Goal: Book appointment/travel/reservation

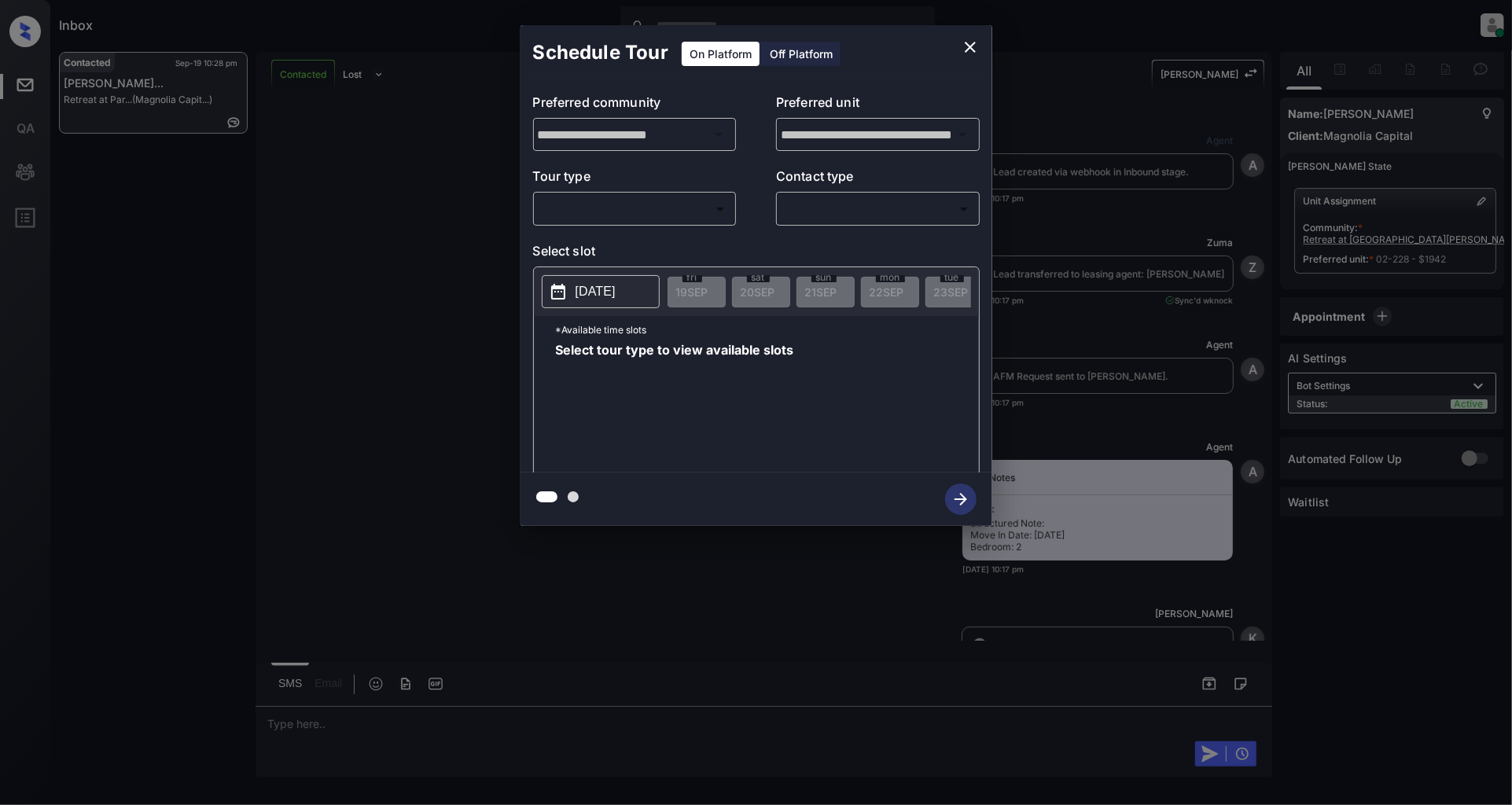
scroll to position [1178, 0]
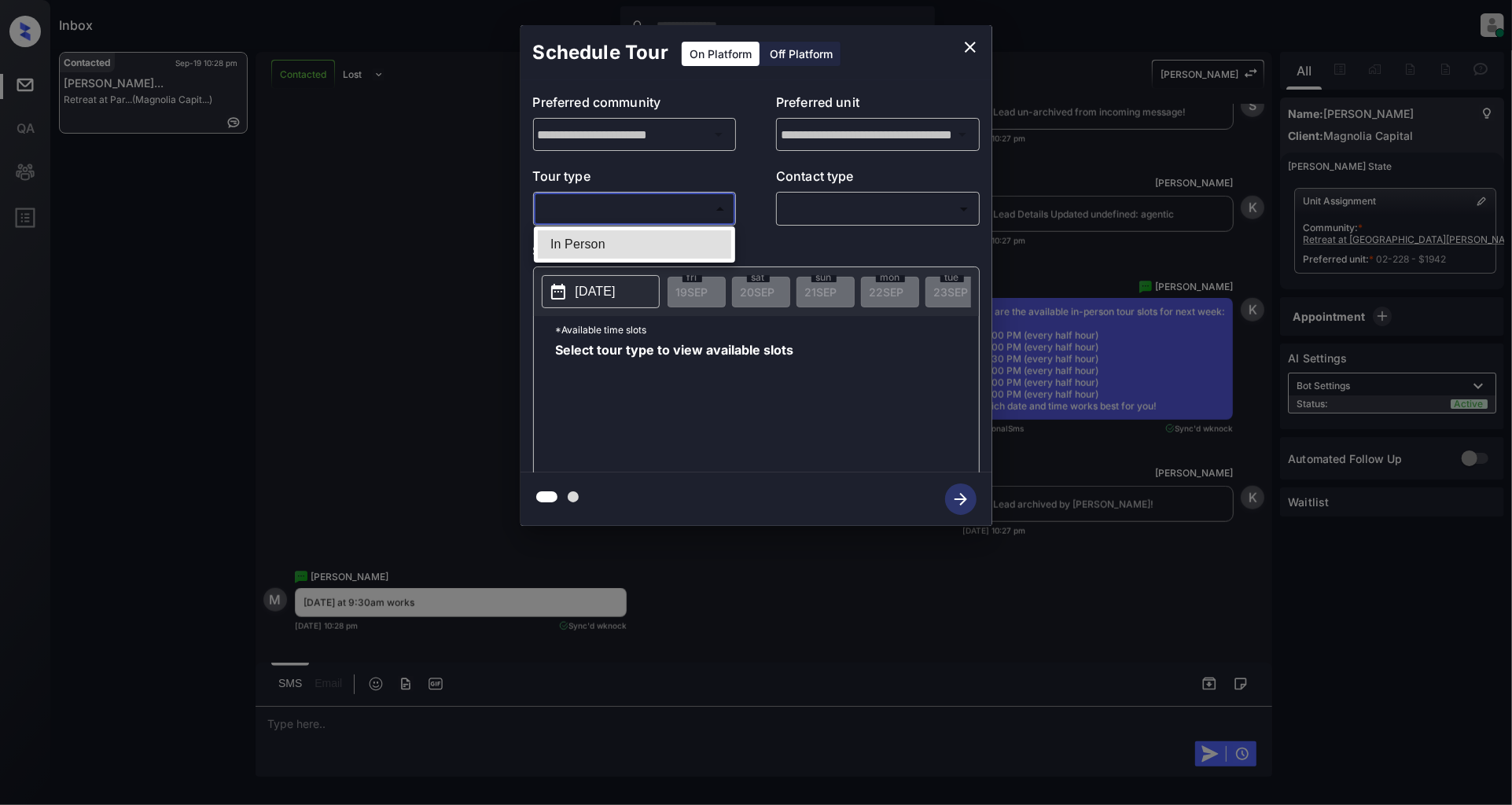
click at [657, 216] on body "Inbox Patrick Deasis Online Set yourself offline Set yourself on break Profile …" at bounding box center [756, 402] width 1512 height 805
click at [605, 239] on li "In Person" at bounding box center [634, 245] width 193 height 28
type input "********"
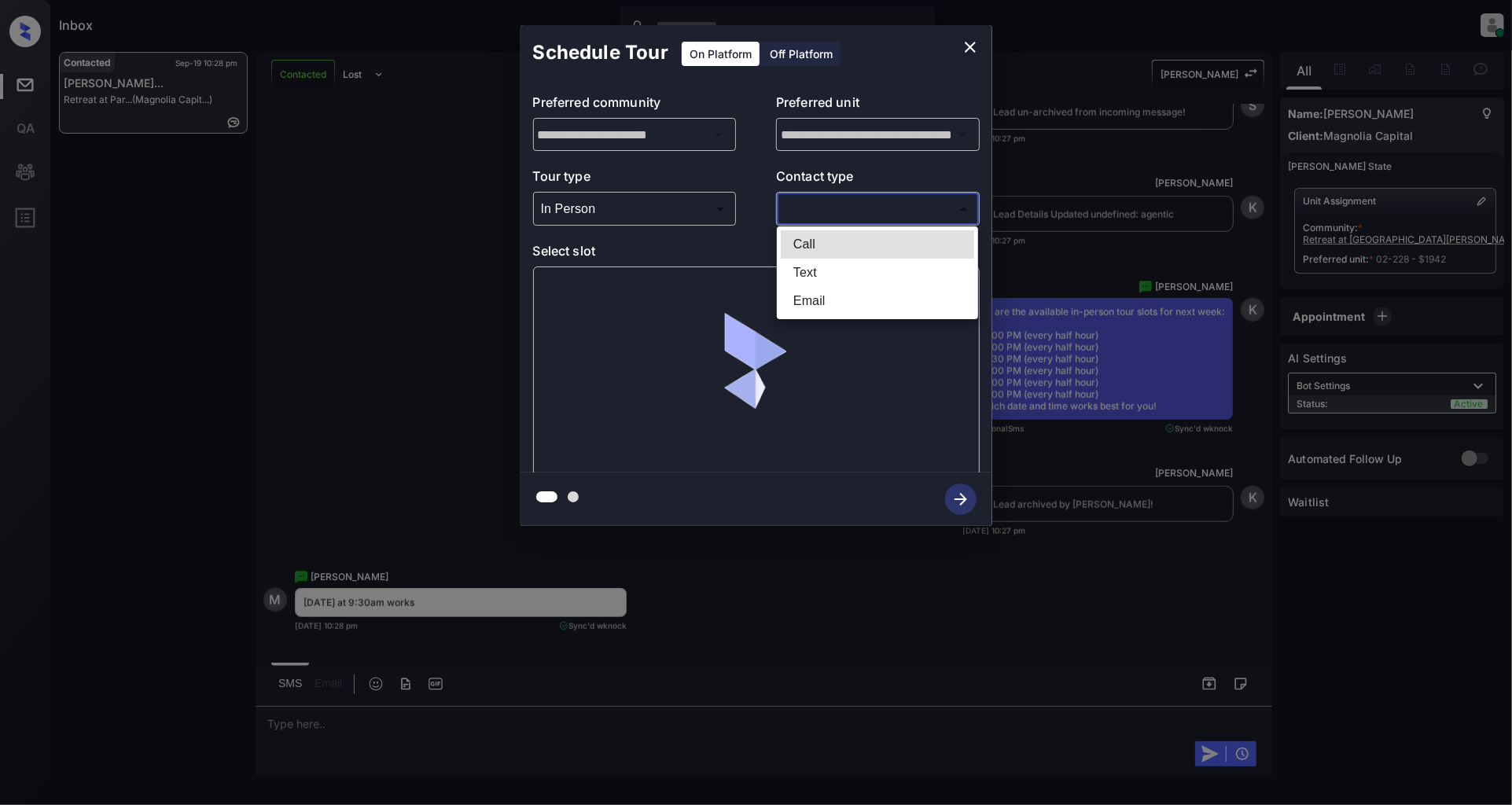
click at [888, 201] on body "Inbox Patrick Deasis Online Set yourself offline Set yourself on break Profile …" at bounding box center [756, 402] width 1512 height 805
click at [834, 256] on li "Call" at bounding box center [877, 245] width 193 height 28
click at [828, 218] on body "Inbox Patrick Deasis Online Set yourself offline Set yourself on break Profile …" at bounding box center [756, 402] width 1512 height 805
click at [849, 266] on li "Text" at bounding box center [877, 273] width 193 height 28
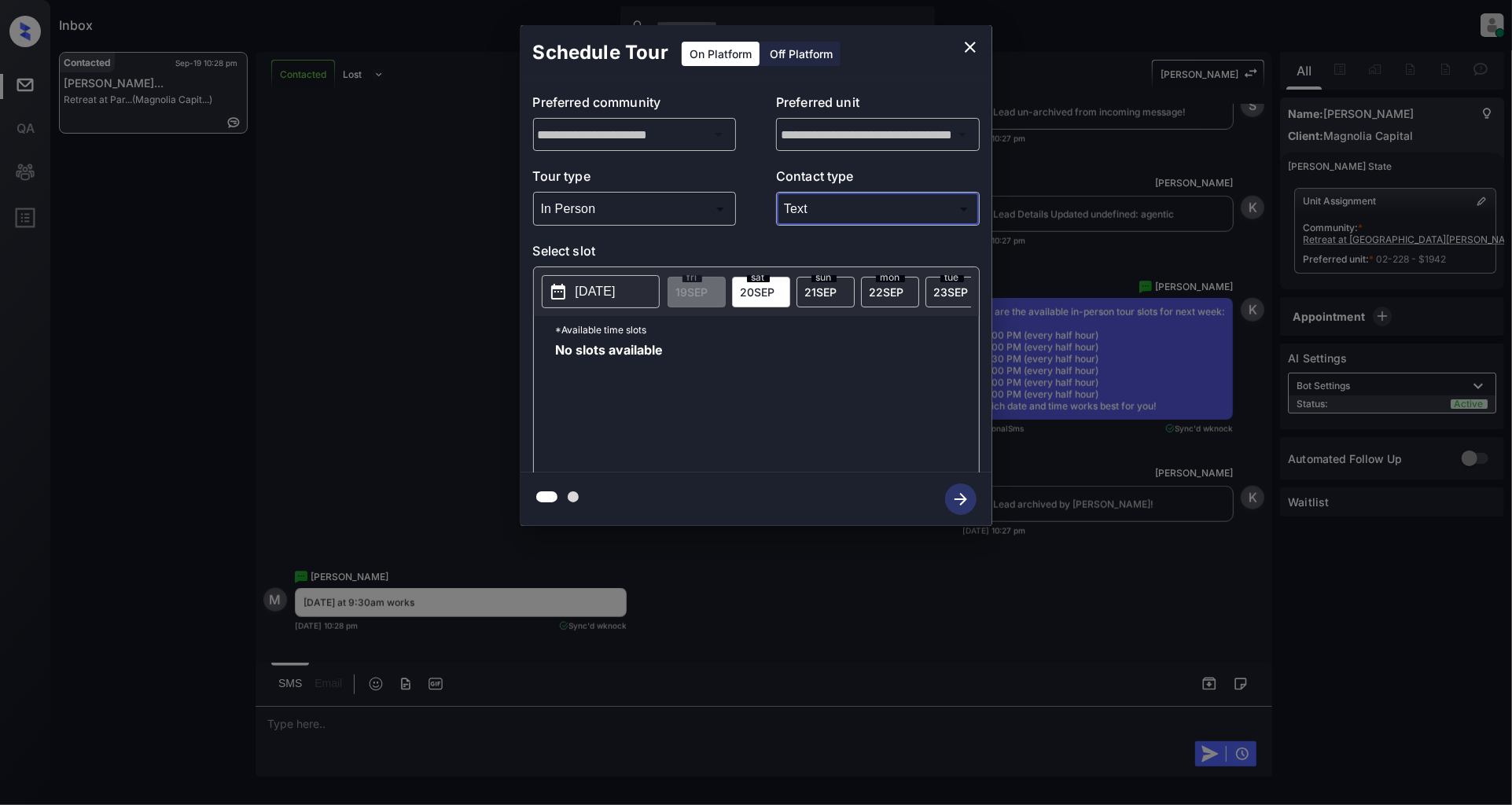
type input "****"
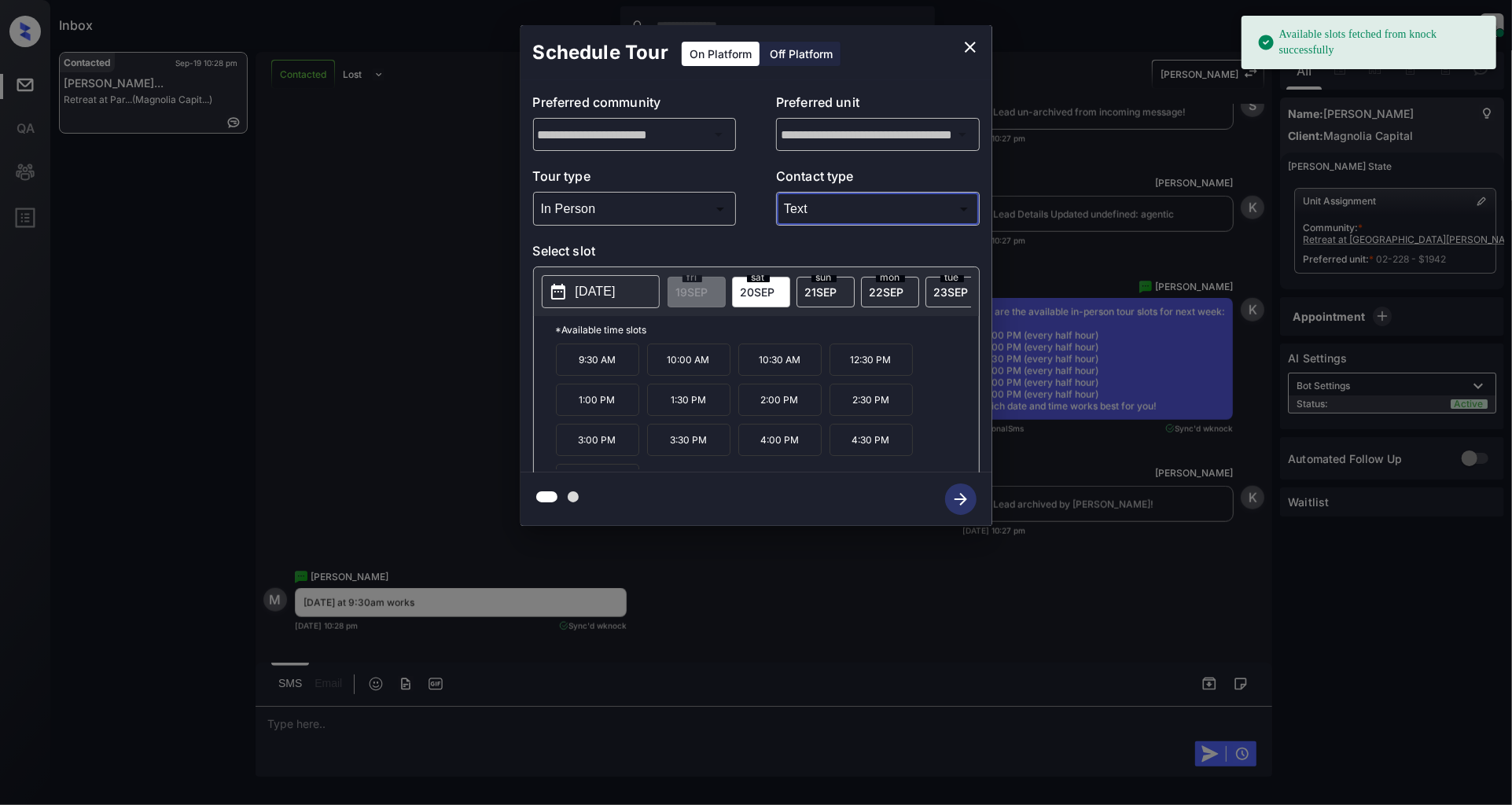
click at [615, 286] on p "2025-09-20" at bounding box center [595, 291] width 40 height 19
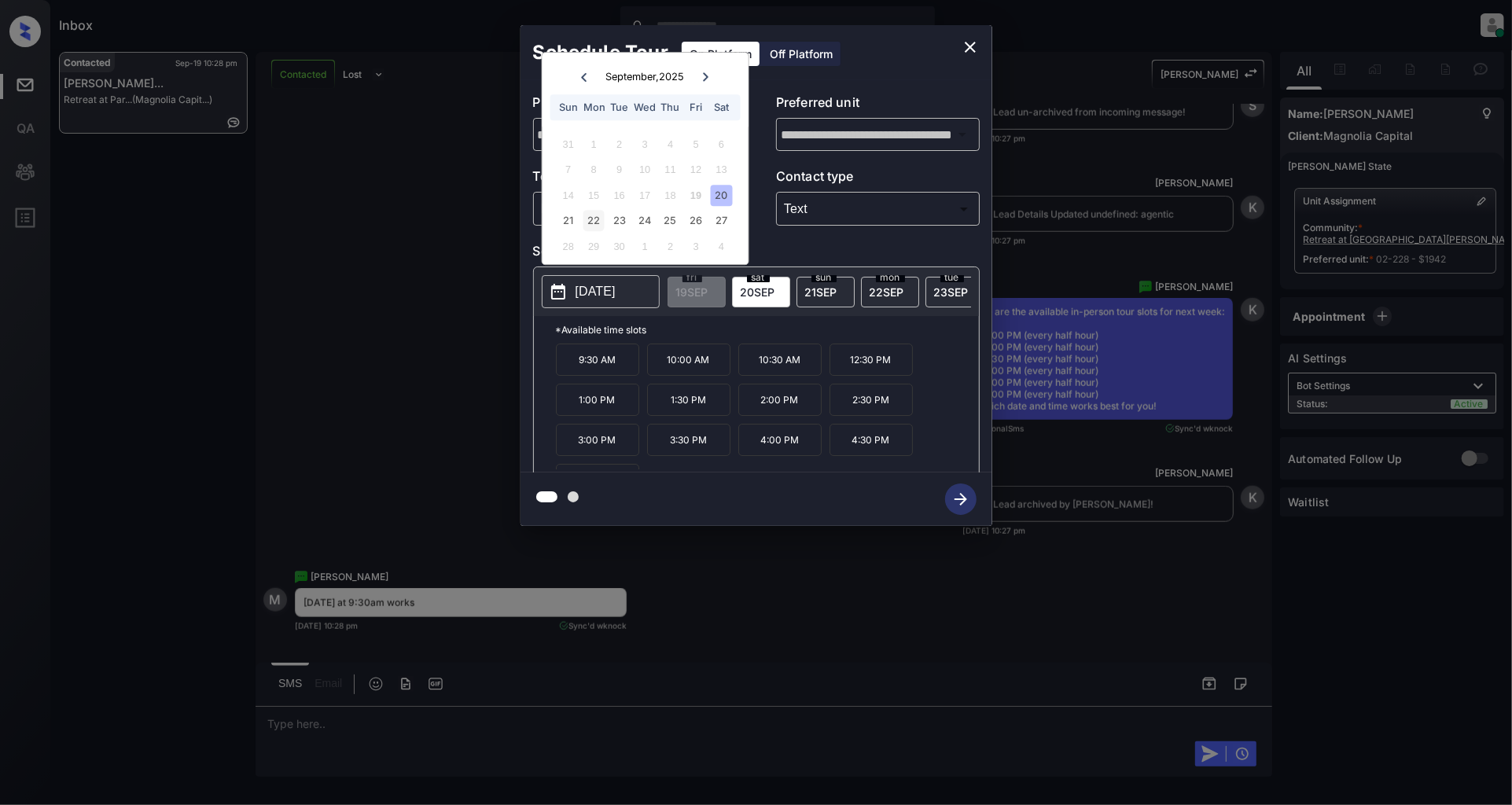
click at [590, 217] on div "22" at bounding box center [594, 221] width 21 height 21
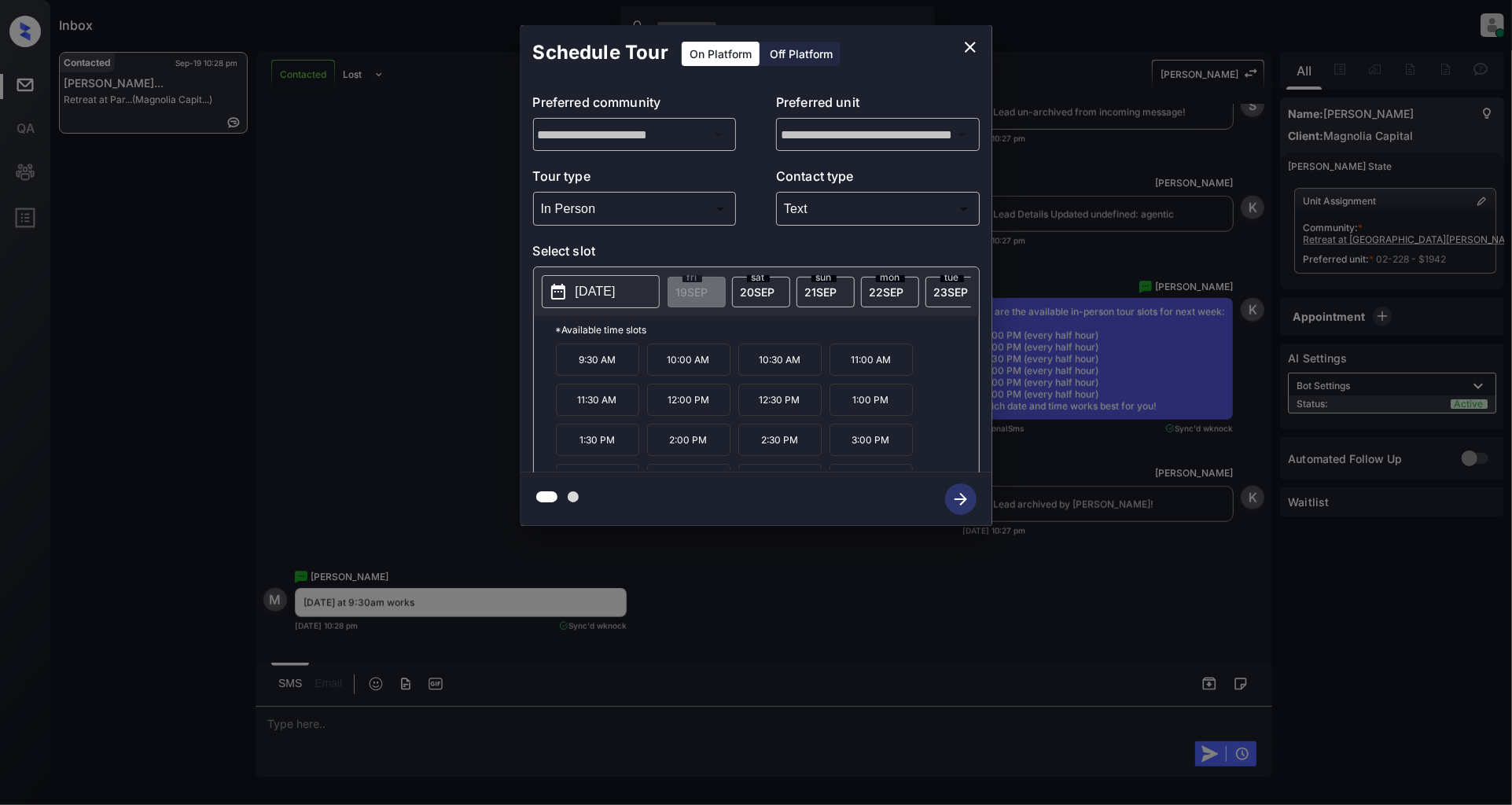
click at [598, 371] on p "9:30 AM" at bounding box center [597, 360] width 83 height 33
click at [964, 500] on icon "button" at bounding box center [960, 499] width 12 height 12
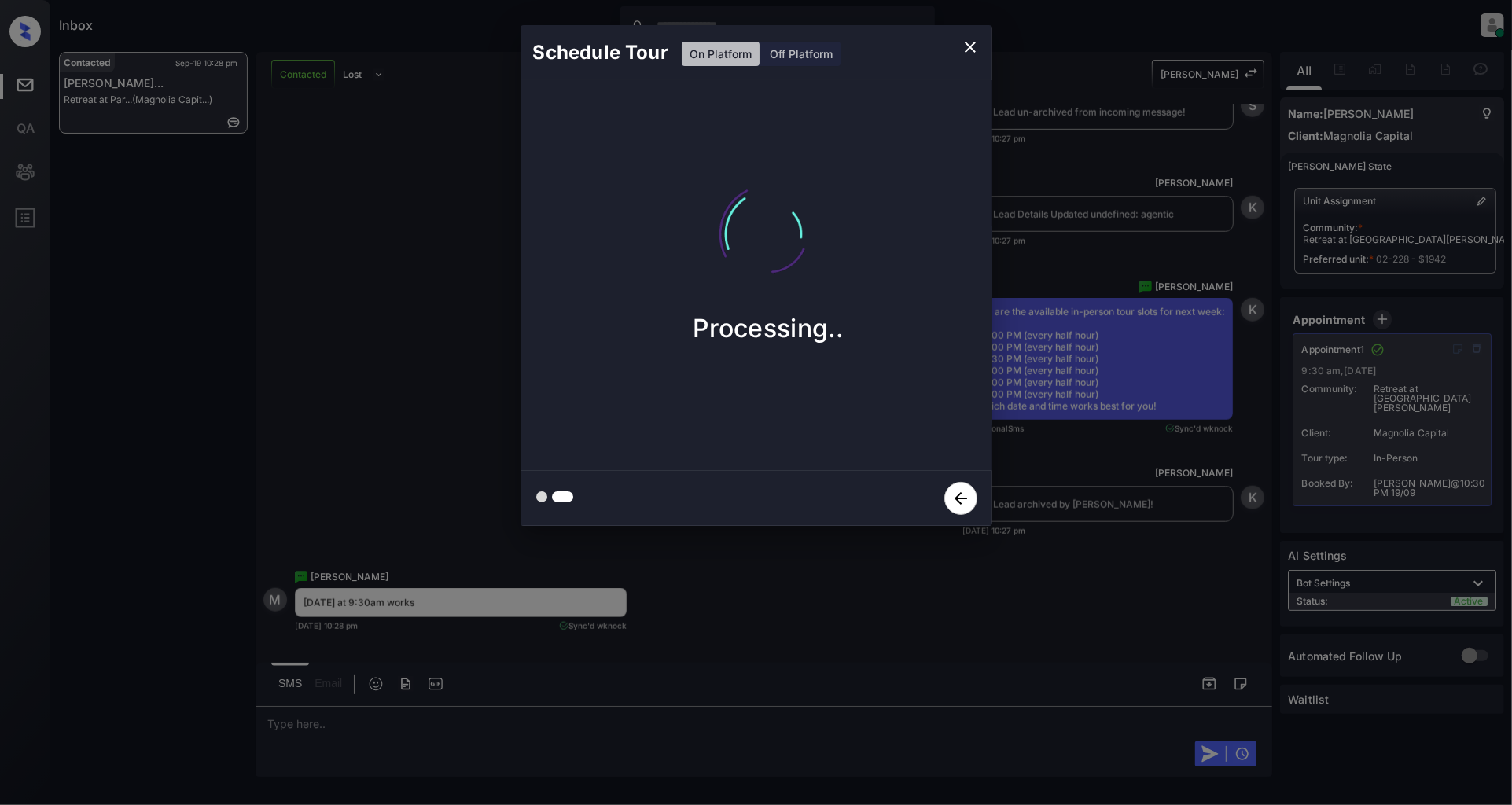
click at [966, 50] on icon "close" at bounding box center [970, 48] width 11 height 11
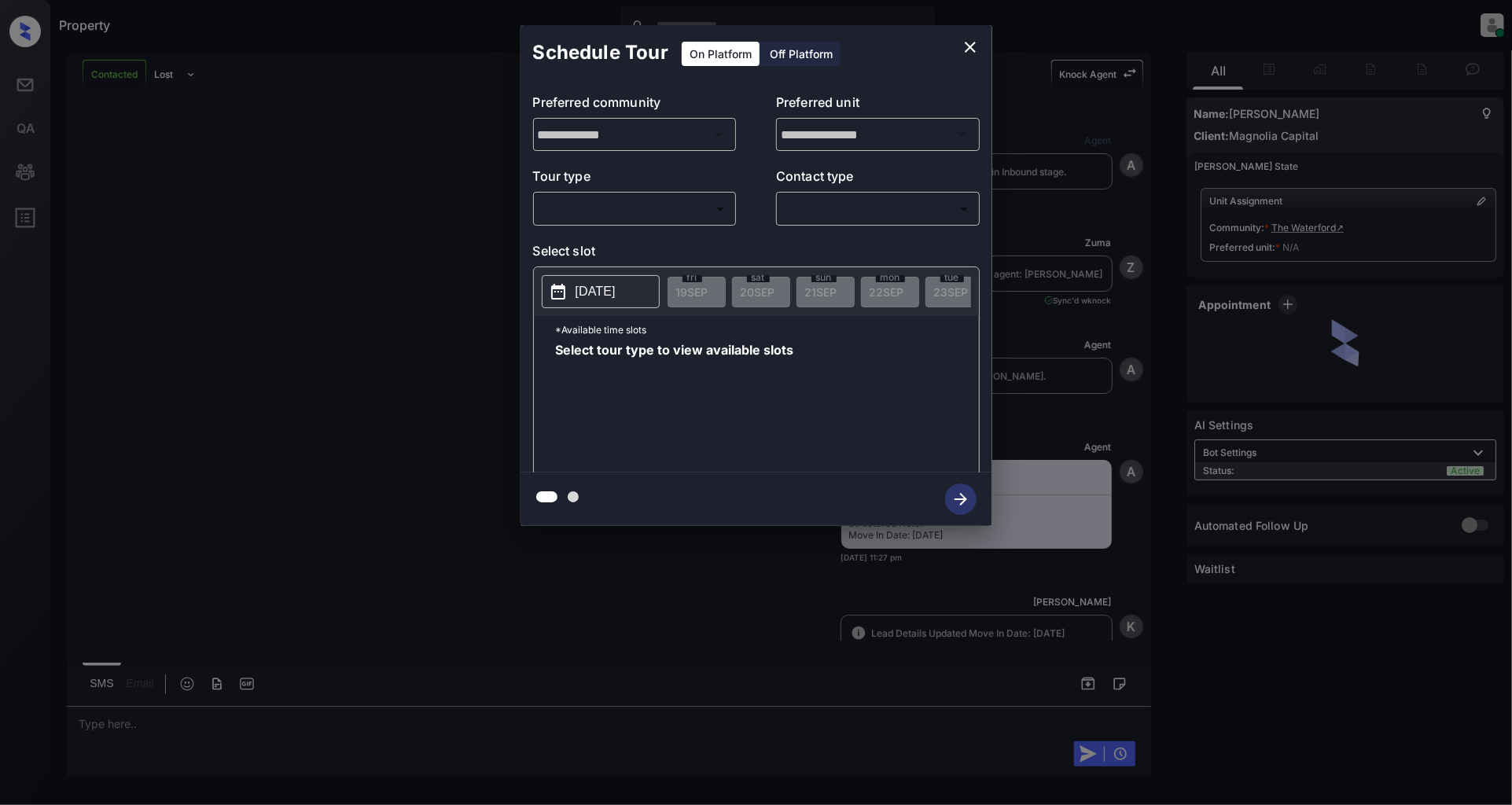
scroll to position [3360, 0]
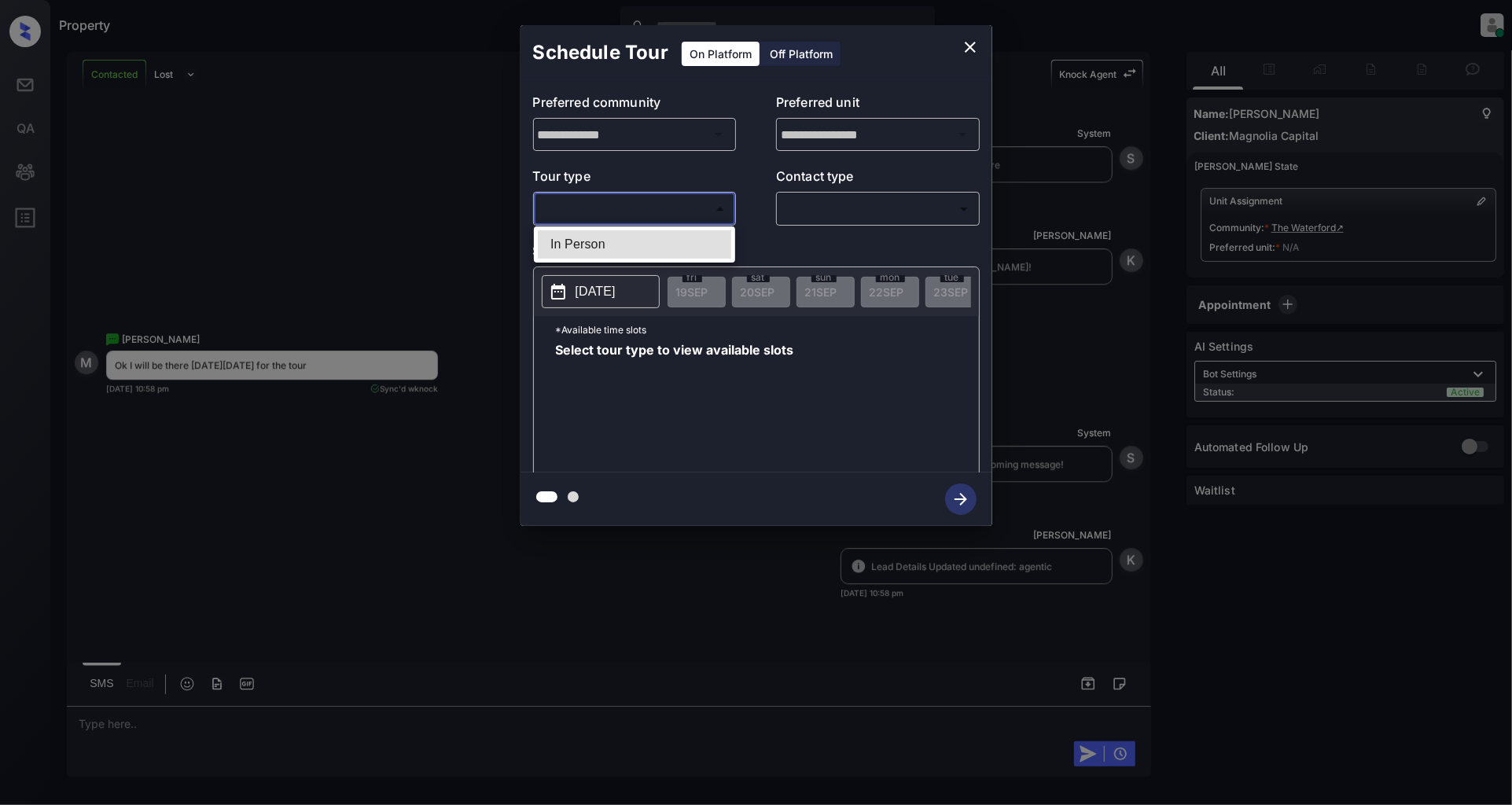
click at [616, 213] on body "Property Patrick Deasis Online Set yourself offline Set yourself on break Profi…" at bounding box center [756, 402] width 1512 height 805
click at [594, 238] on li "In Person" at bounding box center [634, 245] width 193 height 28
type input "********"
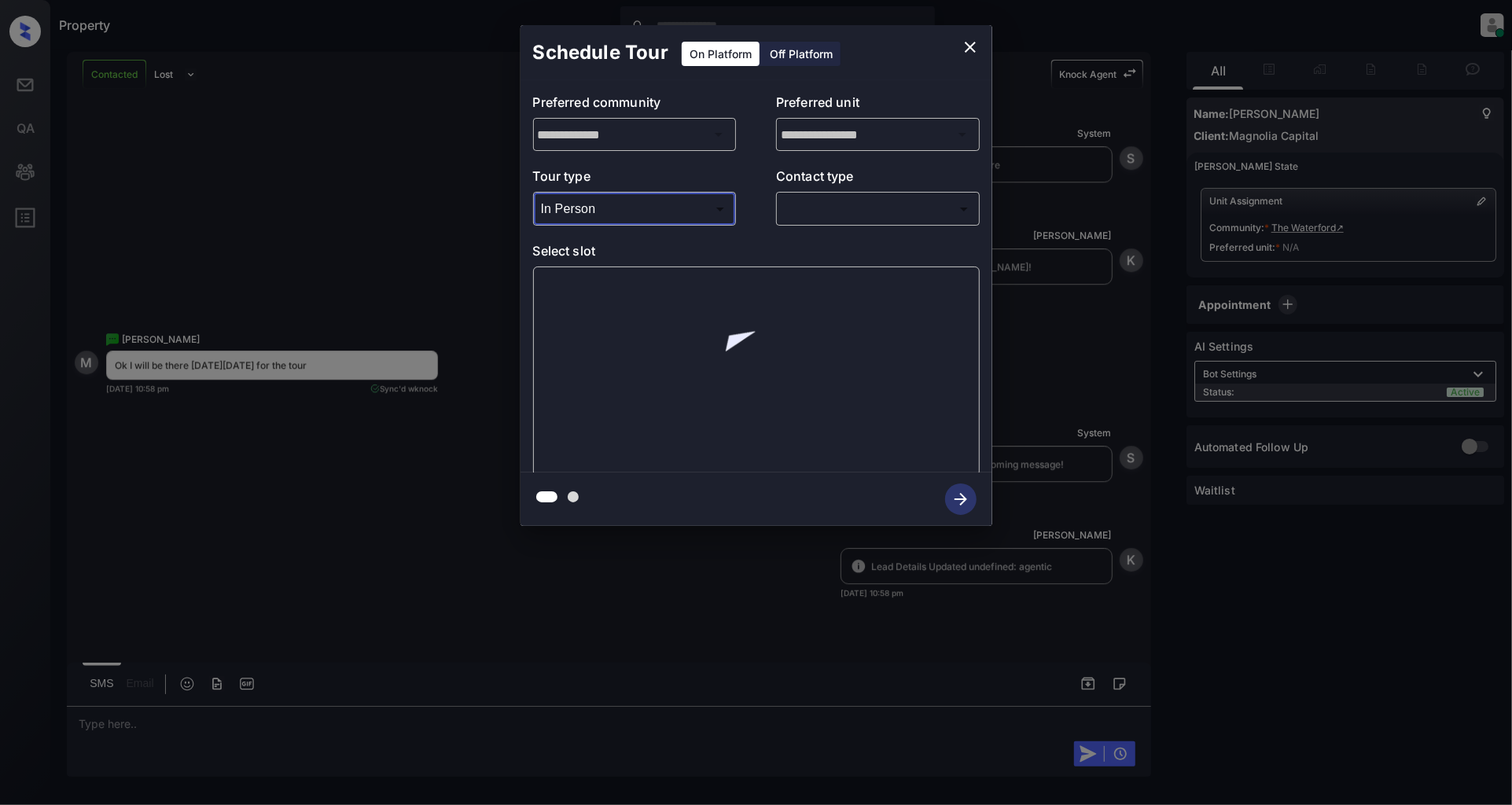
click at [807, 211] on body "Property Patrick Deasis Online Set yourself offline Set yourself on break Profi…" at bounding box center [756, 402] width 1512 height 805
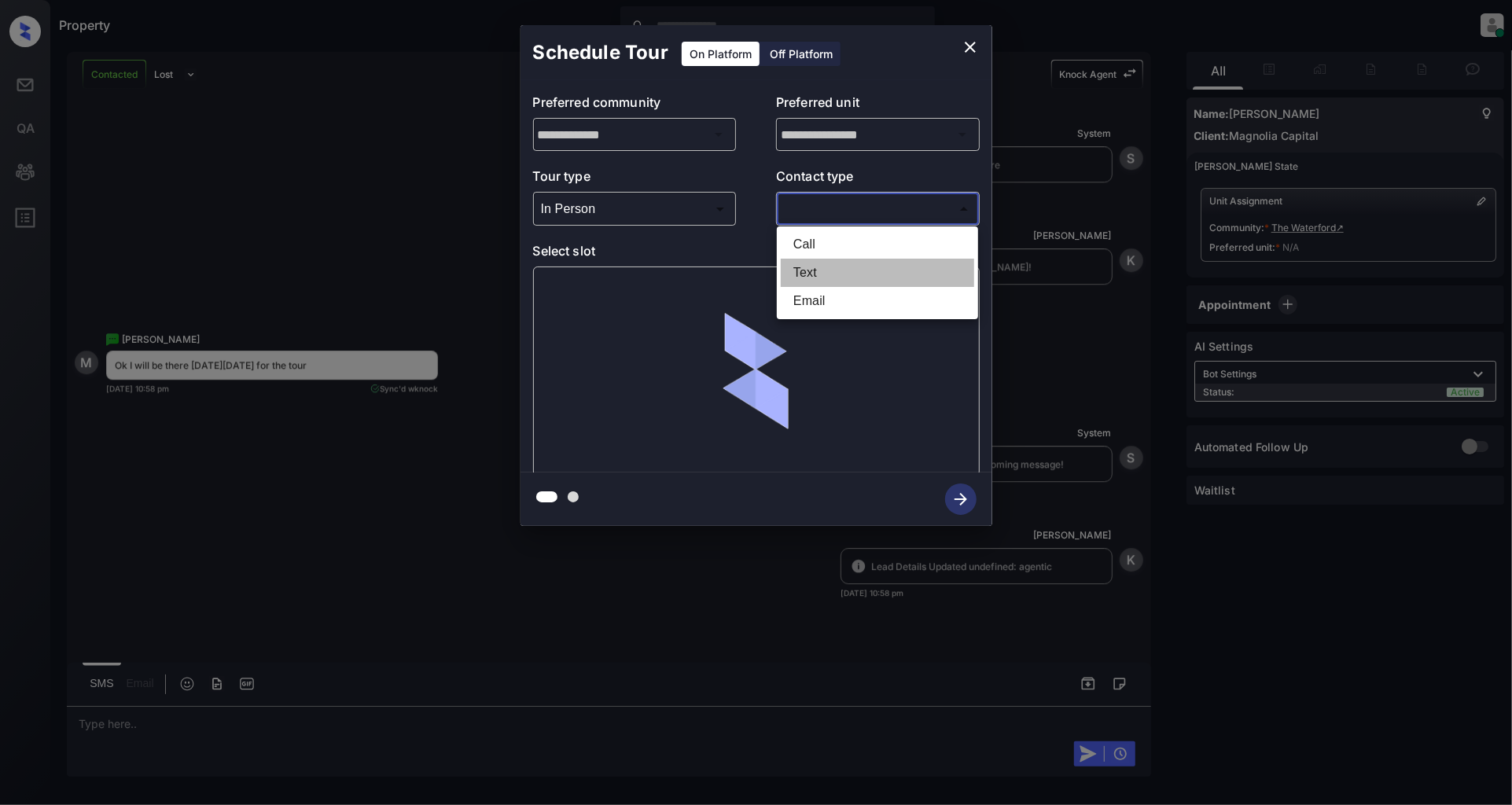
click at [805, 268] on li "Text" at bounding box center [877, 273] width 193 height 28
type input "****"
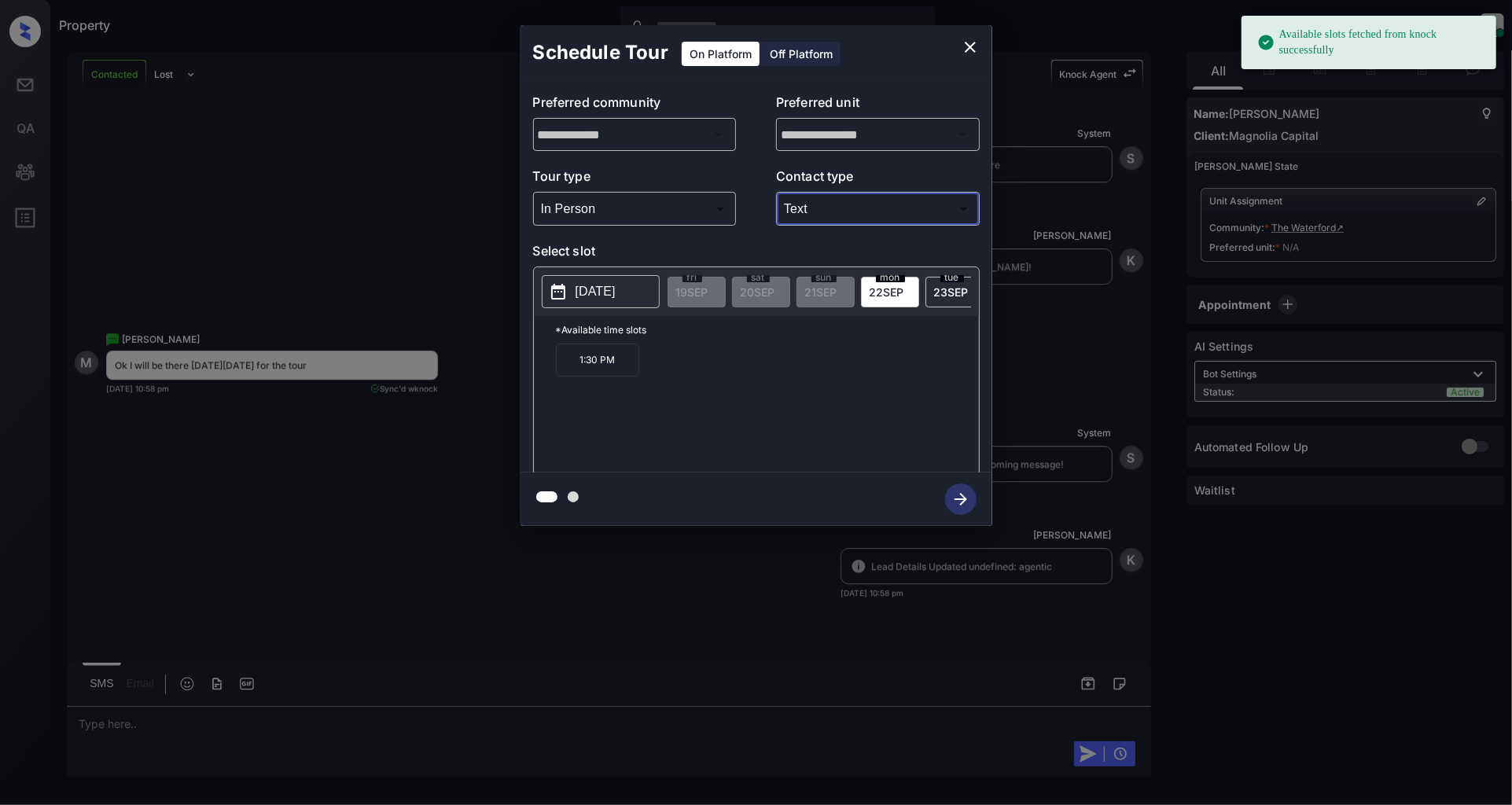
click at [566, 289] on icon at bounding box center [558, 291] width 19 height 19
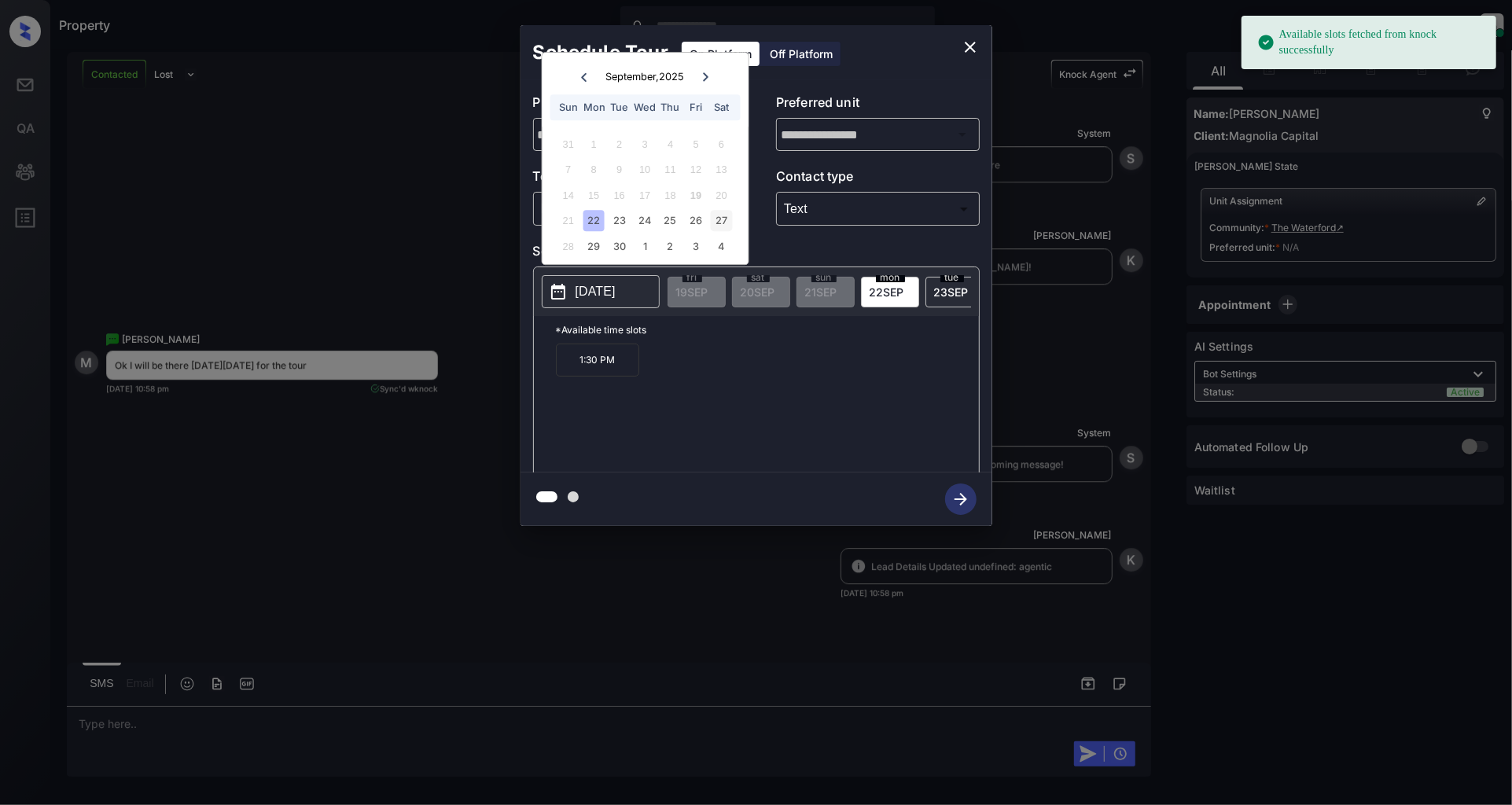
click at [718, 221] on div "27" at bounding box center [721, 221] width 21 height 21
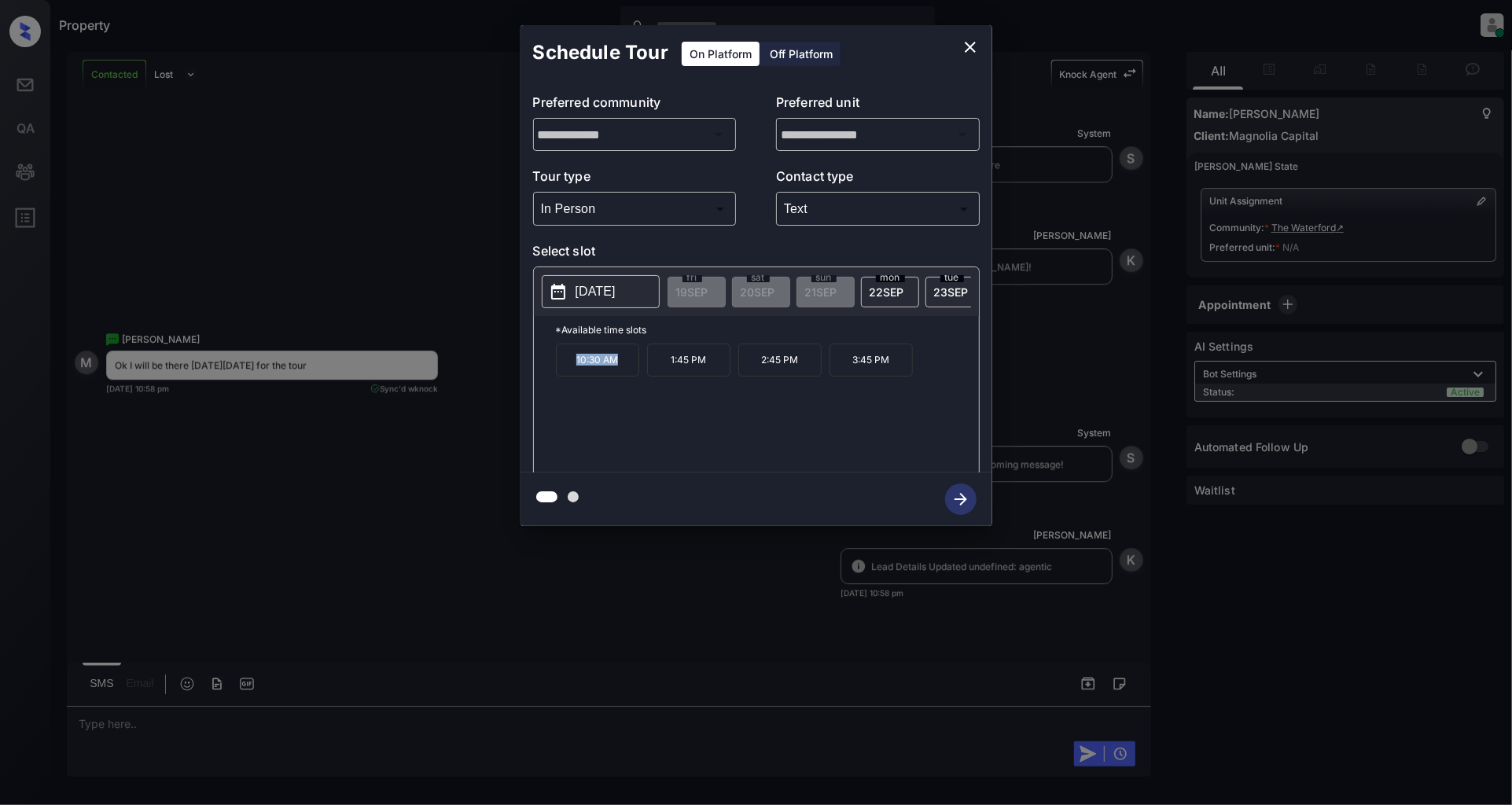
drag, startPoint x: 617, startPoint y: 378, endPoint x: 488, endPoint y: 374, distance: 129.1
click at [488, 374] on div "**********" at bounding box center [756, 275] width 1512 height 551
copy p "10:30 AM"
drag, startPoint x: 718, startPoint y: 377, endPoint x: 657, endPoint y: 381, distance: 61.1
click at [657, 376] on p "1:45 PM" at bounding box center [688, 360] width 83 height 33
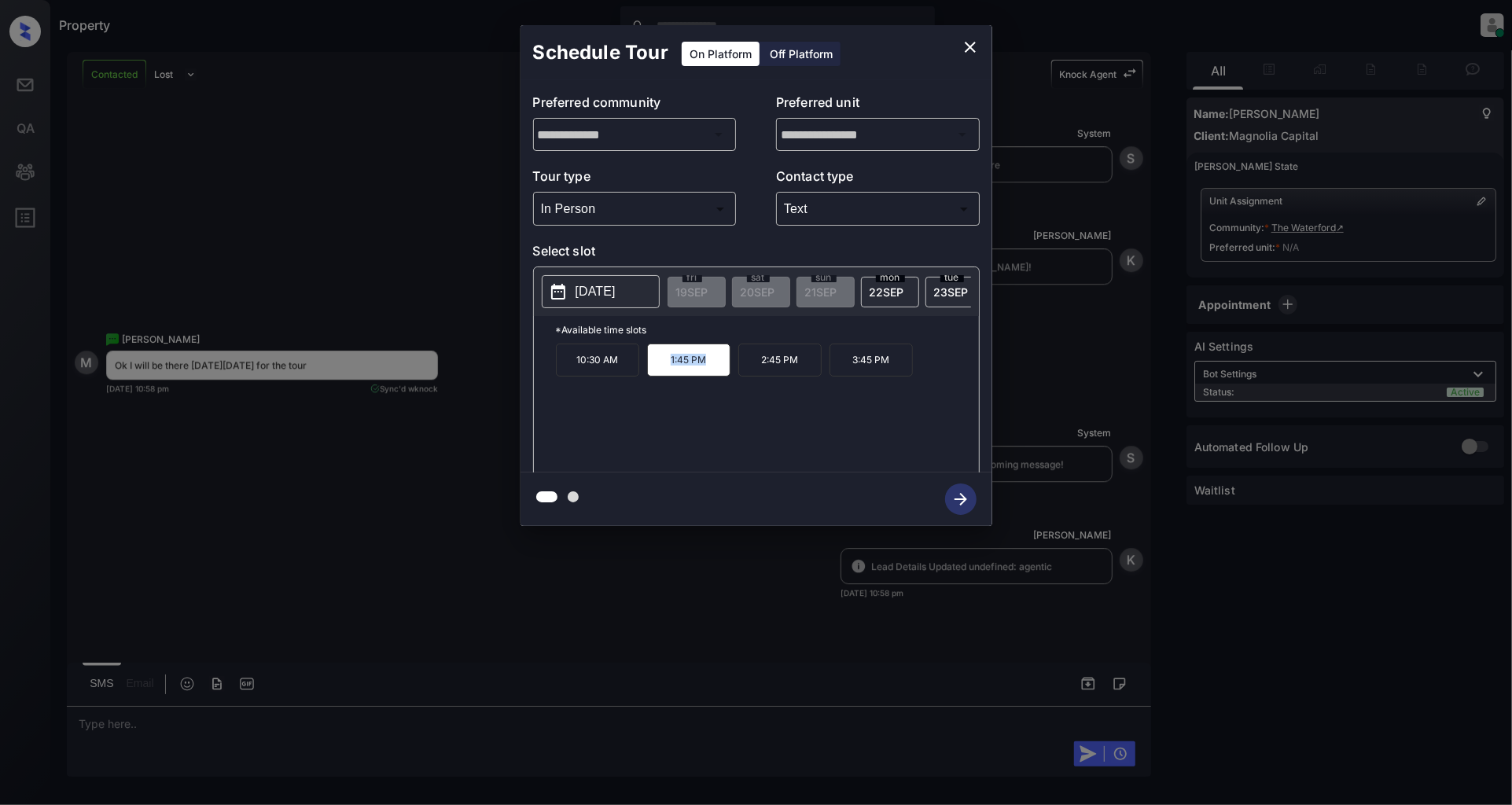
copy p "1:45 PM"
drag, startPoint x: 802, startPoint y: 366, endPoint x: 757, endPoint y: 368, distance: 45.0
click at [757, 368] on p "2:45 PM" at bounding box center [779, 360] width 83 height 33
copy p "2:45 PM"
click at [967, 48] on icon "close" at bounding box center [970, 47] width 19 height 19
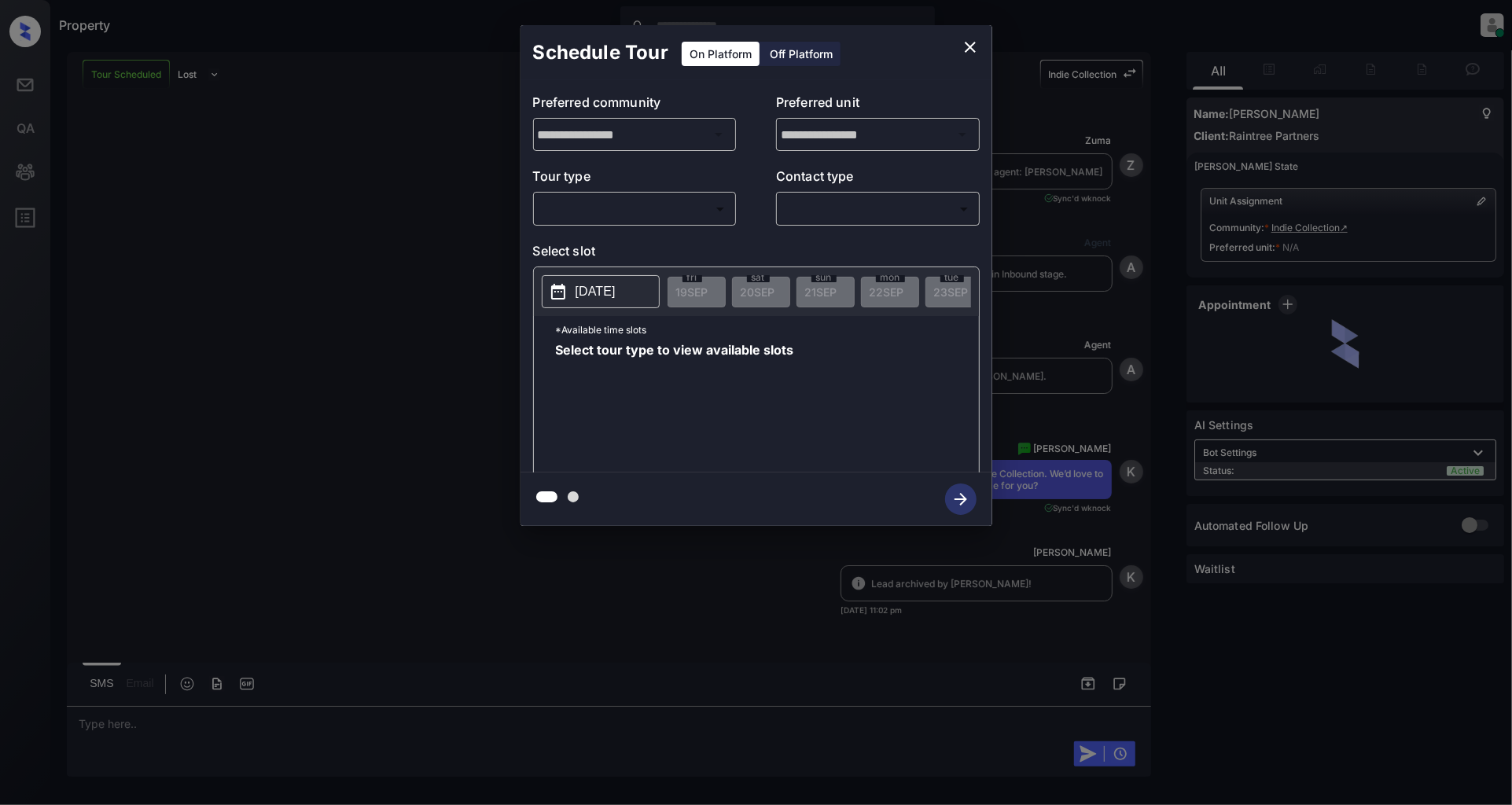
scroll to position [2618, 0]
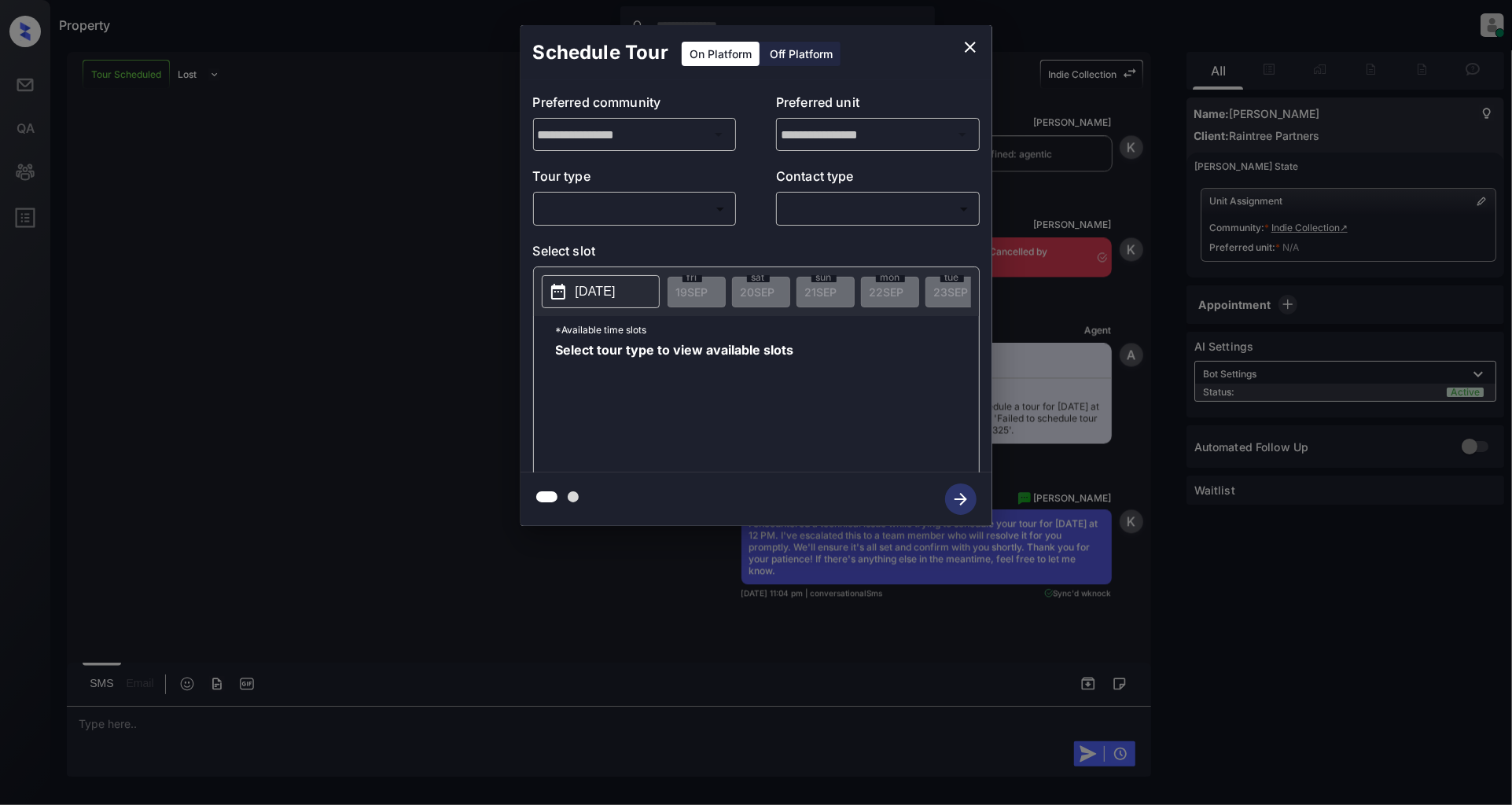
click at [328, 323] on div "**********" at bounding box center [756, 275] width 1512 height 551
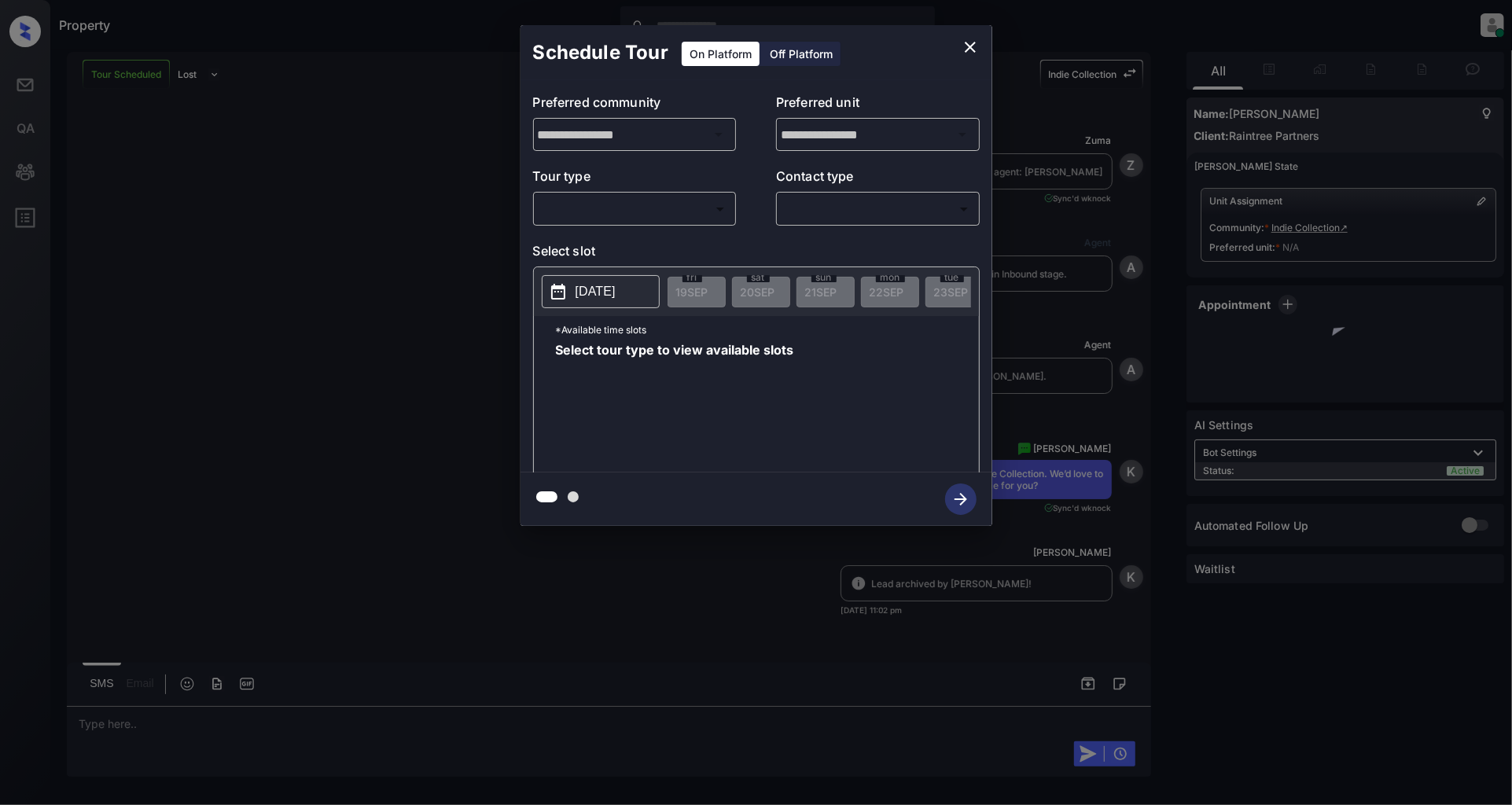
scroll to position [2094, 0]
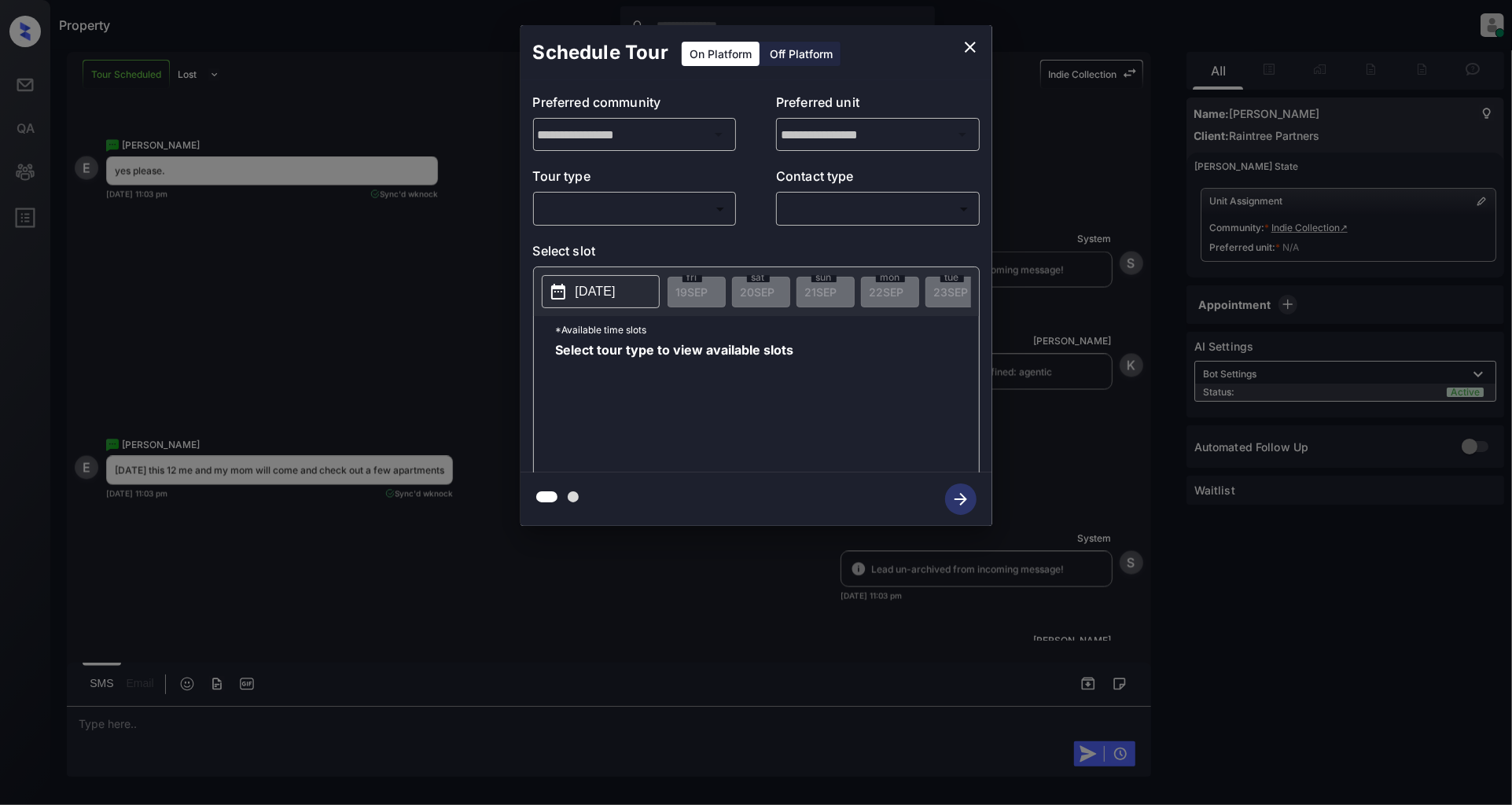
click at [650, 219] on body "Property [PERSON_NAME] Online Set yourself offline Set yourself on break Profil…" at bounding box center [756, 402] width 1512 height 805
click at [601, 241] on li "In Person" at bounding box center [634, 245] width 193 height 28
type input "********"
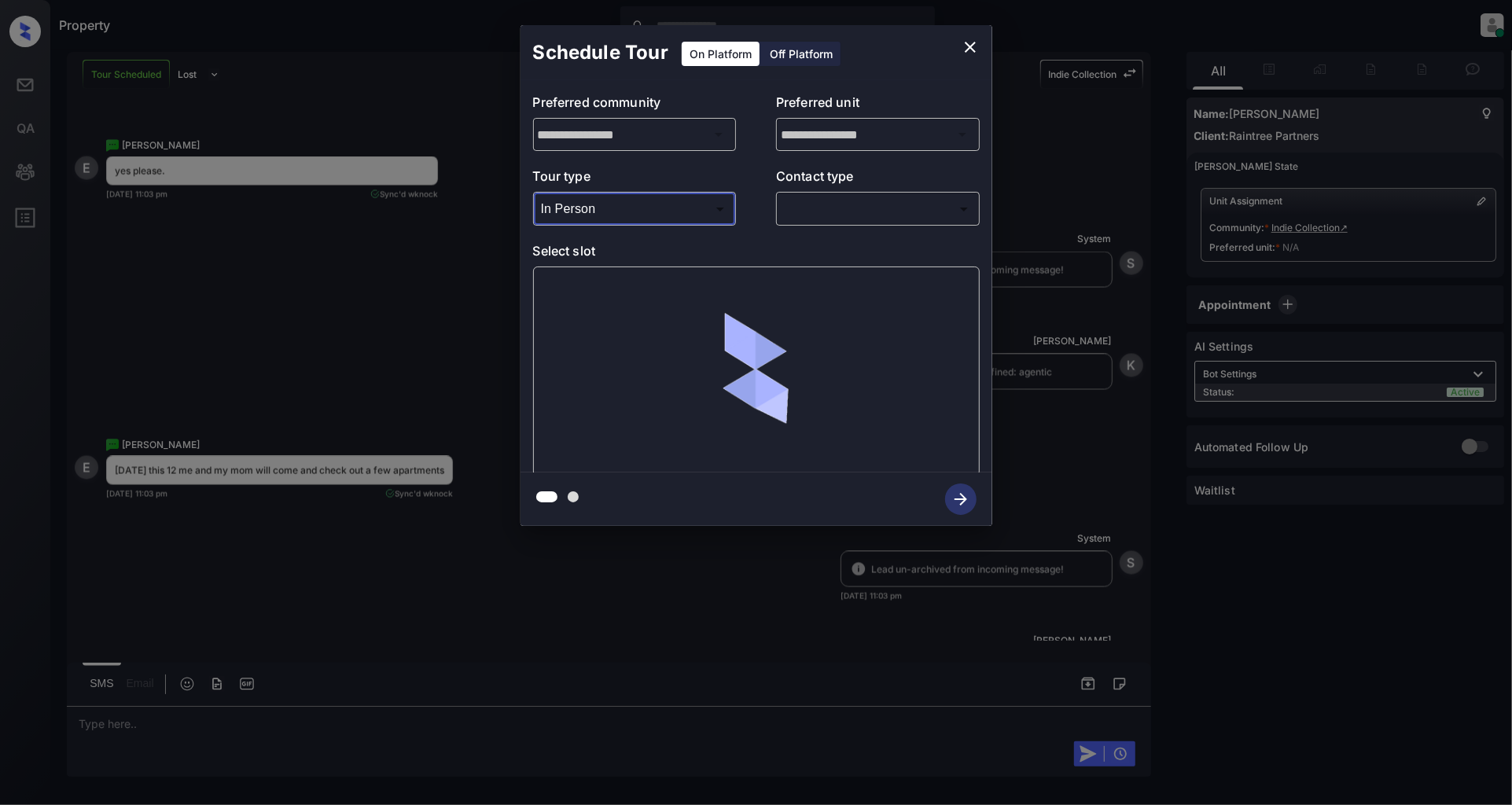
click at [868, 220] on body "Property [PERSON_NAME] Online Set yourself offline Set yourself on break Profil…" at bounding box center [756, 402] width 1512 height 805
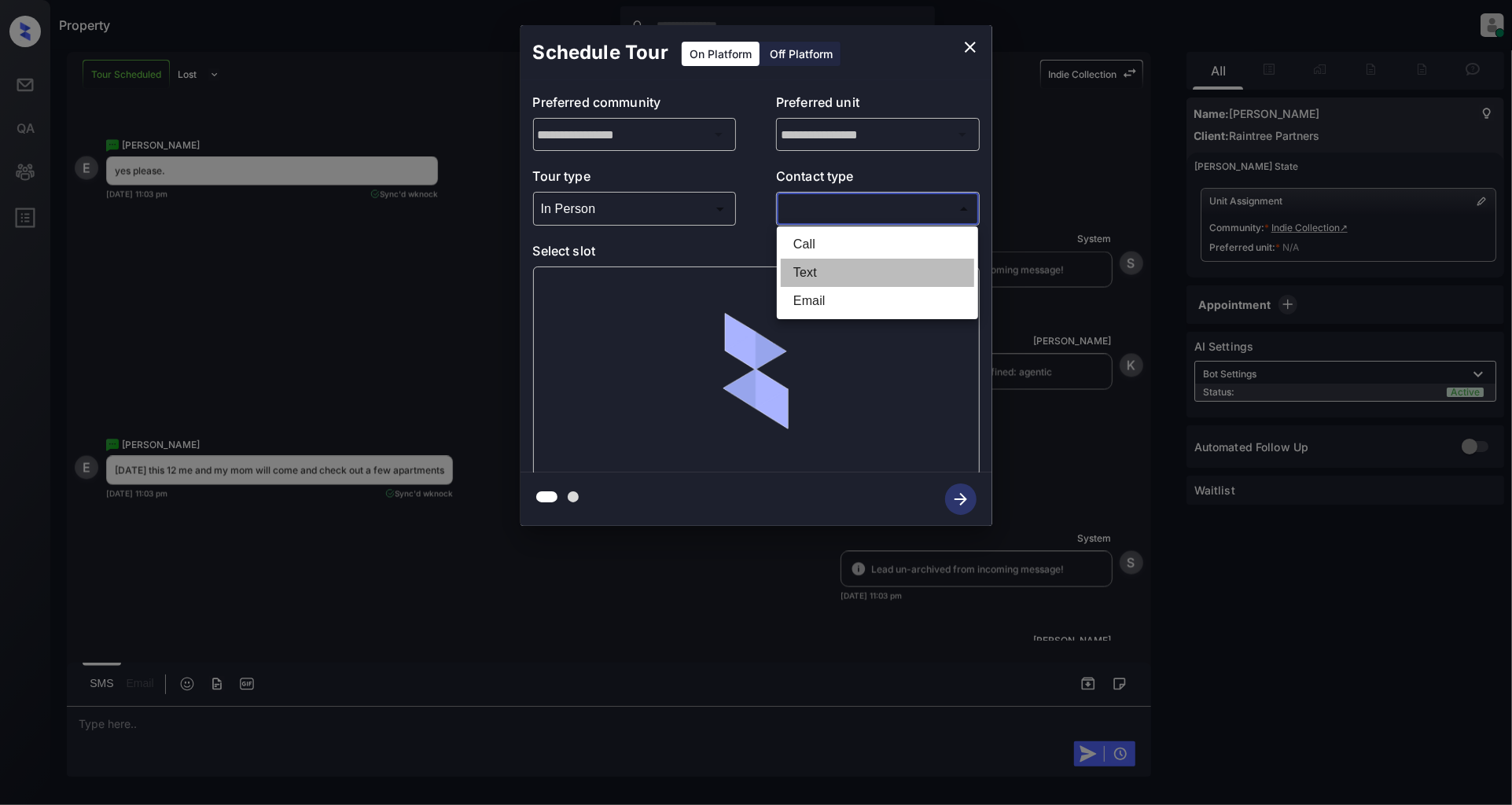
click at [811, 270] on li "Text" at bounding box center [877, 273] width 193 height 28
type input "****"
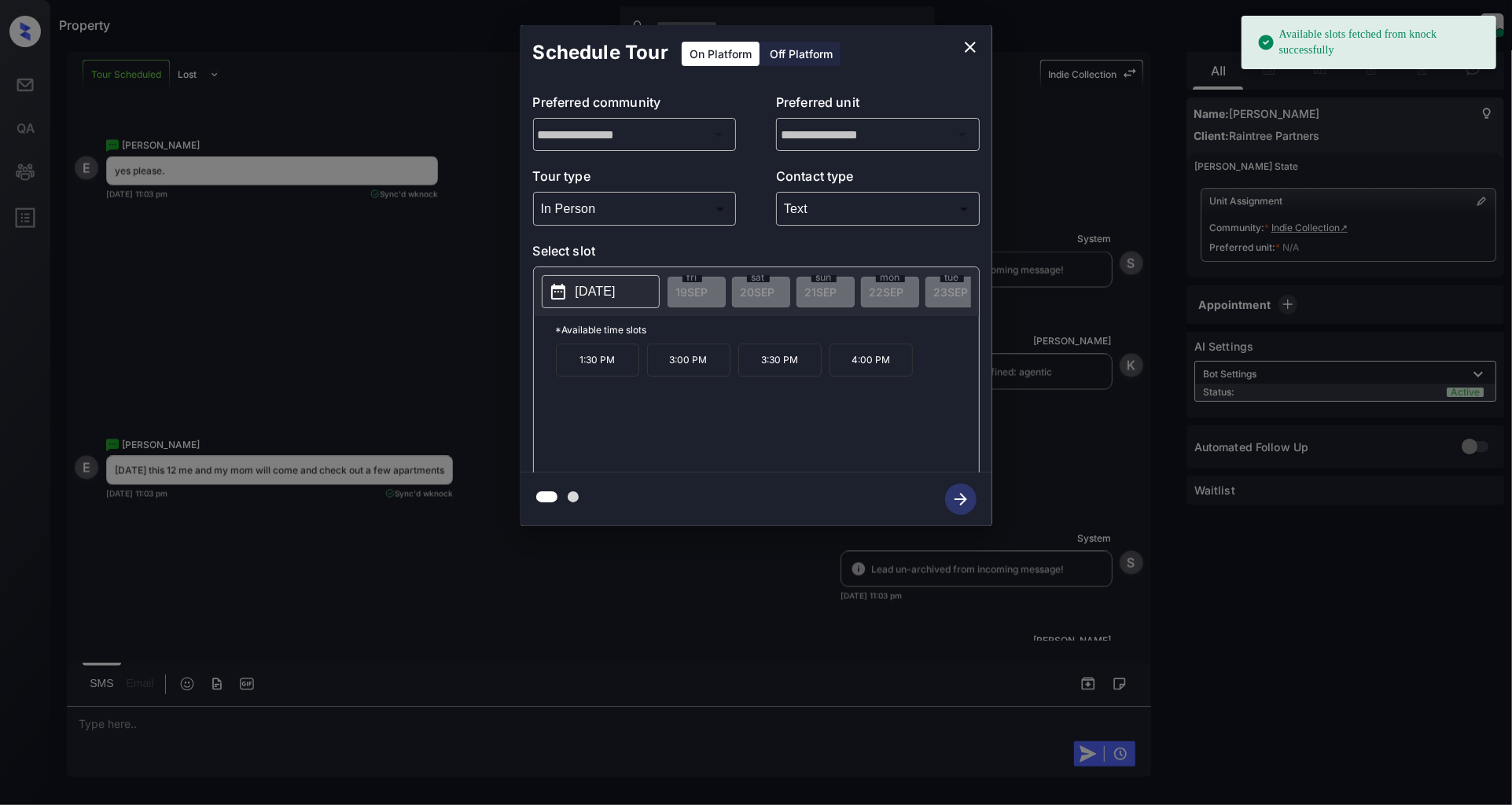
click at [596, 290] on p "[DATE]" at bounding box center [595, 291] width 40 height 19
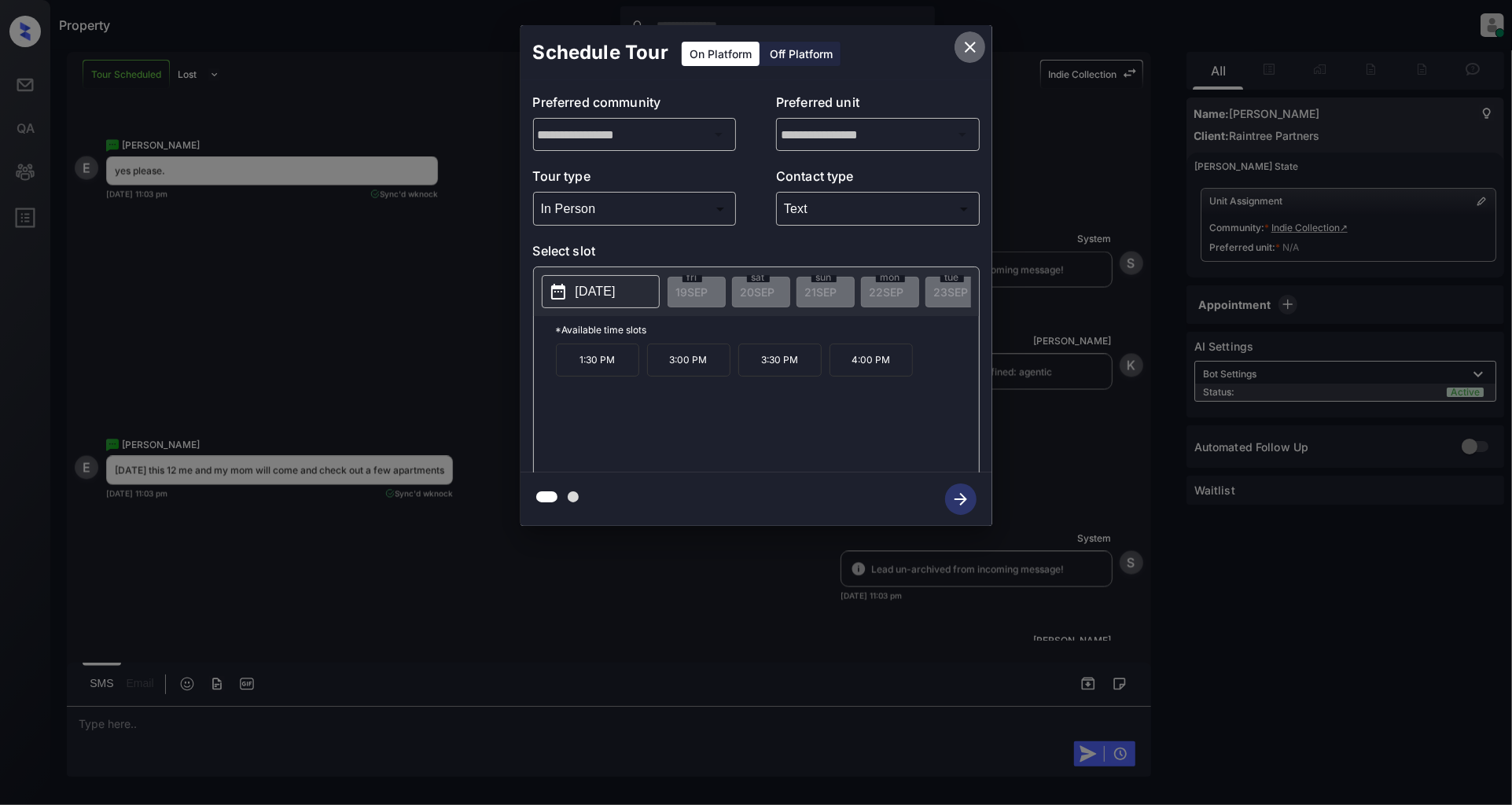
click at [968, 48] on icon "close" at bounding box center [970, 47] width 19 height 19
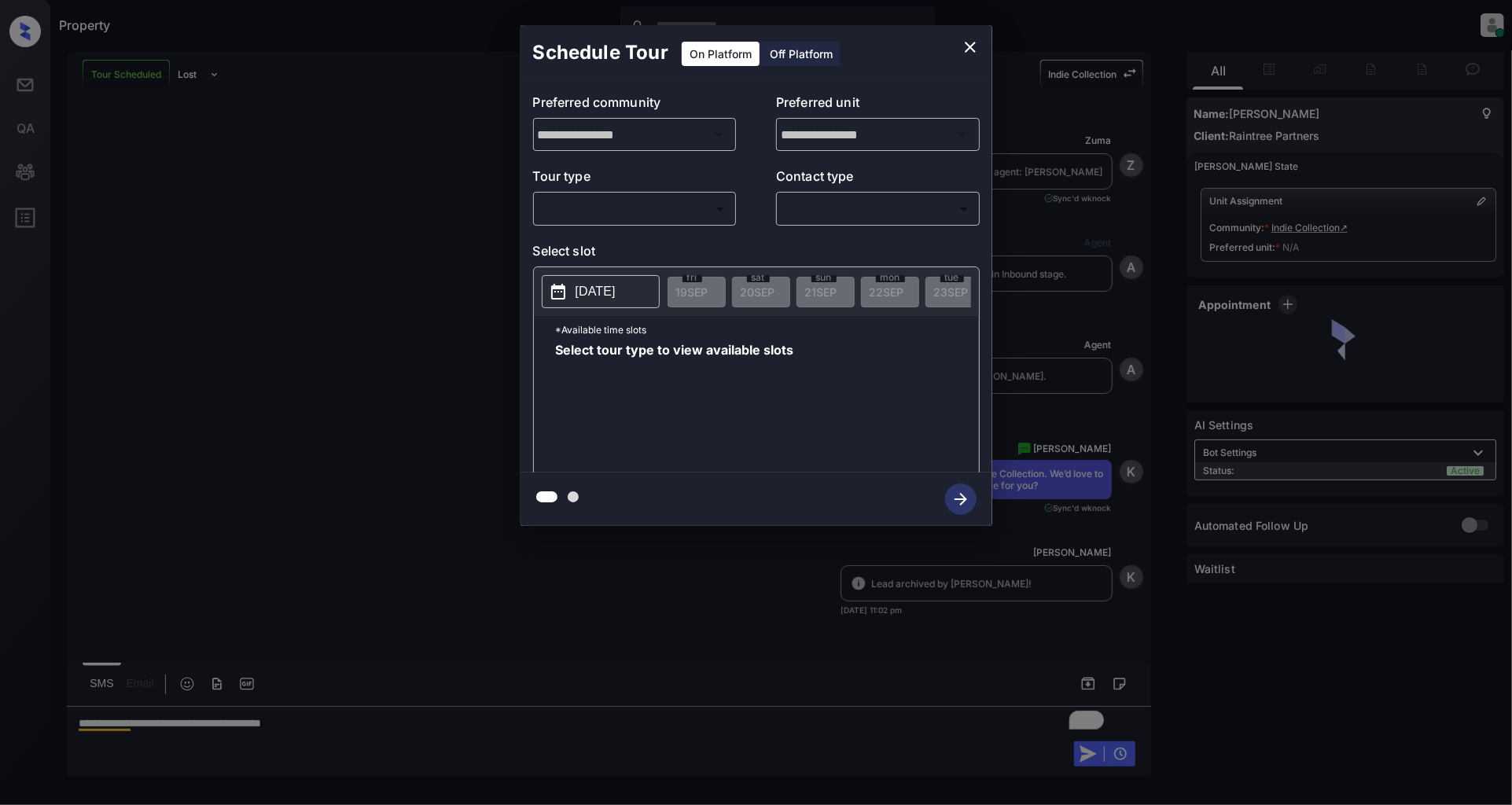
scroll to position [3123, 0]
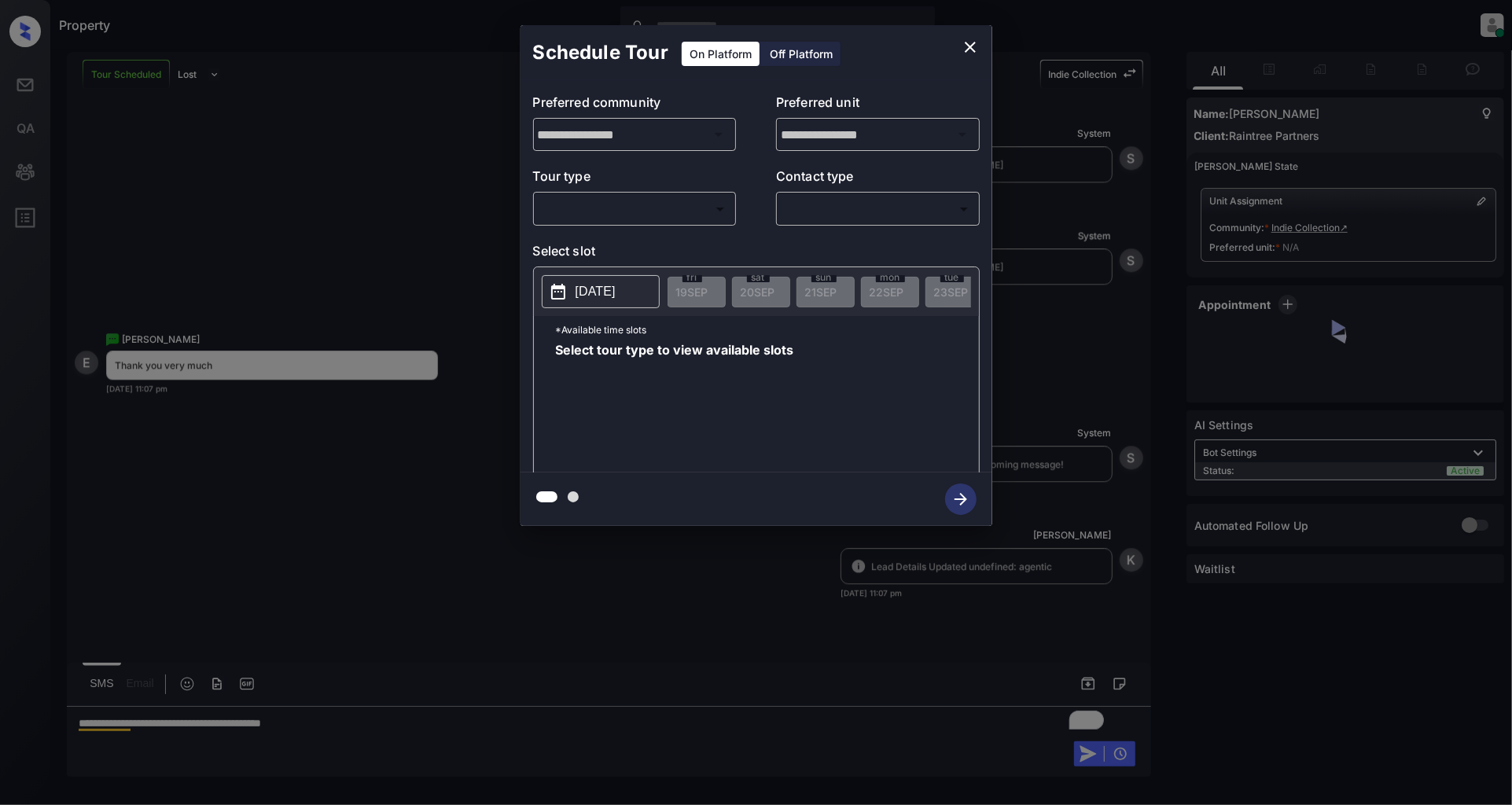
click at [594, 210] on body "Property [PERSON_NAME] Online Set yourself offline Set yourself on break Profil…" at bounding box center [756, 402] width 1512 height 805
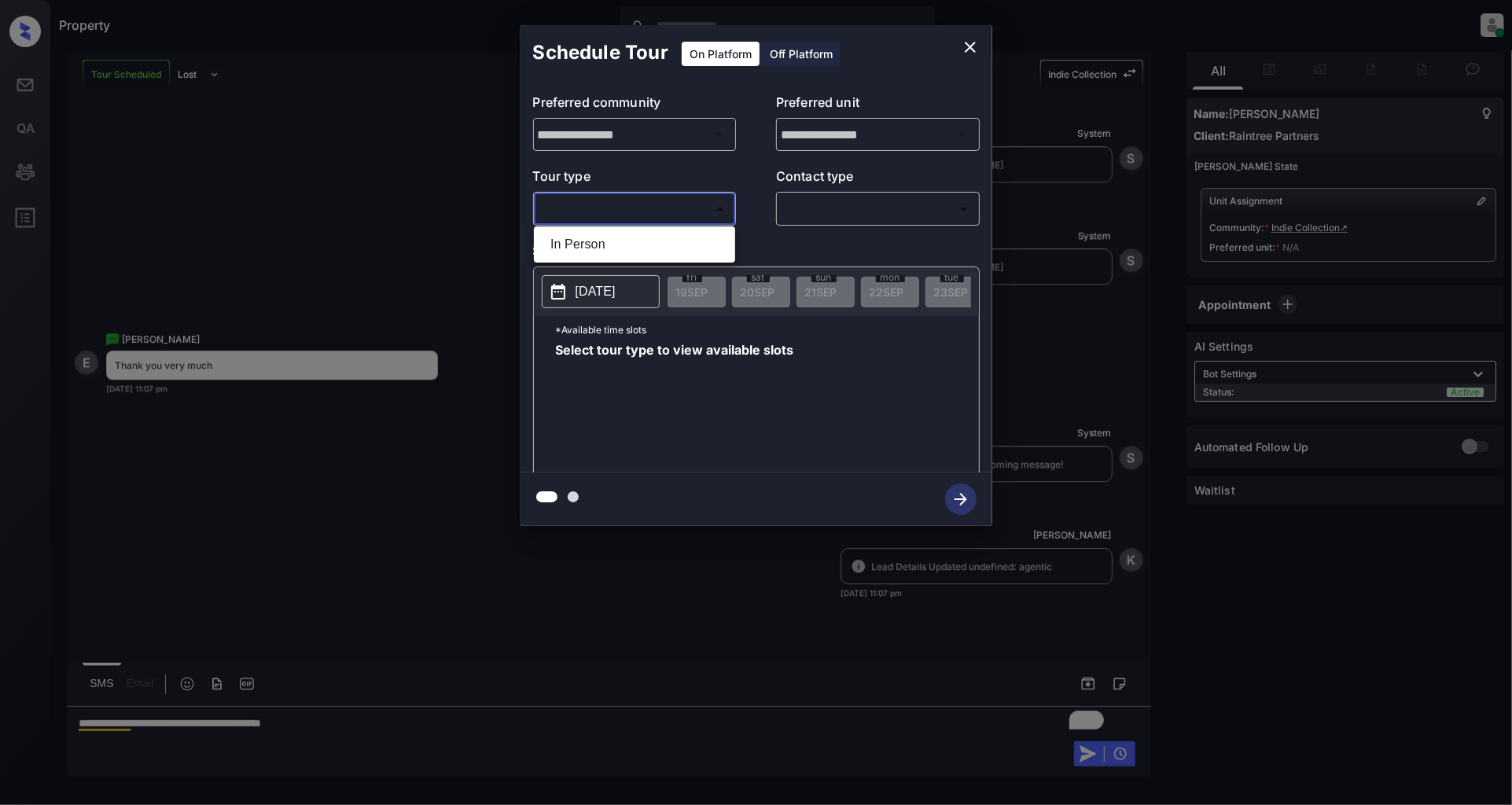
click at [583, 254] on li "In Person" at bounding box center [634, 245] width 193 height 28
type input "********"
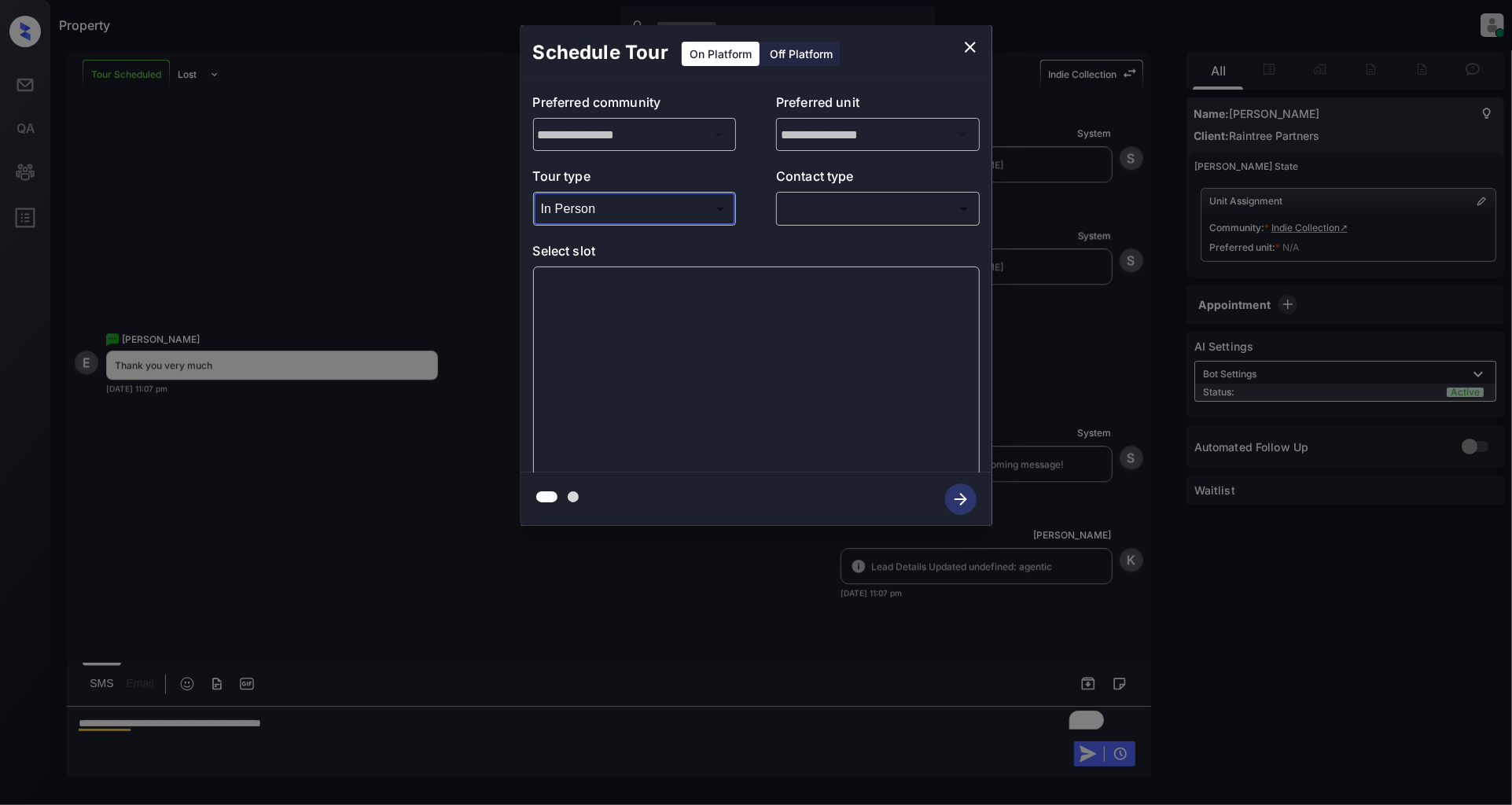
click at [881, 220] on body "Property [PERSON_NAME] Online Set yourself offline Set yourself on break Profil…" at bounding box center [756, 402] width 1512 height 805
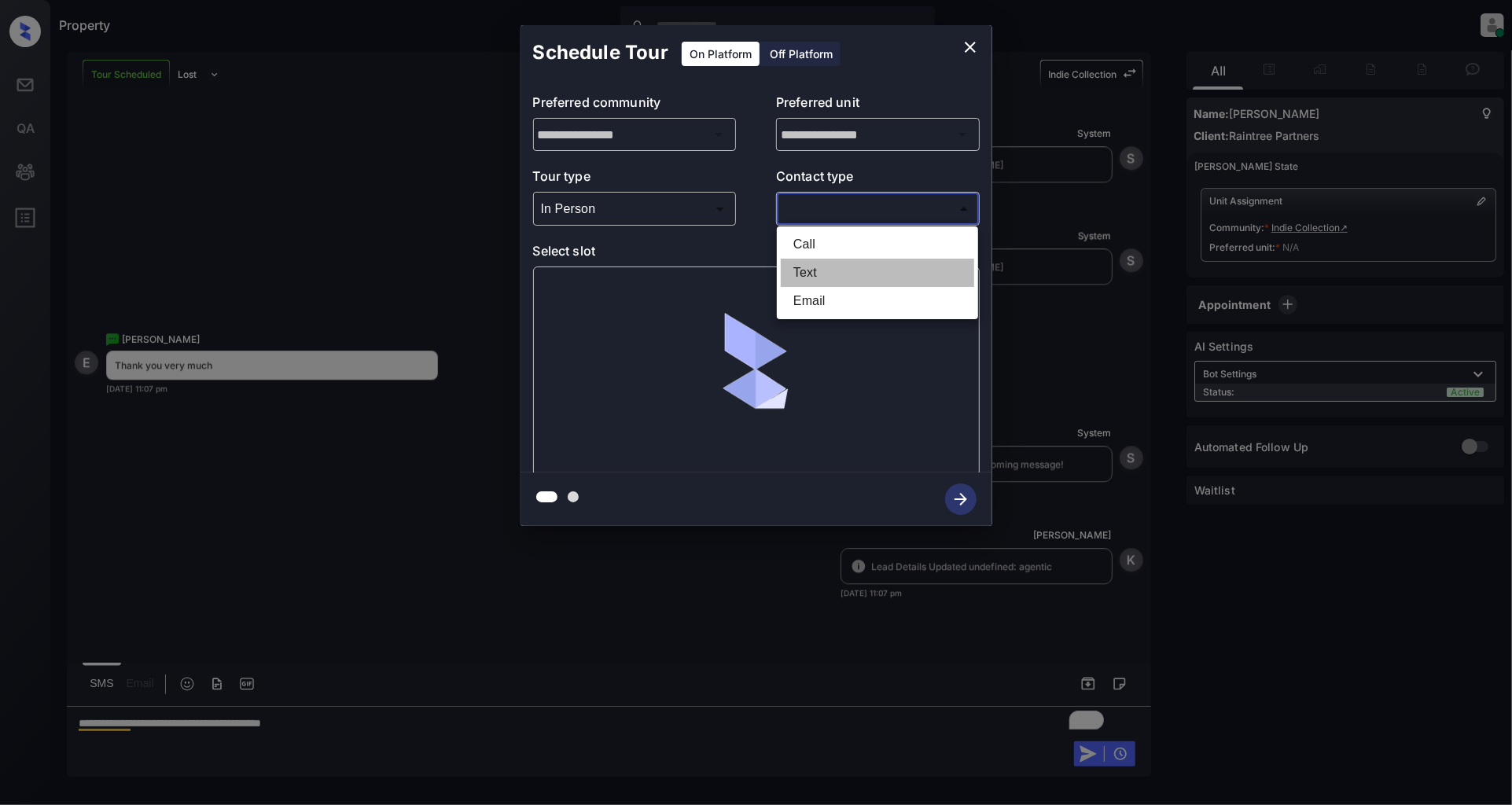
click at [822, 265] on li "Text" at bounding box center [877, 273] width 193 height 28
type input "****"
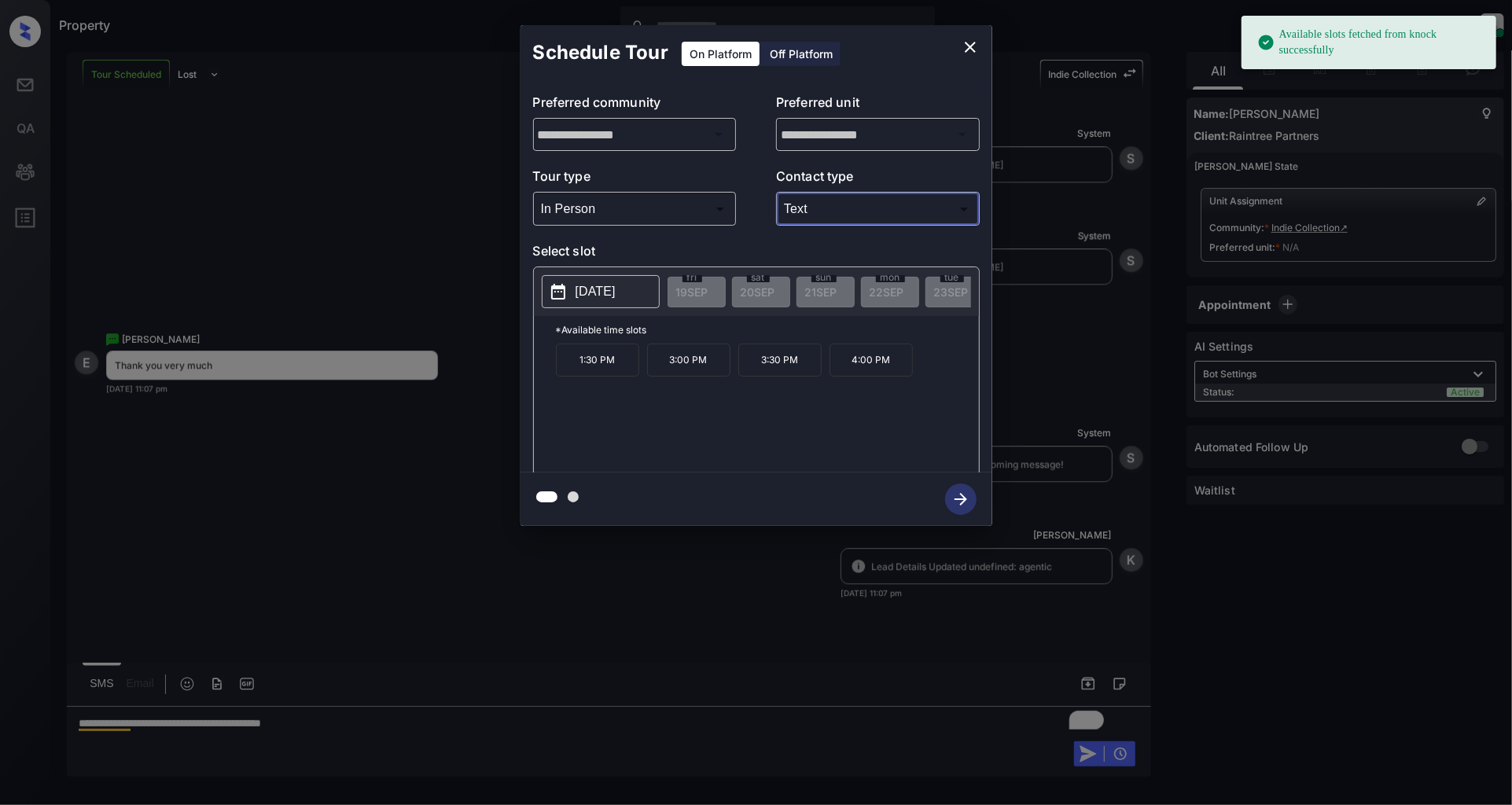
click at [594, 277] on button "[DATE]" at bounding box center [601, 291] width 118 height 33
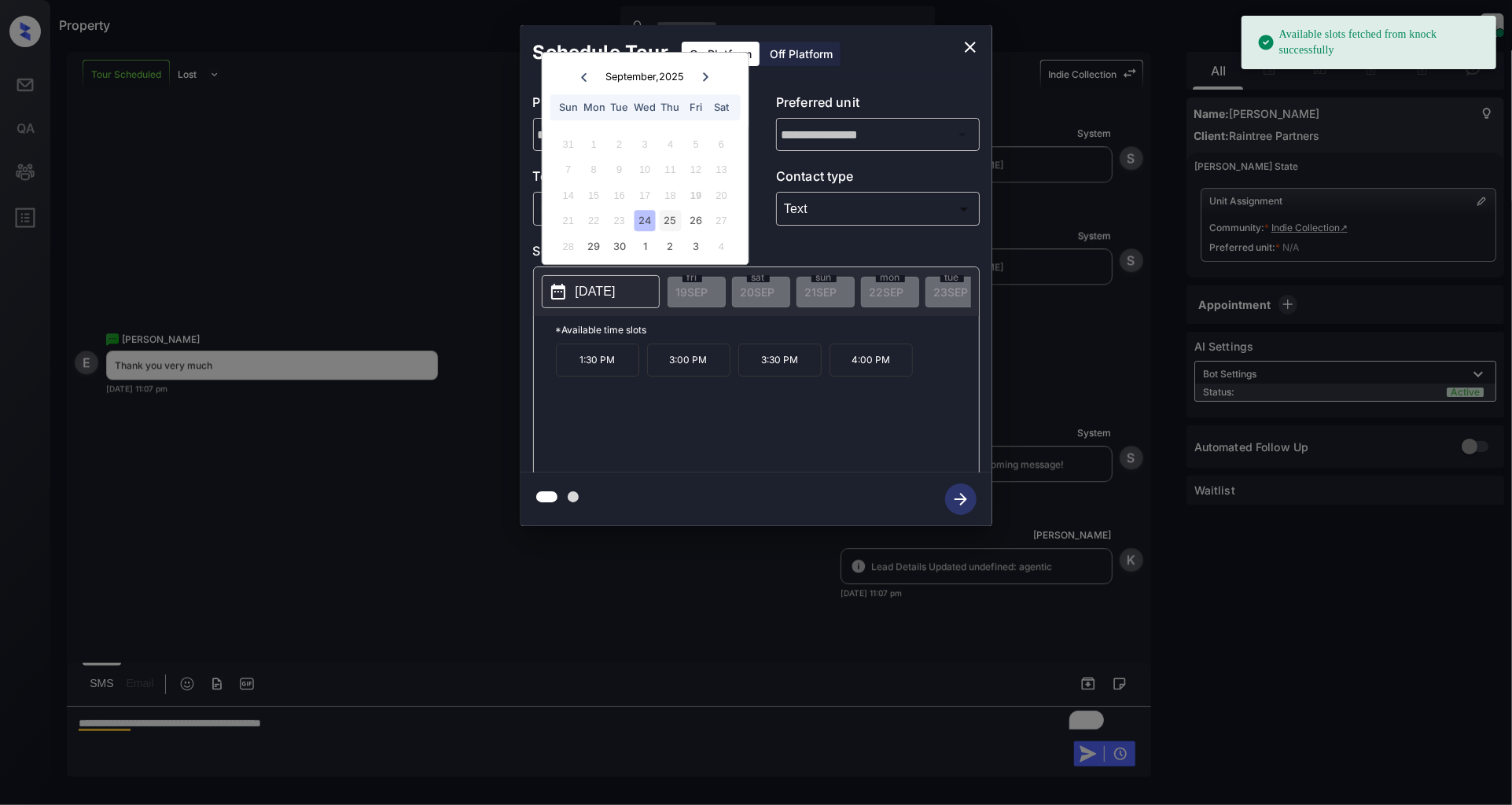
click at [669, 220] on div "25" at bounding box center [670, 221] width 21 height 21
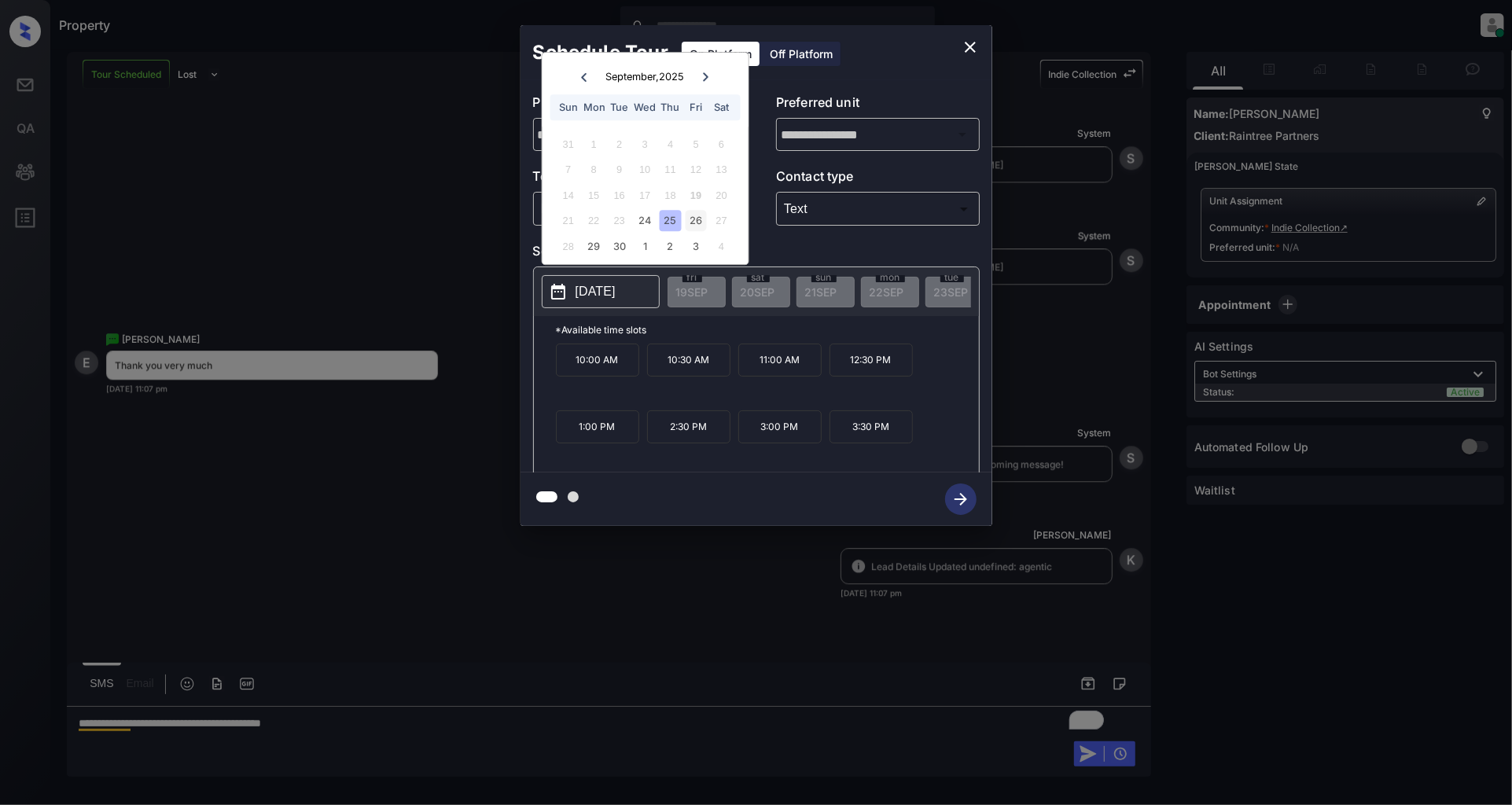
click at [700, 222] on div "26" at bounding box center [696, 221] width 21 height 21
click at [653, 222] on div "24" at bounding box center [644, 221] width 21 height 21
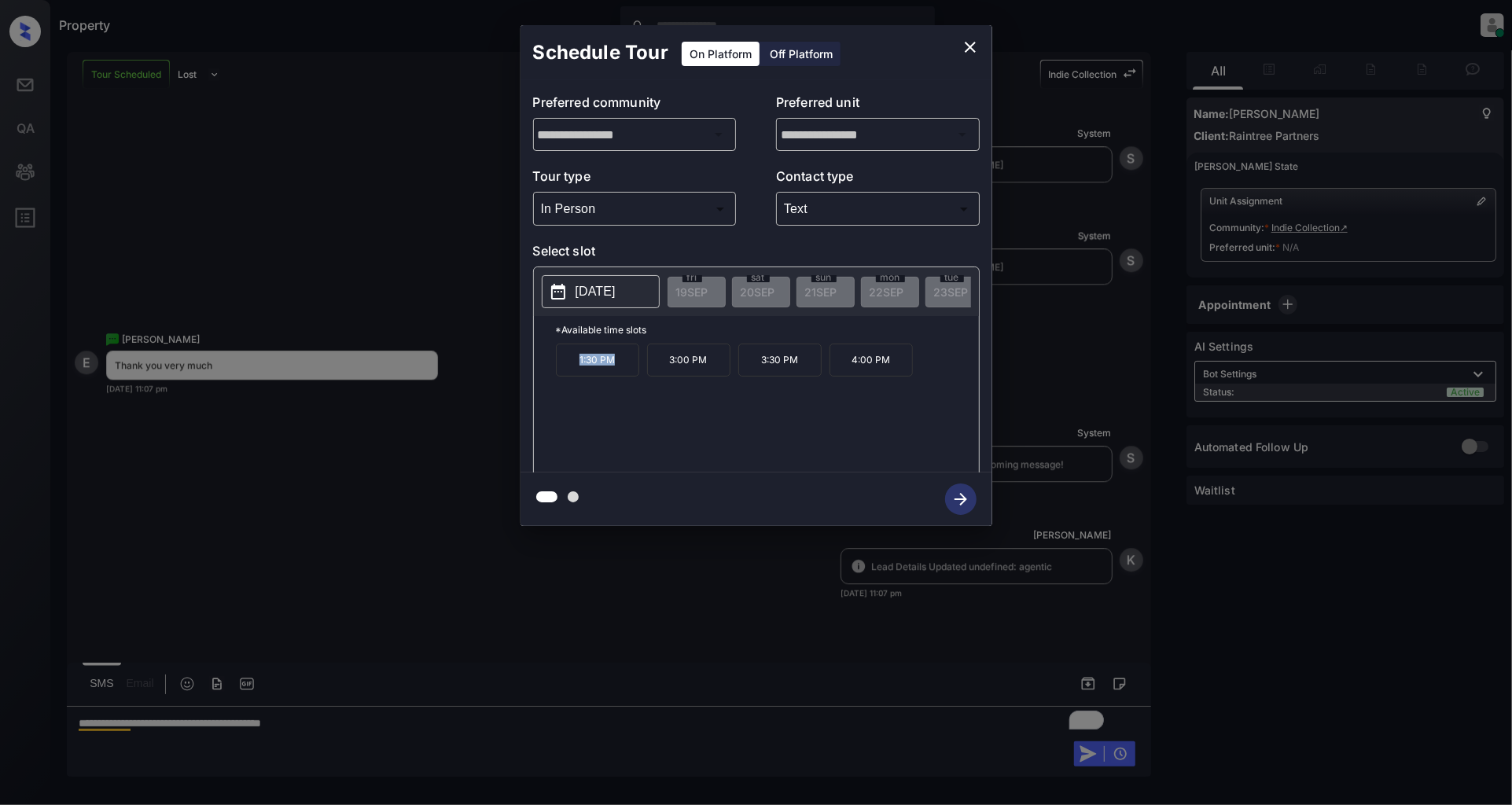
drag, startPoint x: 633, startPoint y: 367, endPoint x: 544, endPoint y: 374, distance: 89.3
click at [544, 374] on div "*Available time slots 1:30 PM 3:00 PM 3:30 PM 4:00 PM" at bounding box center [756, 396] width 445 height 162
copy p "1:30 PM"
drag, startPoint x: 708, startPoint y: 370, endPoint x: 670, endPoint y: 374, distance: 38.2
click at [670, 374] on p "3:00 PM" at bounding box center [688, 360] width 83 height 33
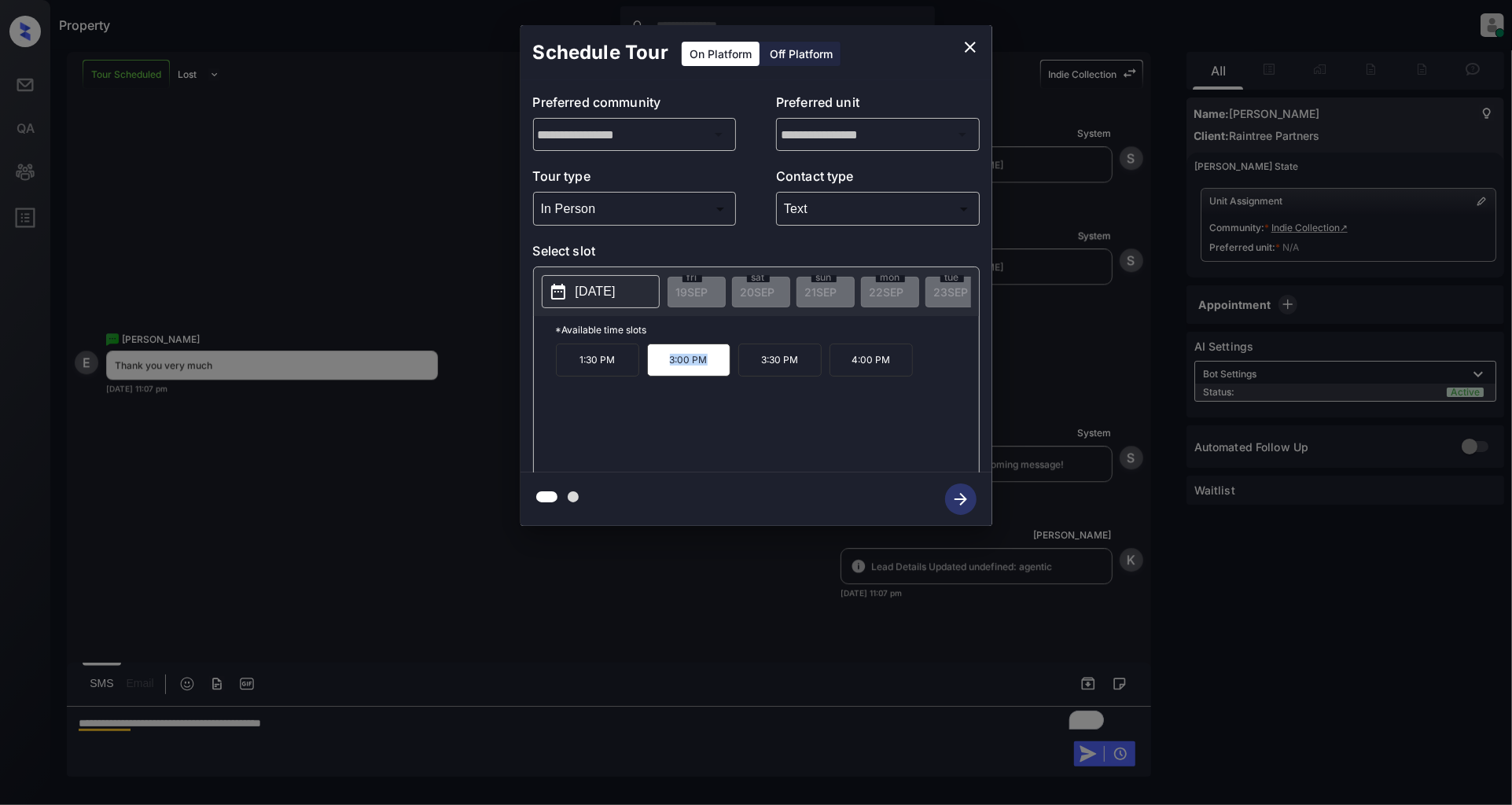
copy p "3:00 PM"
drag, startPoint x: 892, startPoint y: 371, endPoint x: 827, endPoint y: 371, distance: 65.0
click at [827, 371] on div "1:30 PM 3:00 PM 3:30 PM 4:00 PM" at bounding box center [767, 406] width 423 height 126
copy p "4:00 PM"
click at [966, 42] on icon "close" at bounding box center [970, 48] width 11 height 11
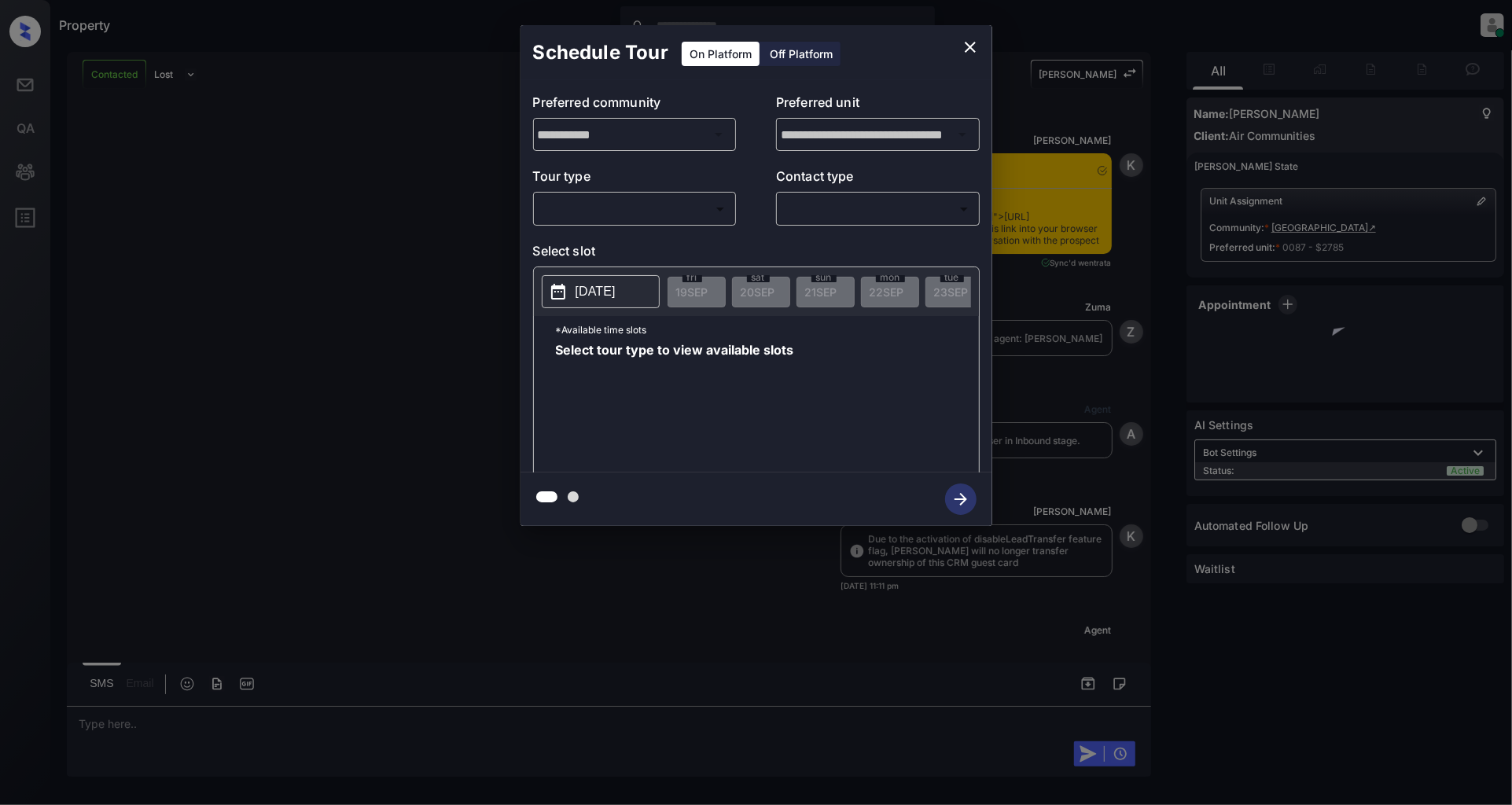
scroll to position [1075, 0]
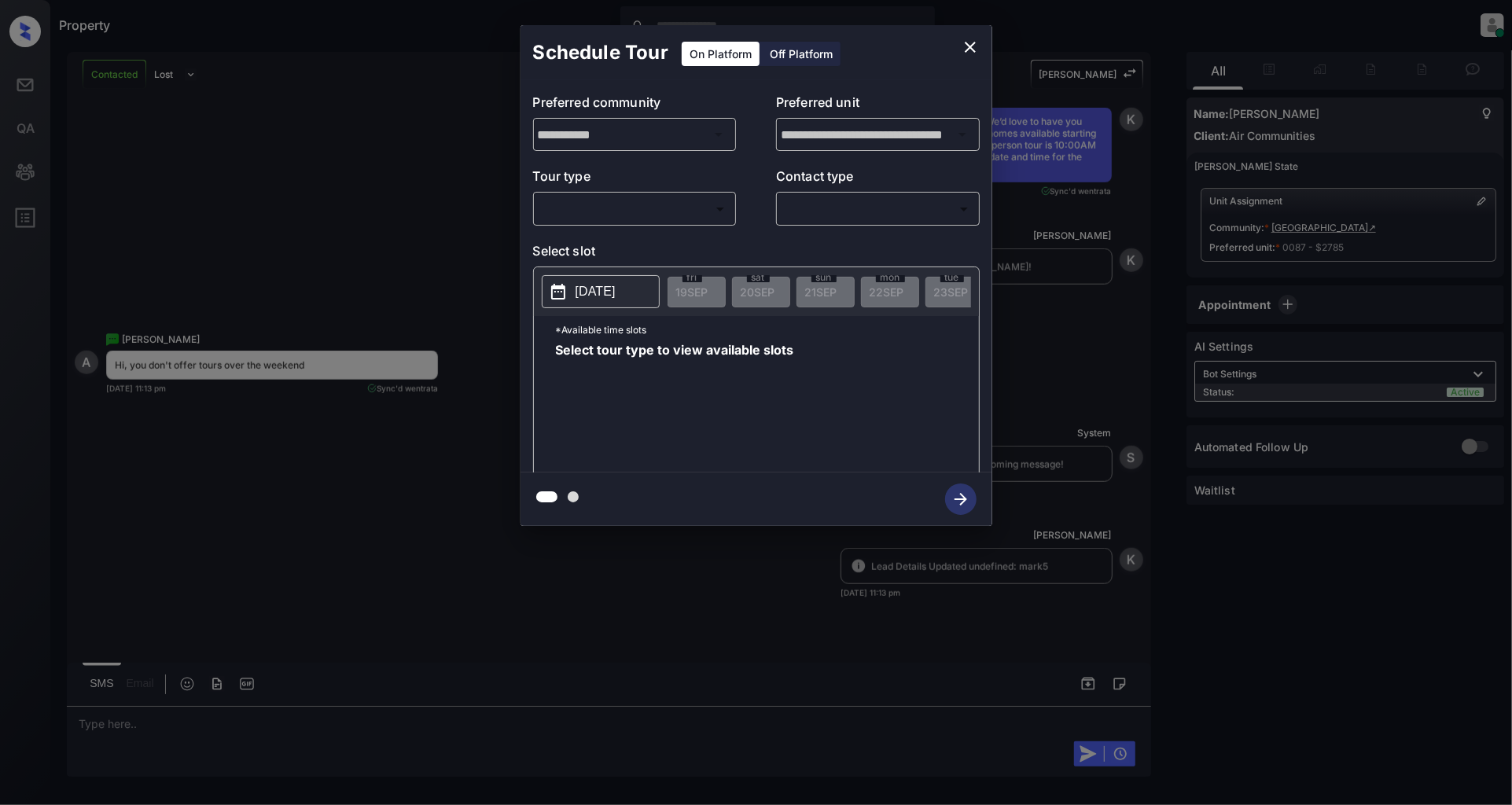
click at [660, 201] on body "Property Patrick Deasis Online Set yourself offline Set yourself on break Profi…" at bounding box center [756, 402] width 1512 height 805
click at [589, 246] on li "In Person" at bounding box center [634, 245] width 193 height 28
type input "********"
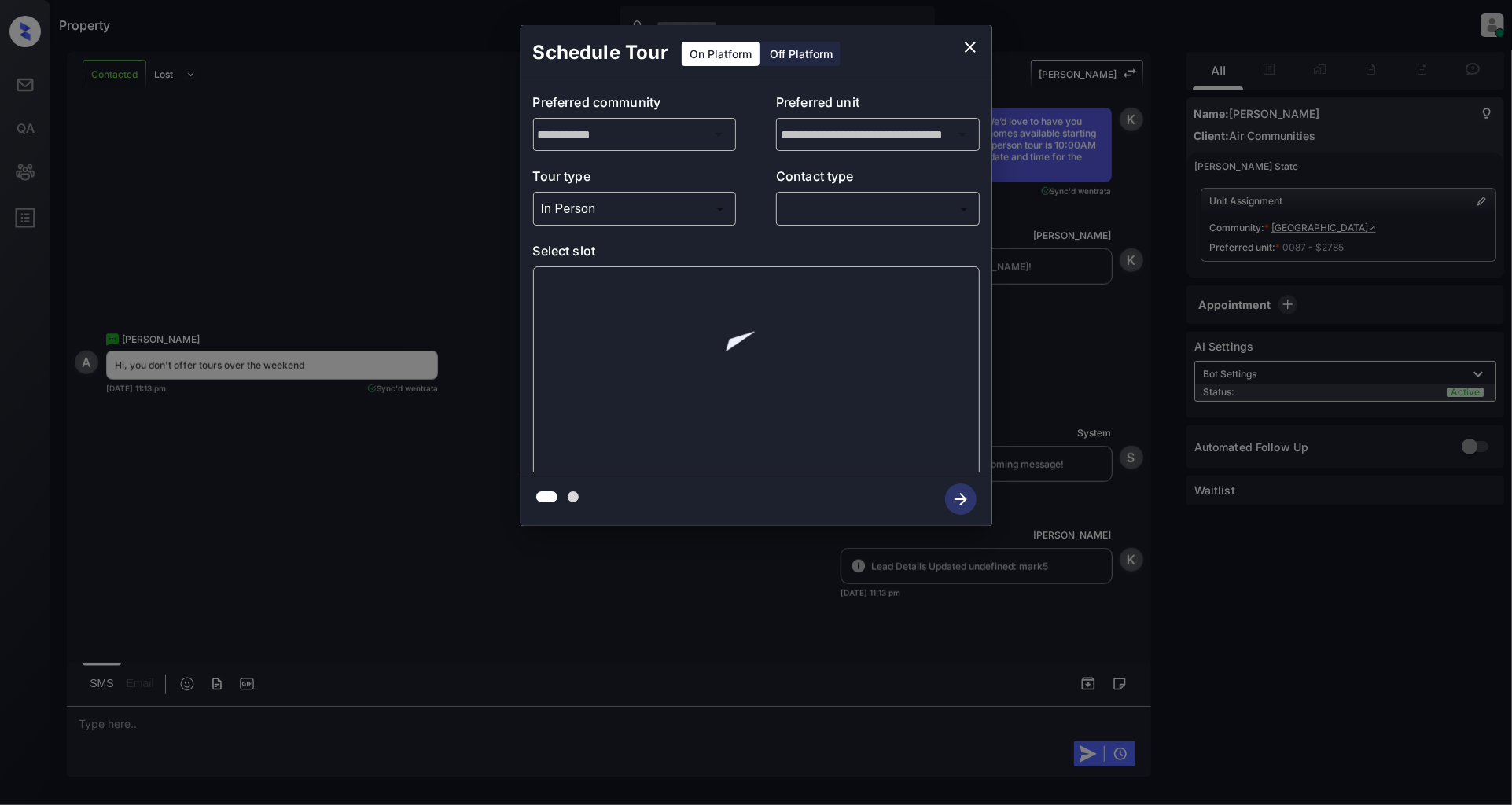
click at [822, 224] on div "​ ​" at bounding box center [878, 208] width 204 height 34
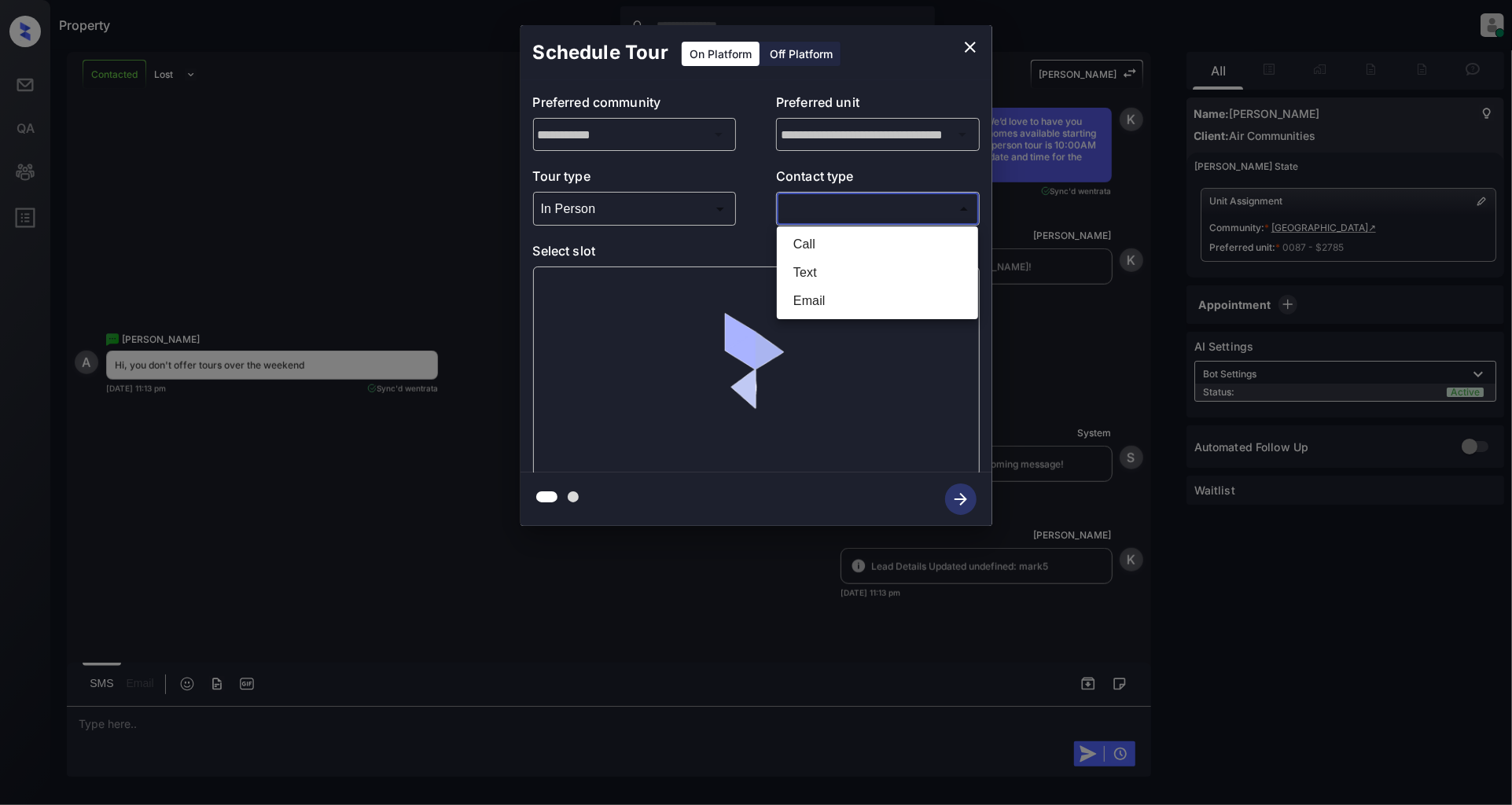
click at [837, 205] on body "Property Patrick Deasis Online Set yourself offline Set yourself on break Profi…" at bounding box center [756, 402] width 1512 height 805
click at [837, 278] on li "Text" at bounding box center [877, 273] width 193 height 28
type input "****"
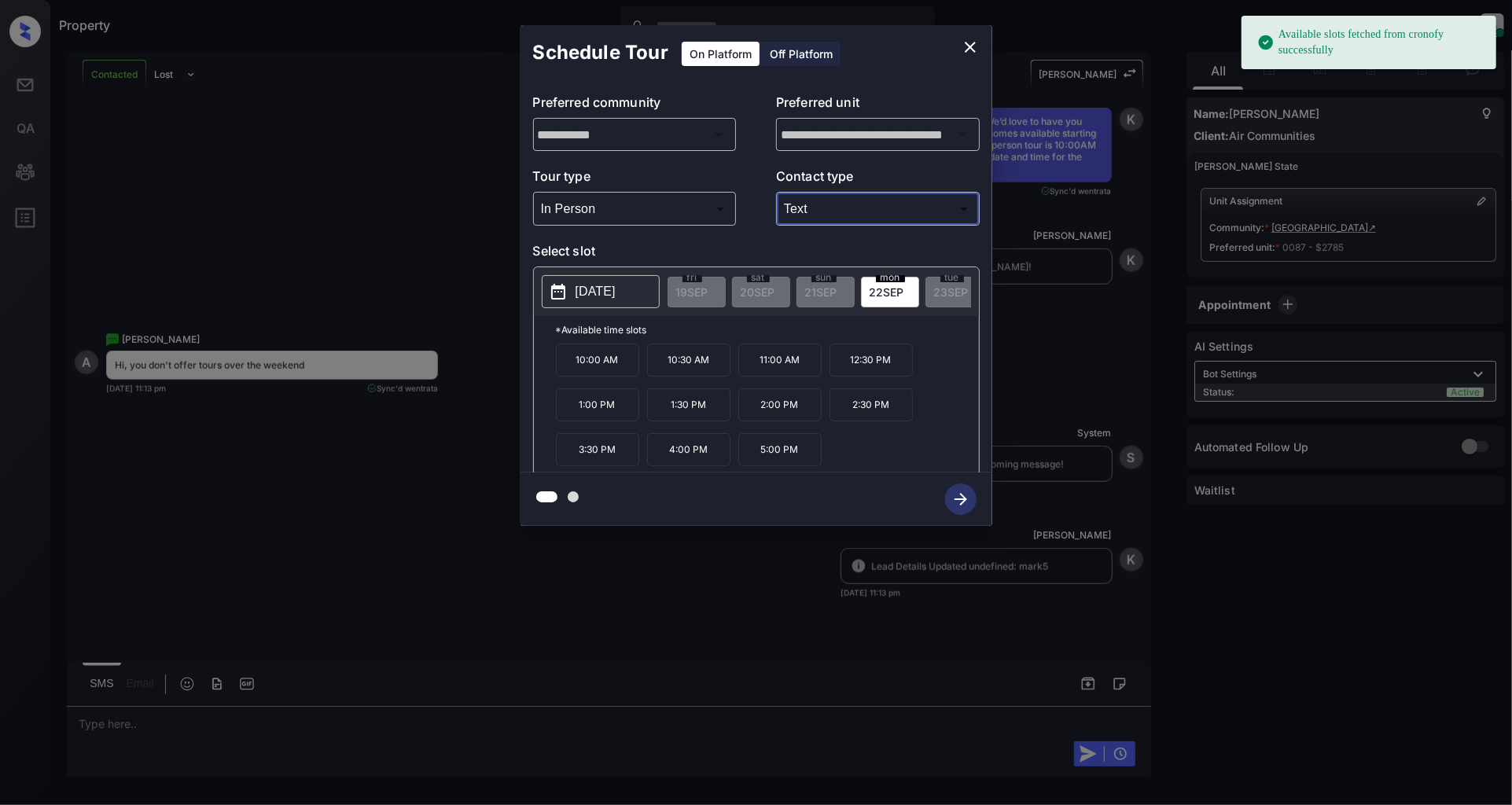
click at [601, 294] on p "2025-09-22" at bounding box center [595, 291] width 40 height 19
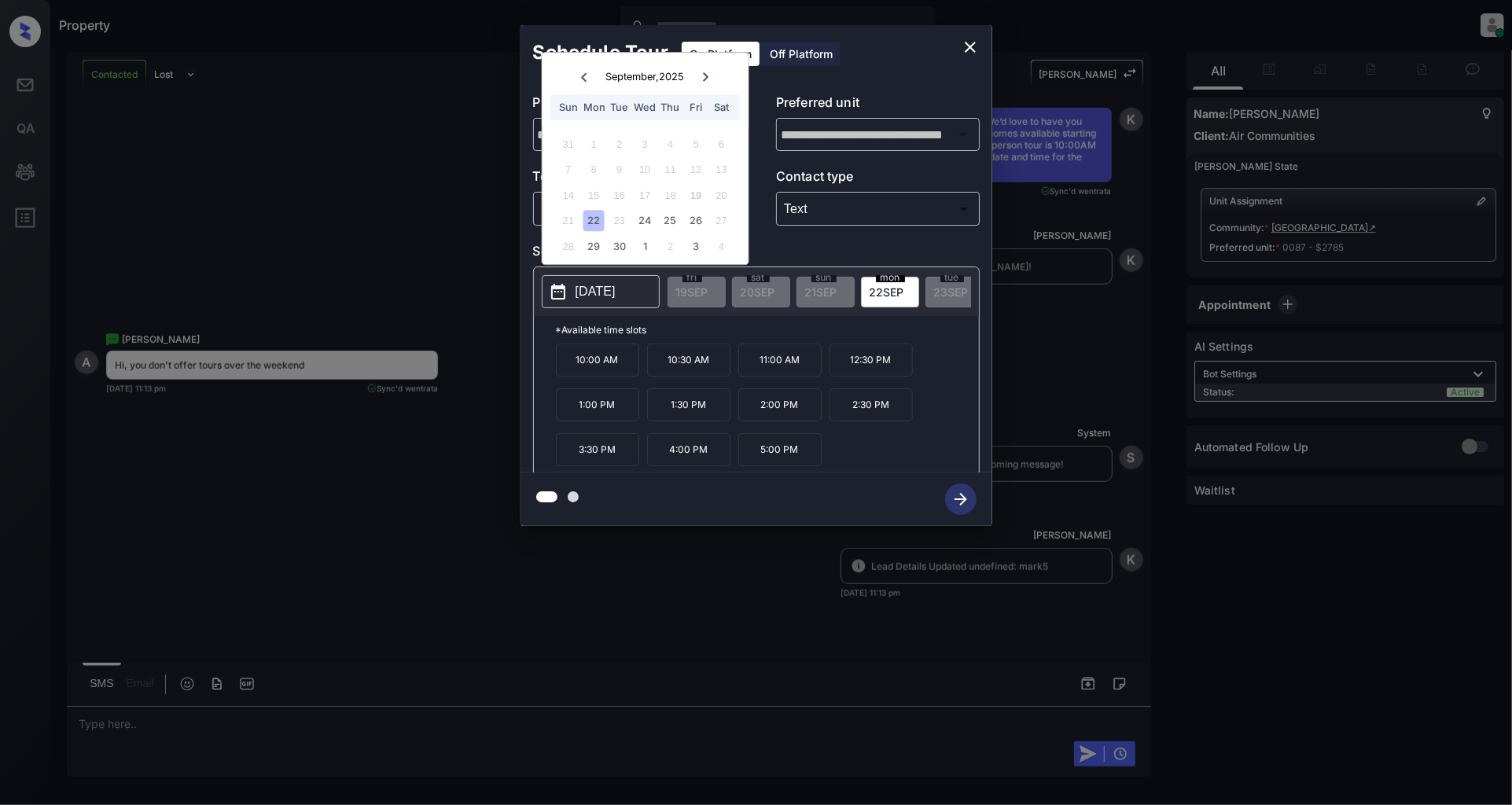
click at [703, 74] on icon at bounding box center [706, 77] width 9 height 9
click at [968, 44] on icon "close" at bounding box center [970, 47] width 19 height 19
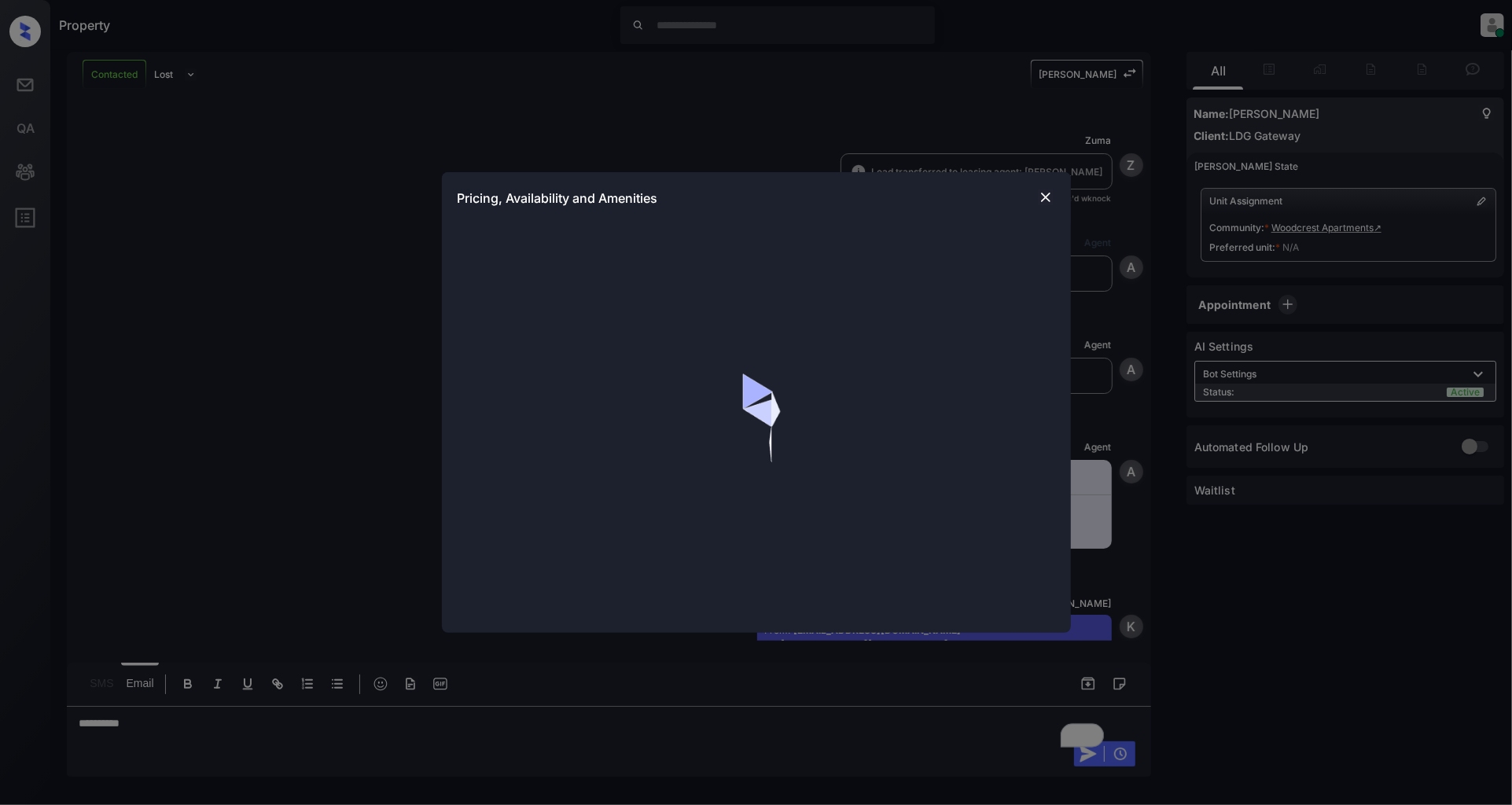
scroll to position [524, 0]
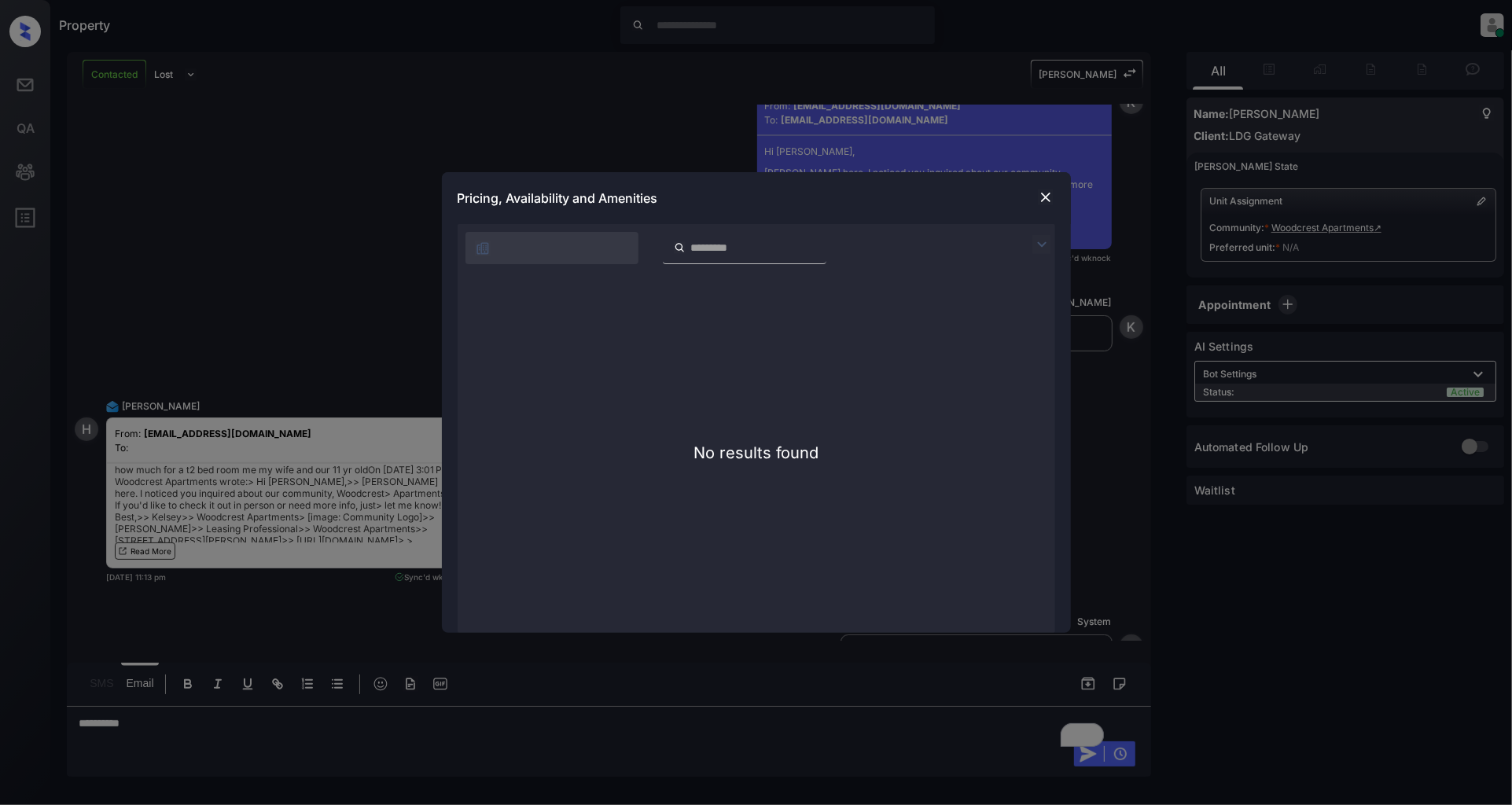
click at [1041, 246] on img at bounding box center [1041, 245] width 19 height 19
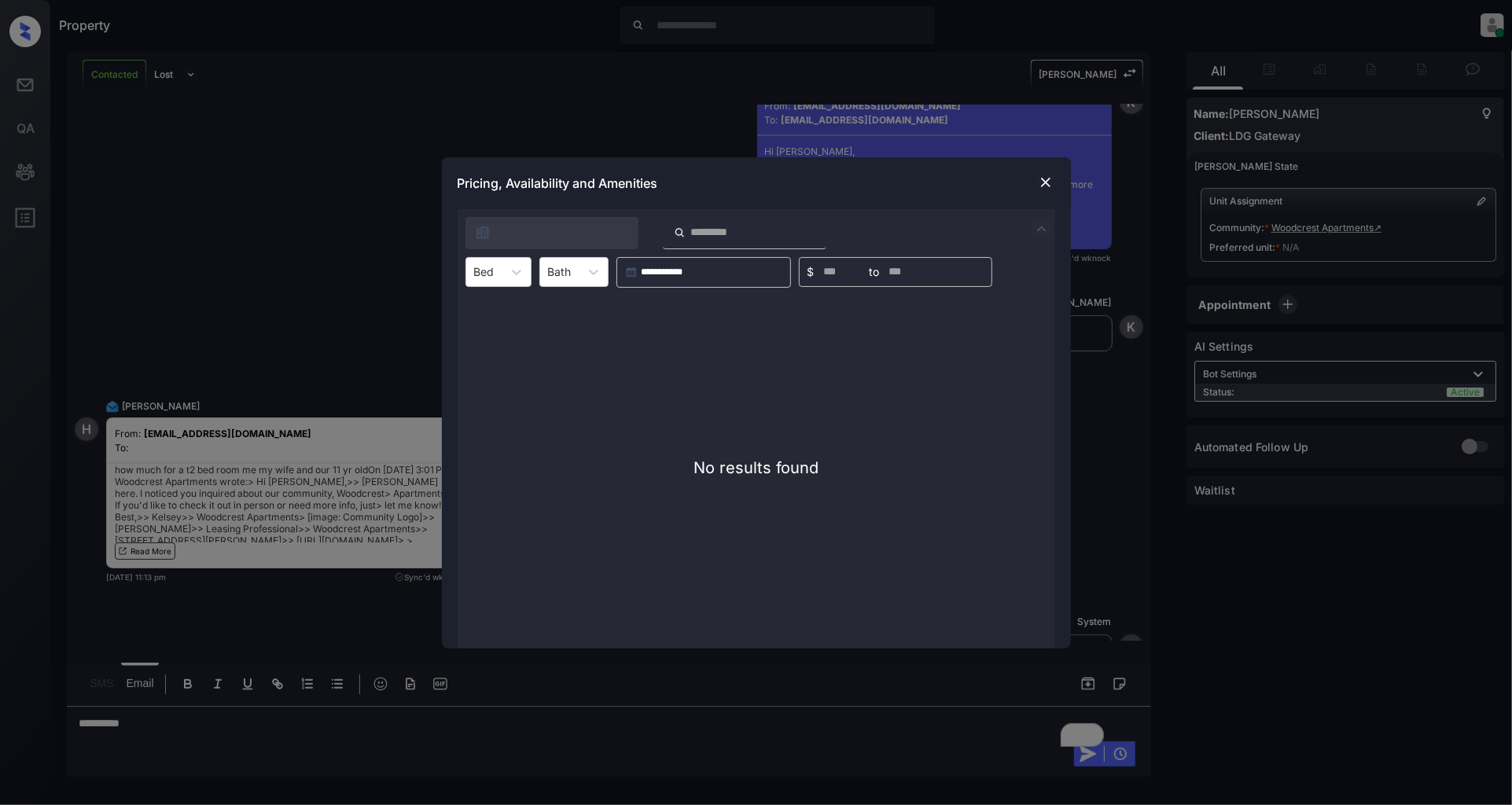
click at [1042, 178] on img at bounding box center [1045, 182] width 16 height 16
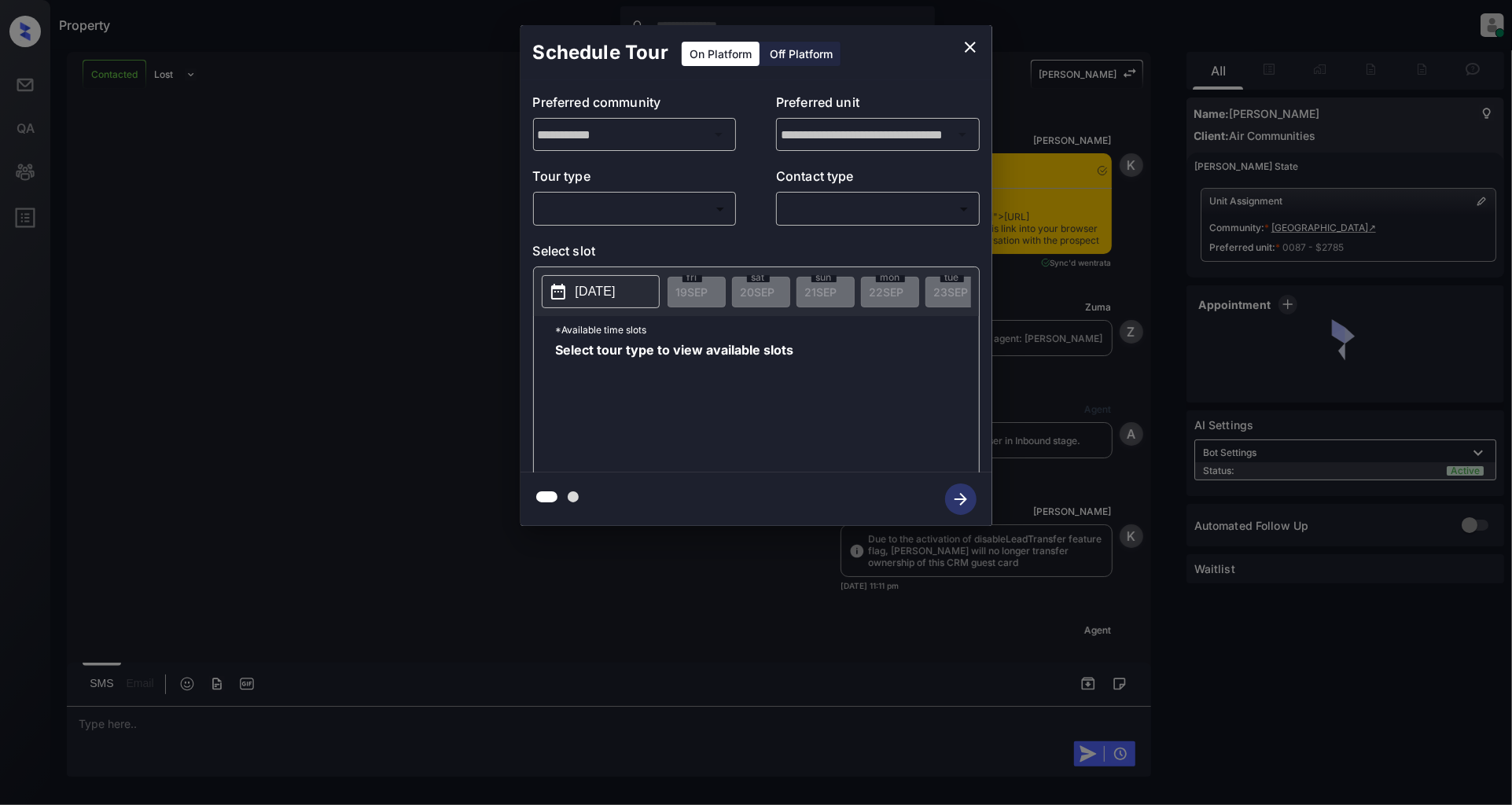
scroll to position [1177, 0]
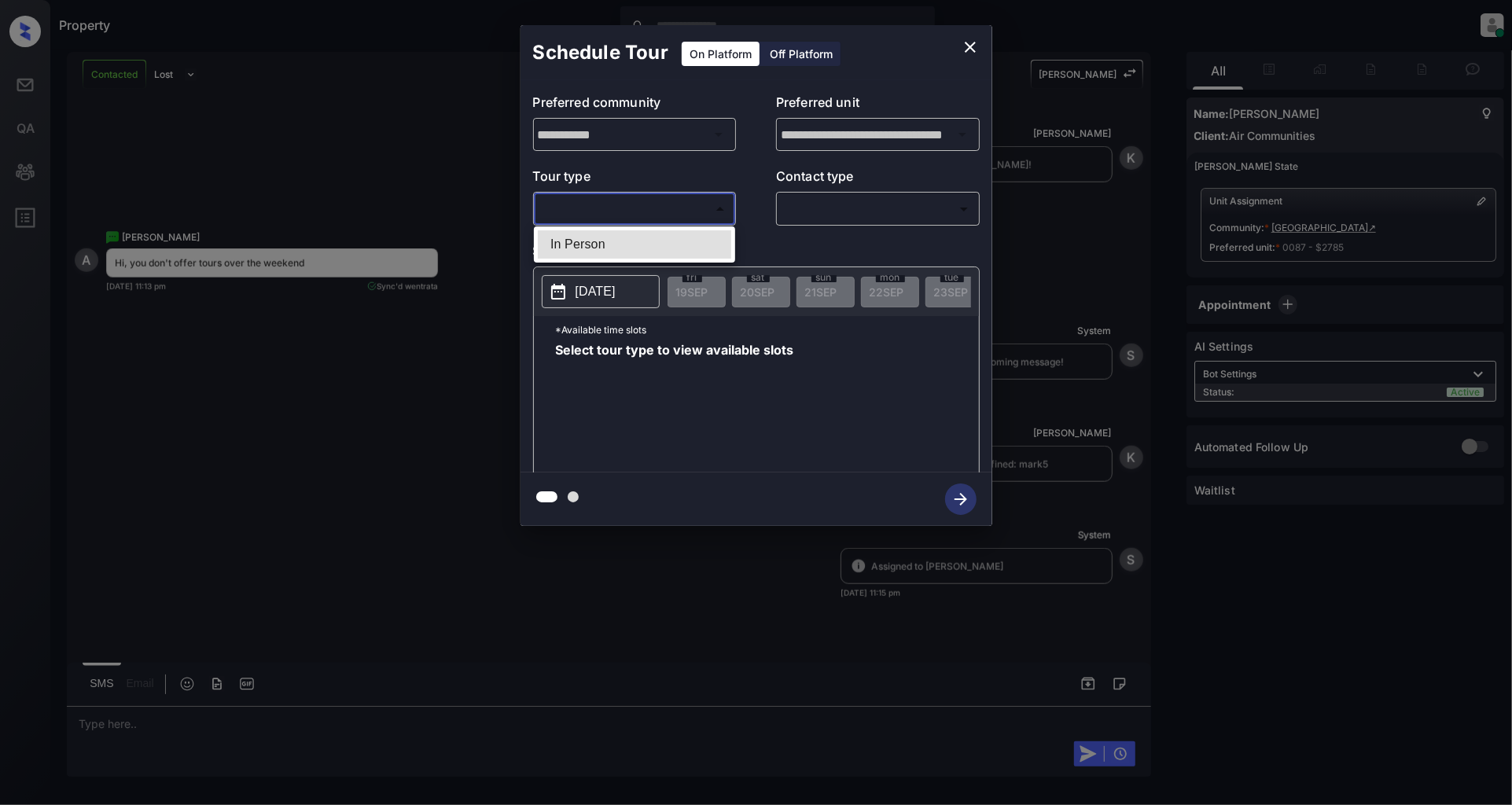
click at [594, 198] on body "Property Patrick Deasis Online Set yourself offline Set yourself on break Profi…" at bounding box center [756, 402] width 1512 height 805
click at [589, 246] on li "In Person" at bounding box center [634, 245] width 193 height 28
type input "********"
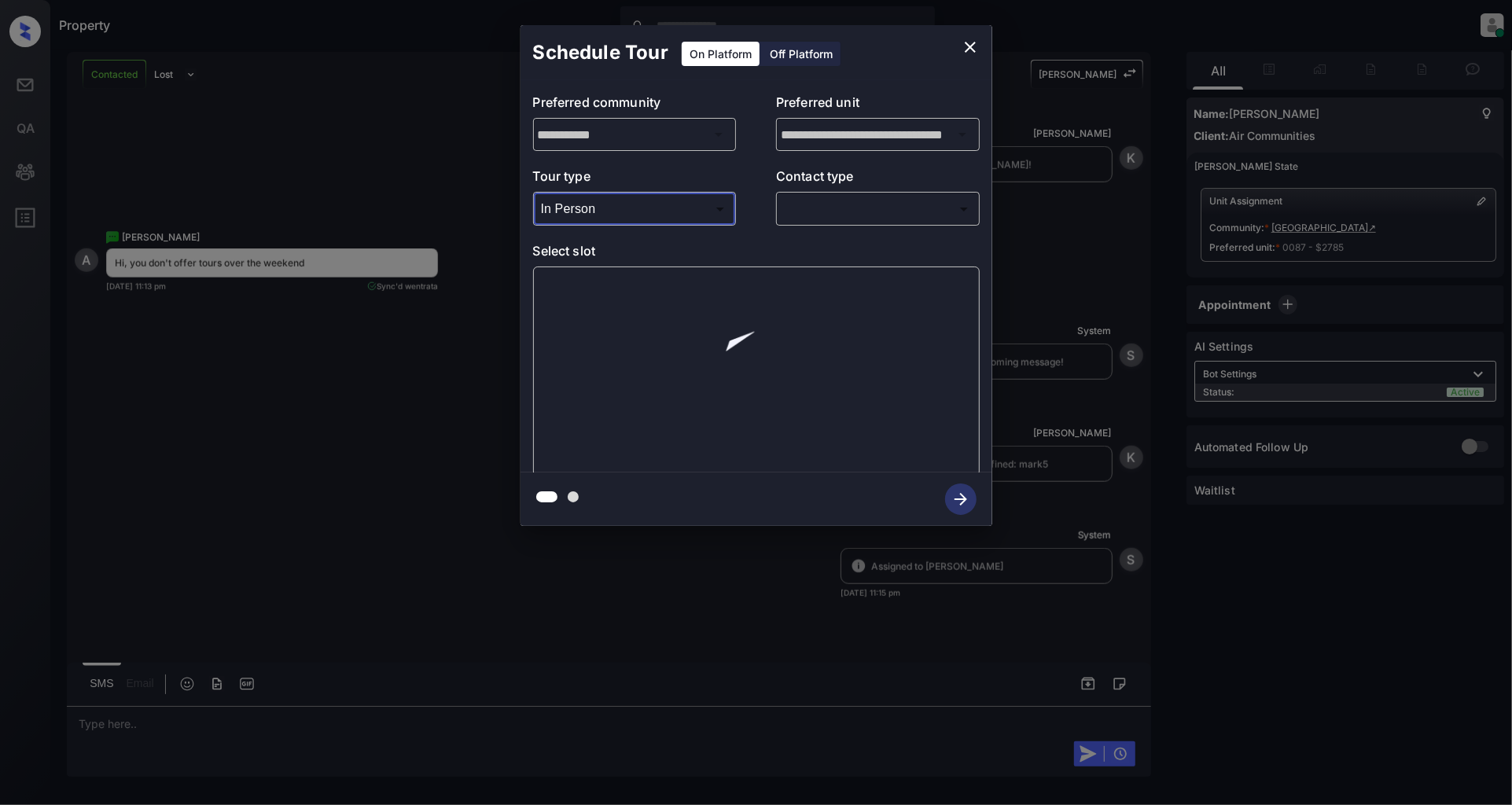
click at [869, 213] on body "Property Patrick Deasis Online Set yourself offline Set yourself on break Profi…" at bounding box center [756, 402] width 1512 height 805
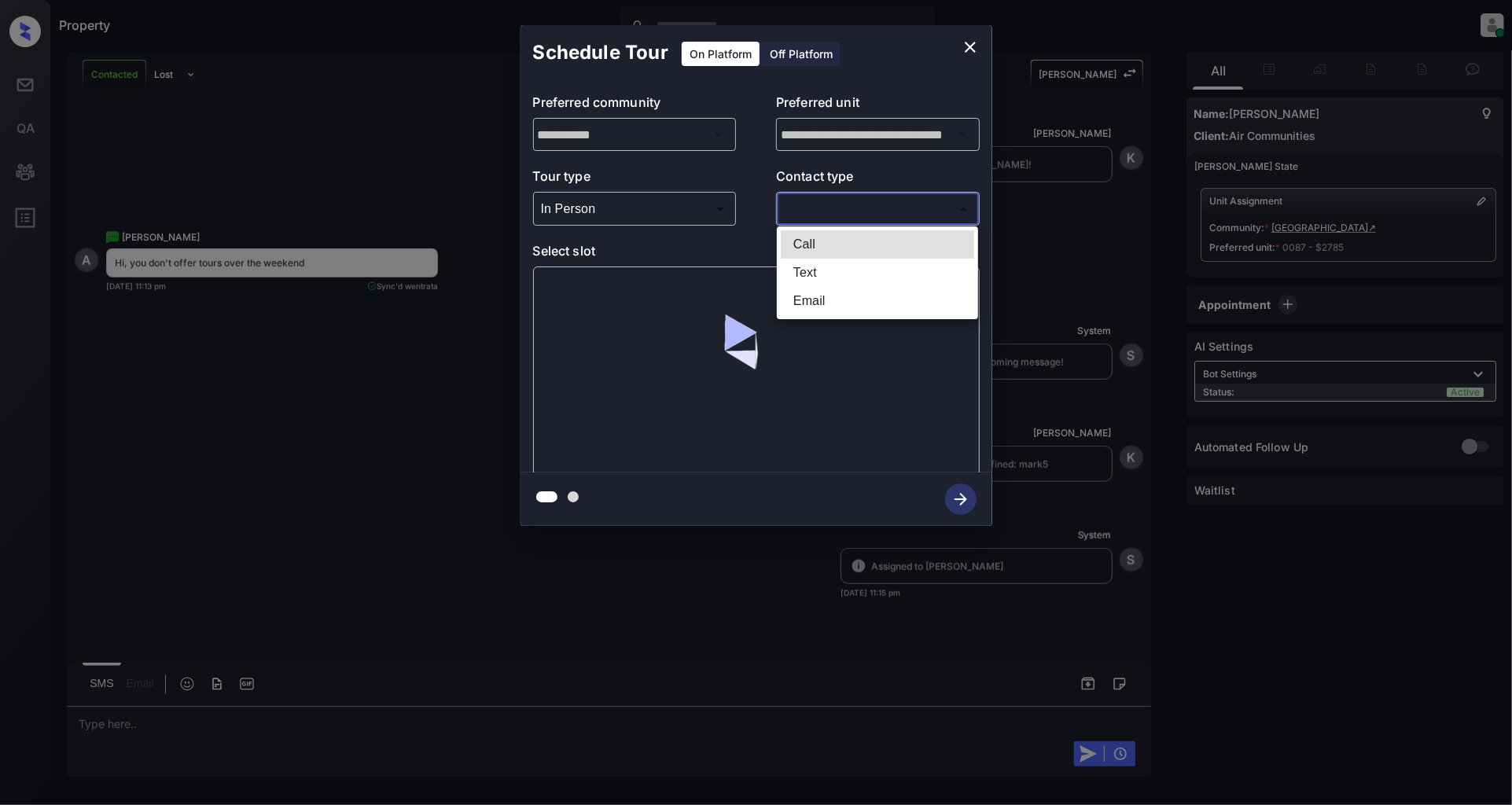
click at [823, 271] on li "Text" at bounding box center [877, 273] width 193 height 28
type input "****"
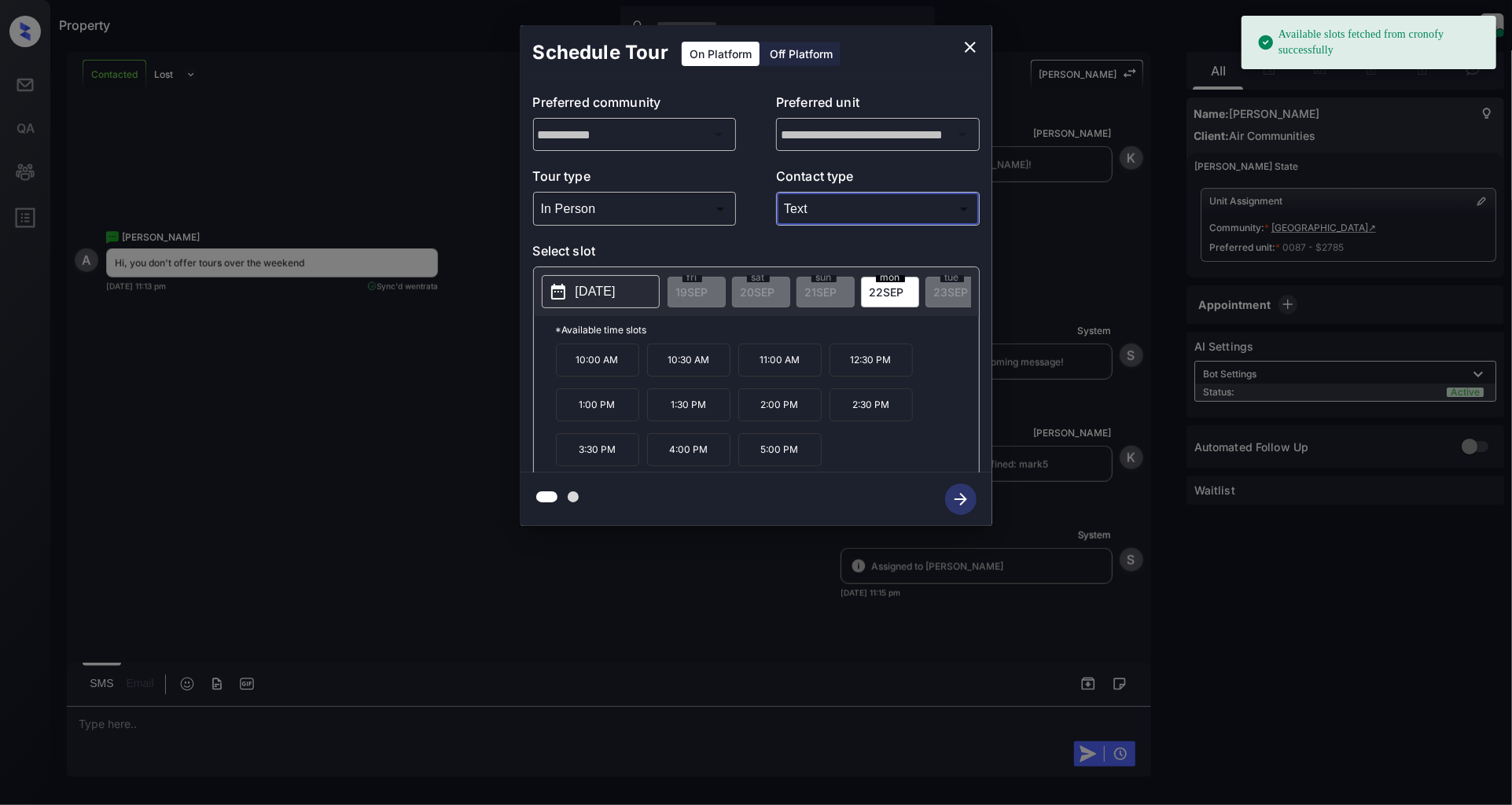
click at [598, 290] on p "2025-09-22" at bounding box center [595, 291] width 40 height 19
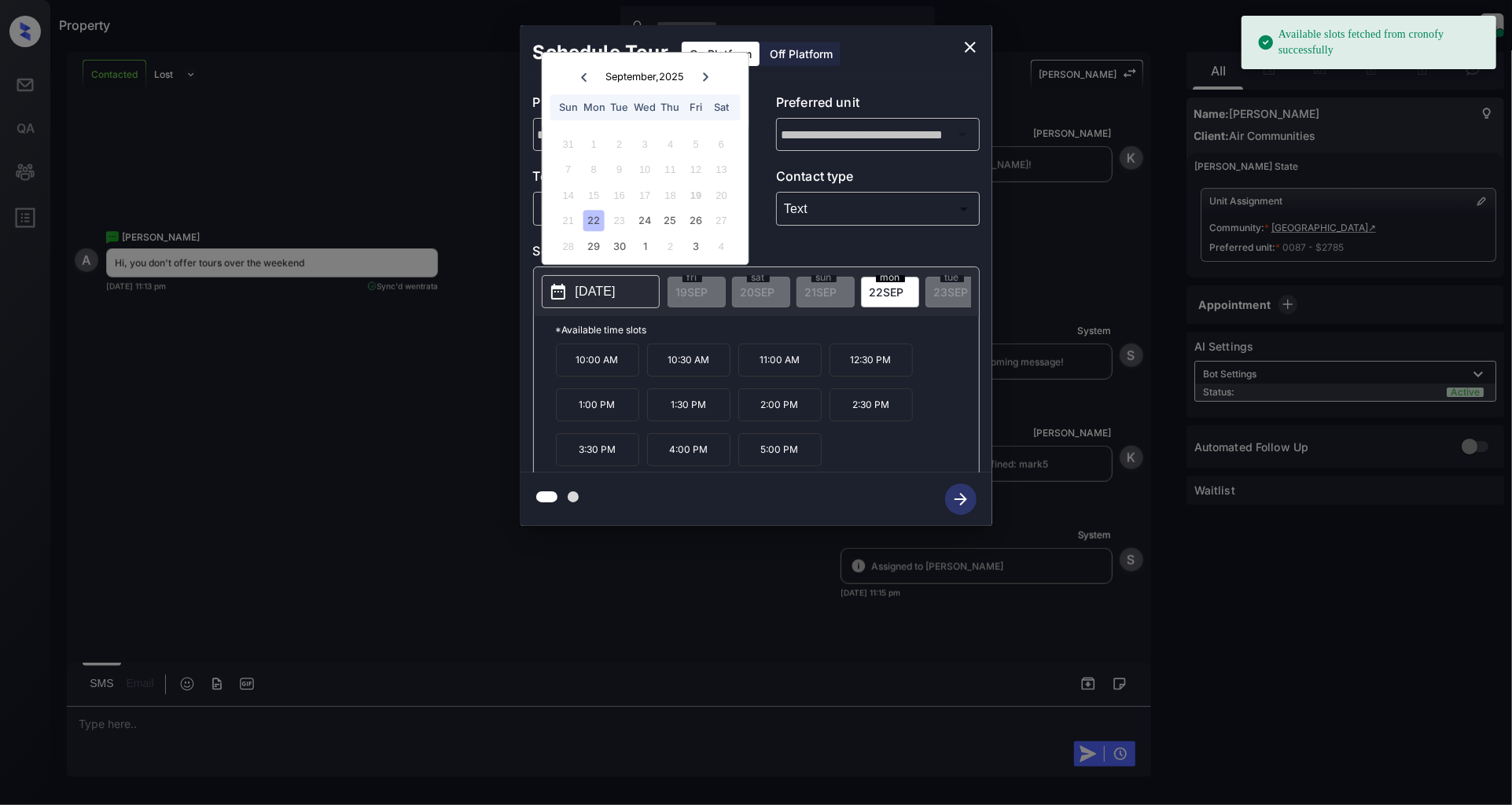
click at [705, 78] on icon at bounding box center [706, 76] width 6 height 8
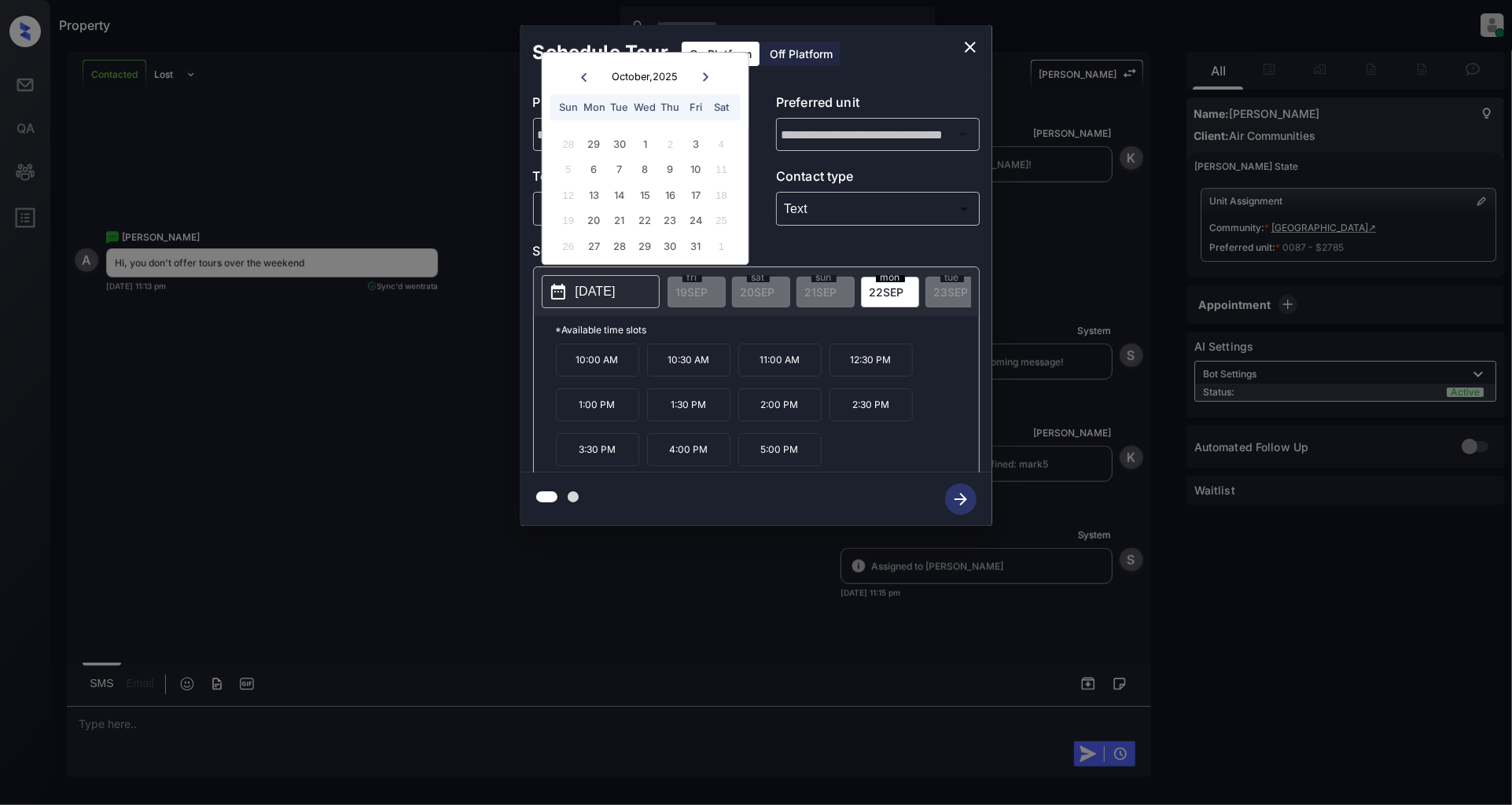
click at [968, 41] on icon "close" at bounding box center [970, 47] width 19 height 19
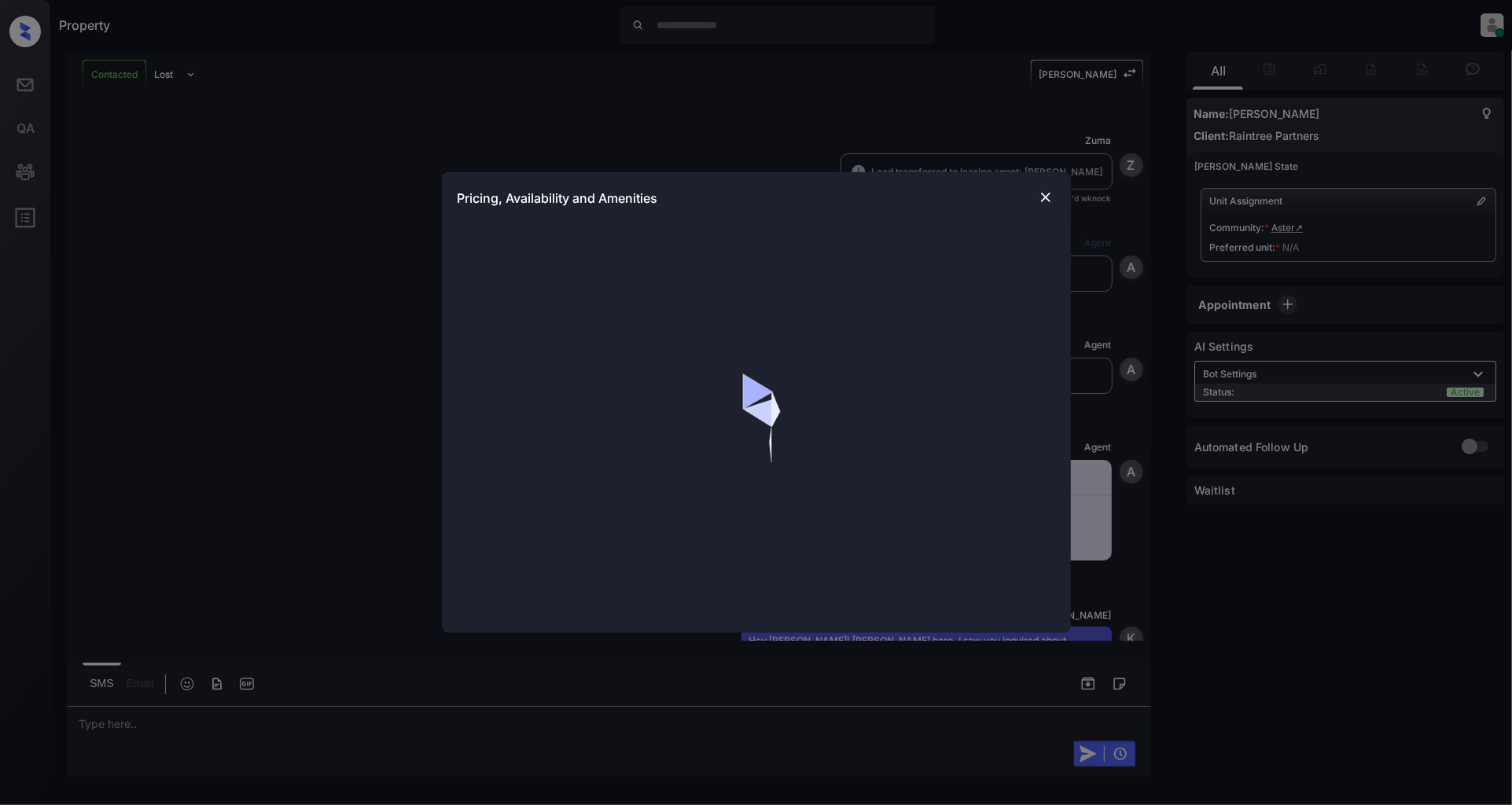
scroll to position [519, 0]
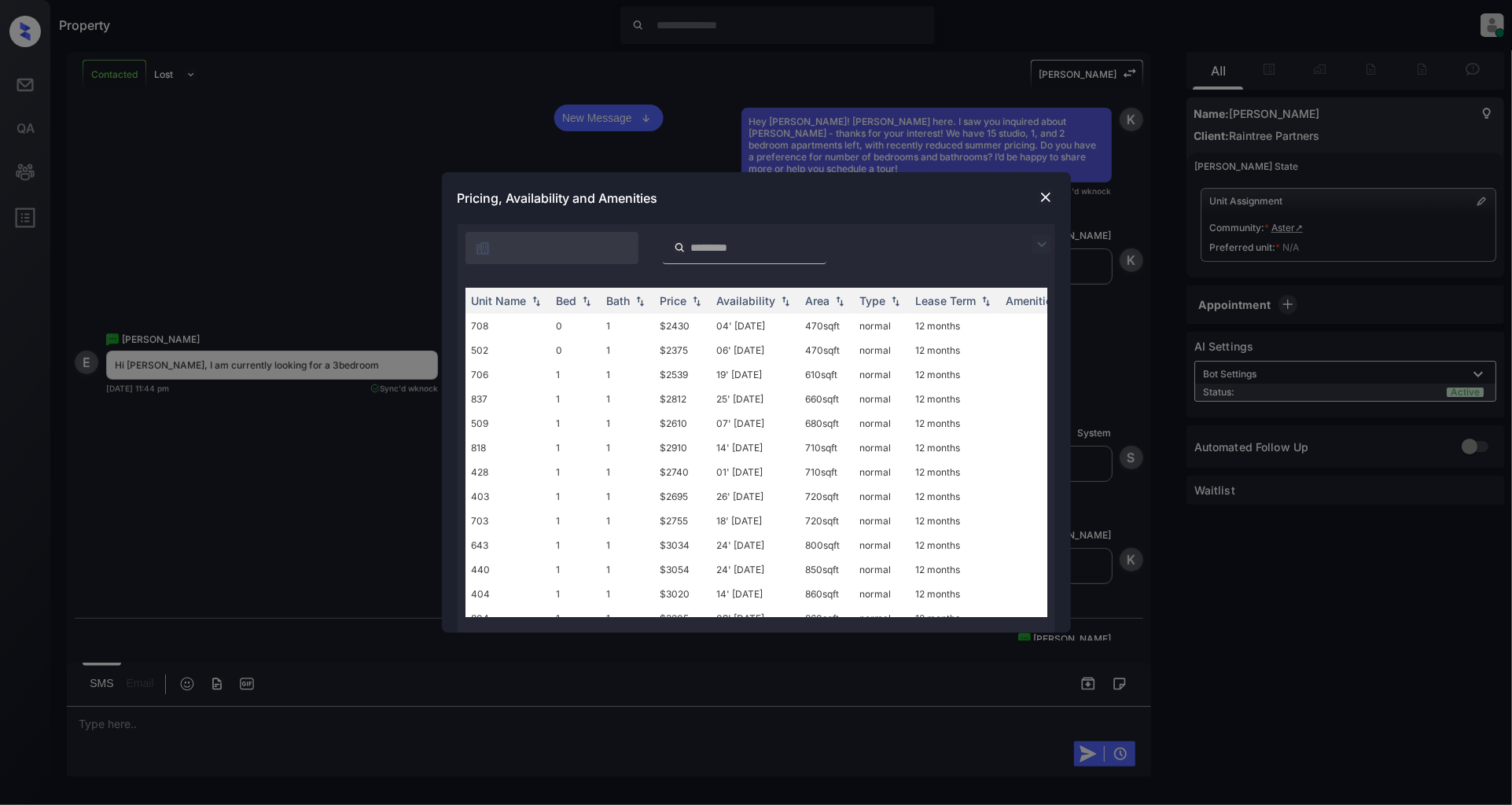
click at [1039, 246] on img at bounding box center [1041, 245] width 19 height 19
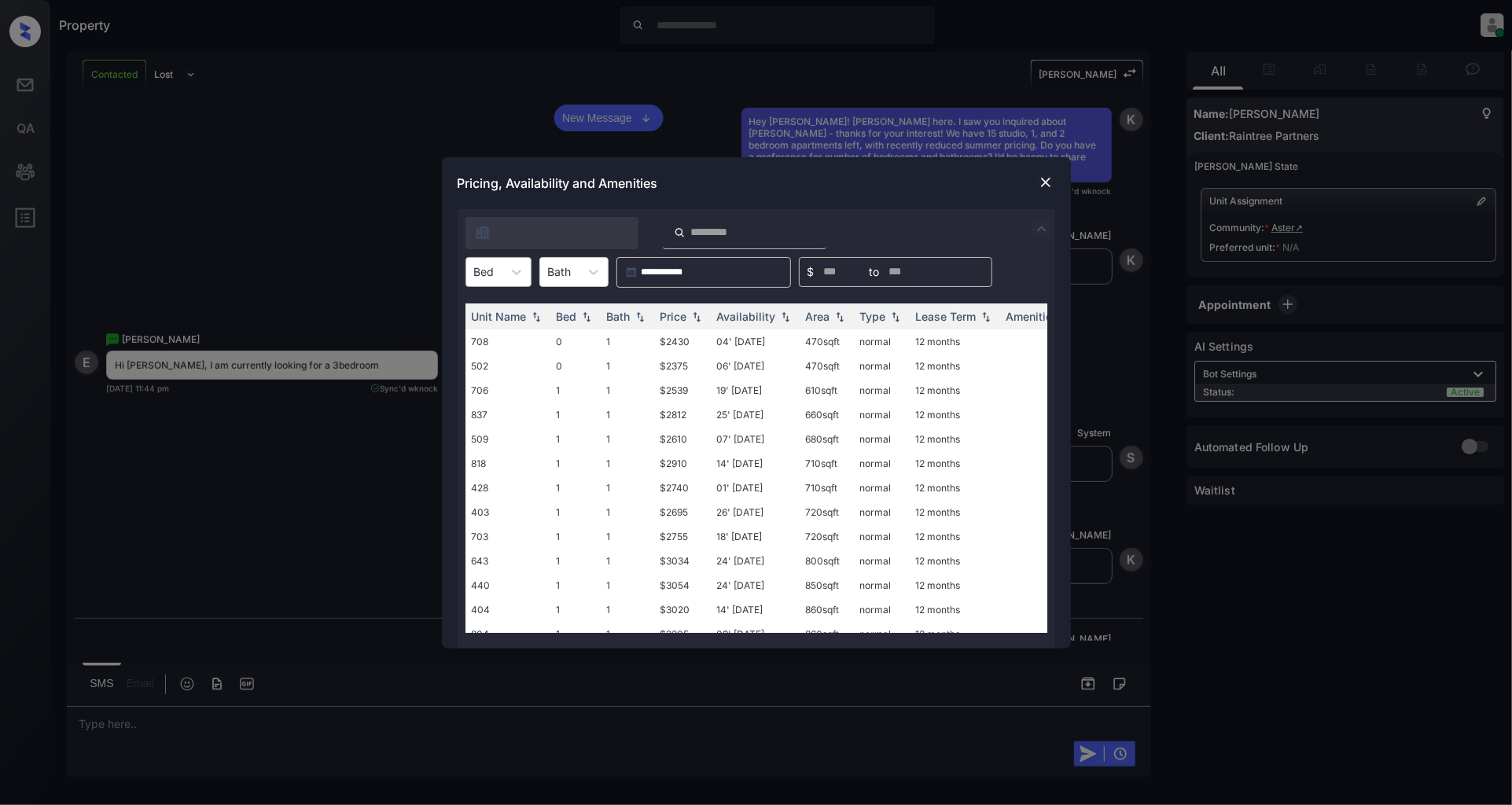
click at [499, 271] on div "Bed" at bounding box center [484, 272] width 36 height 22
click at [497, 387] on div "3" at bounding box center [498, 395] width 66 height 28
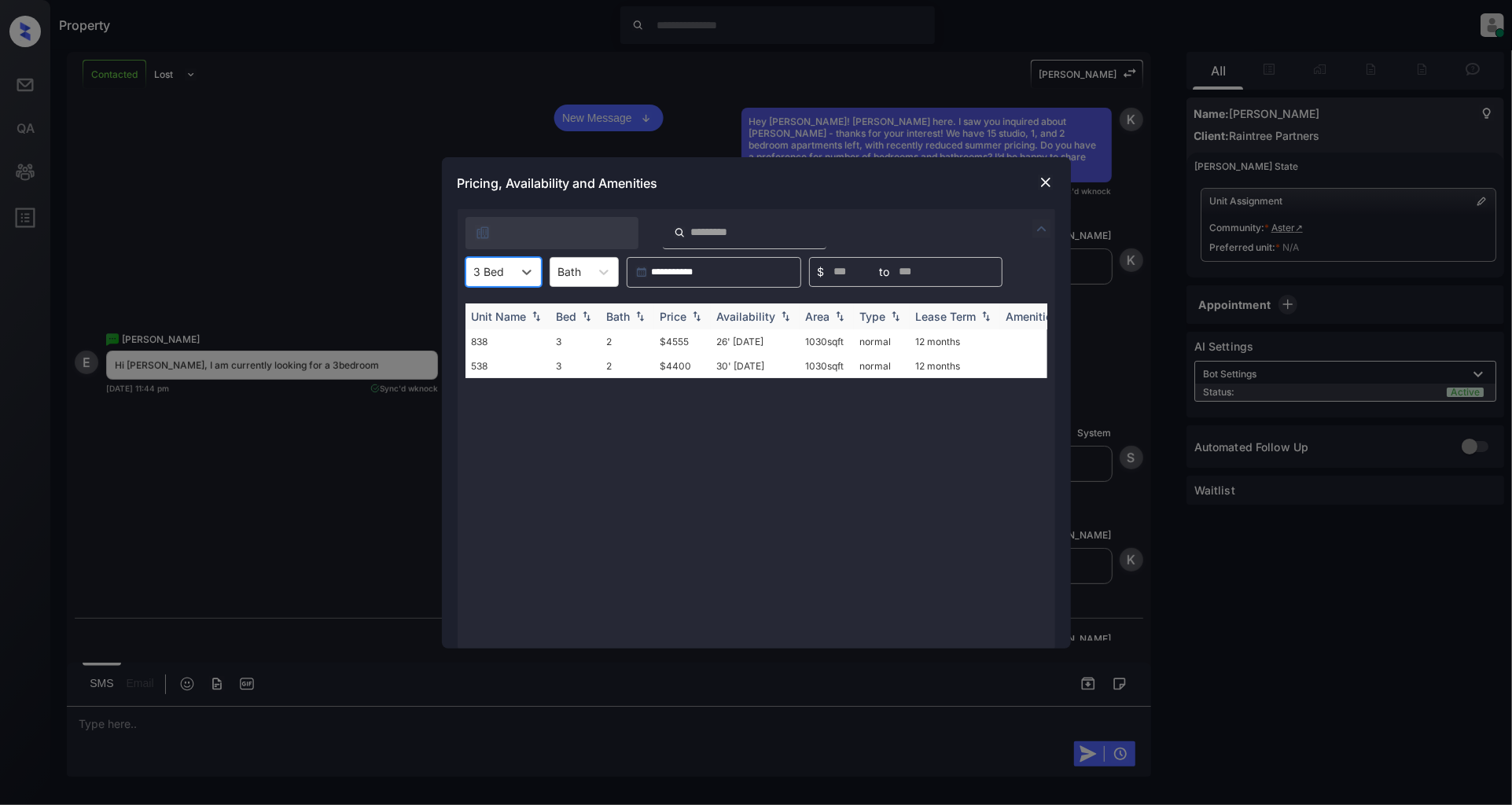
click at [696, 318] on img at bounding box center [696, 316] width 16 height 11
click at [696, 318] on img at bounding box center [696, 316] width 16 height 12
drag, startPoint x: 700, startPoint y: 336, endPoint x: 629, endPoint y: 341, distance: 71.2
click at [629, 341] on tr "538 3 2 $4400 30' Jun 25 1030 sqft normal 12 months" at bounding box center [876, 342] width 822 height 24
copy tr "$4400"
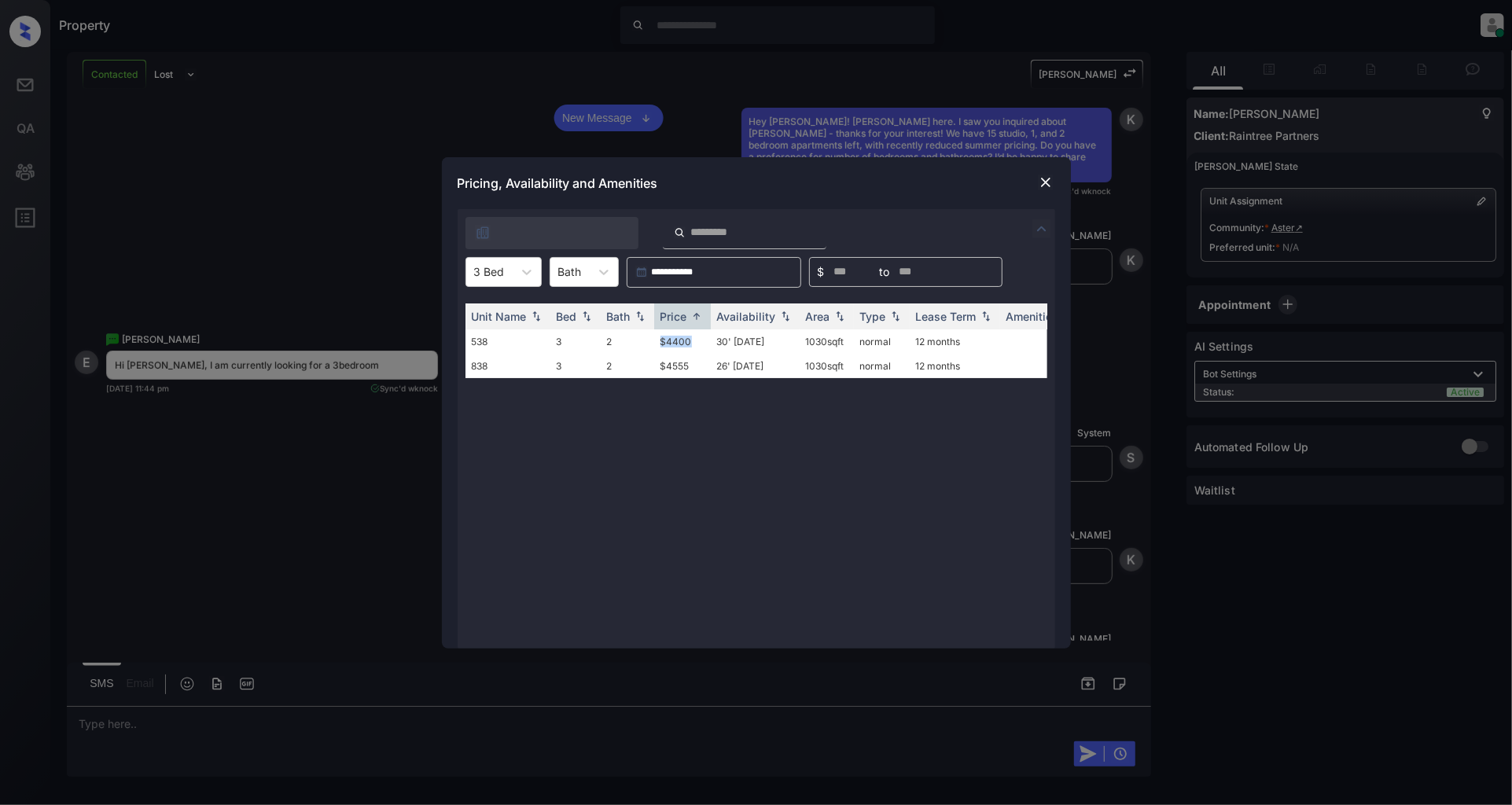
click at [1044, 186] on img at bounding box center [1045, 182] width 16 height 16
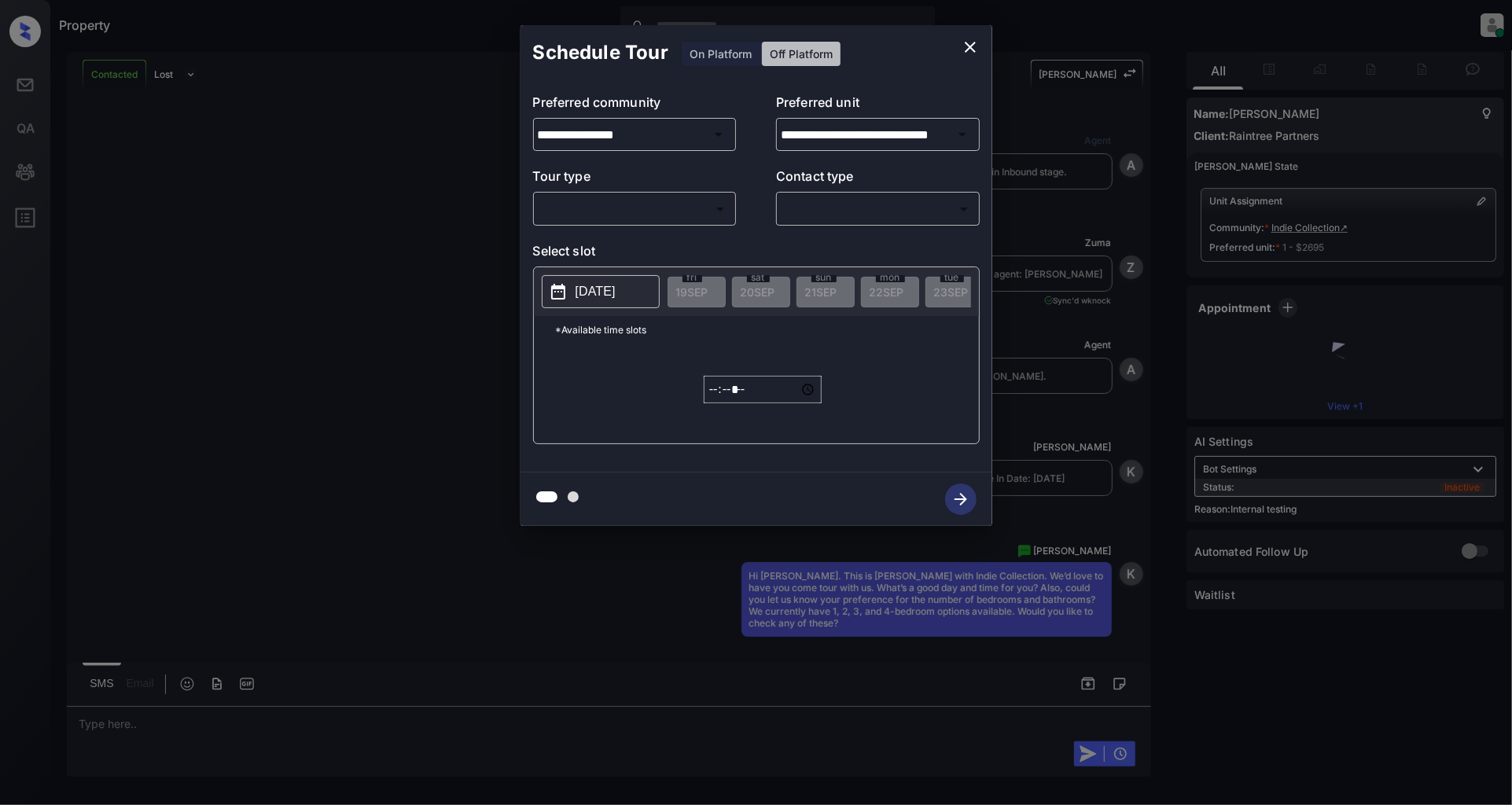
scroll to position [21846, 0]
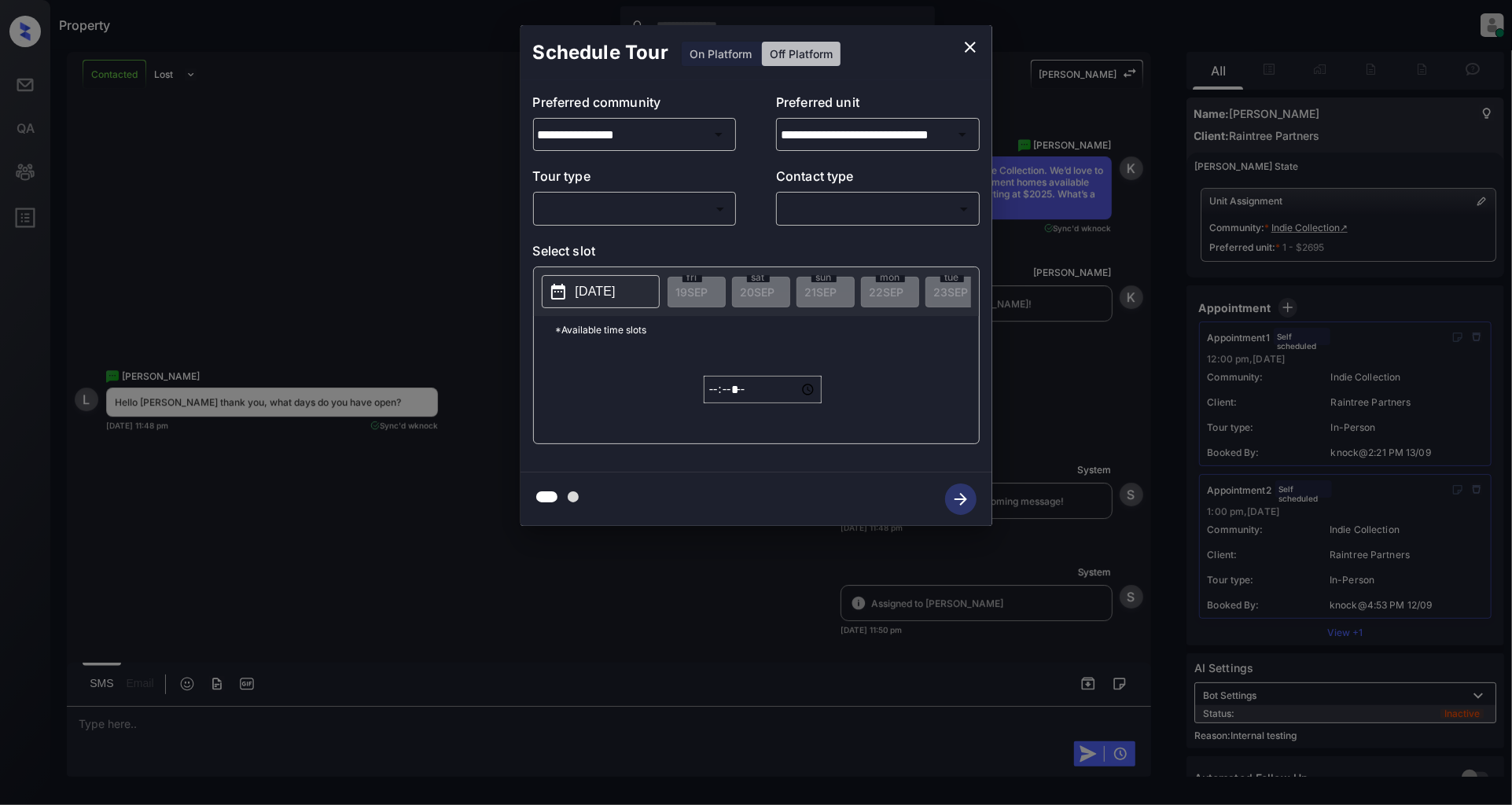
click at [570, 211] on body "Property [PERSON_NAME] Online Set yourself offline Set yourself on break Profil…" at bounding box center [756, 402] width 1512 height 805
click at [635, 241] on li "In Person" at bounding box center [634, 245] width 193 height 28
type input "********"
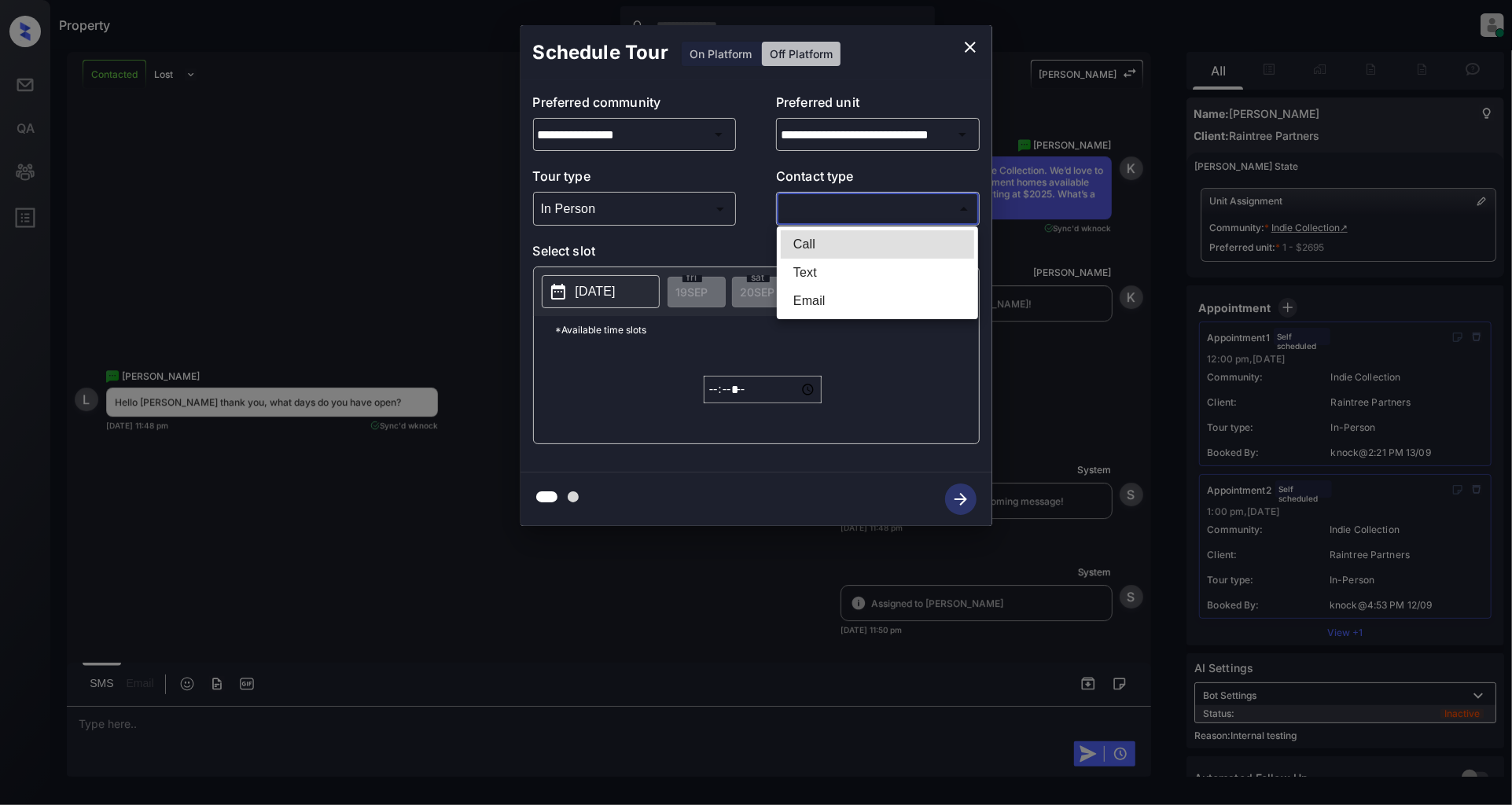
click at [827, 216] on body "Property Patrick Deasis Online Set yourself offline Set yourself on break Profi…" at bounding box center [756, 402] width 1512 height 805
click at [827, 275] on li "Text" at bounding box center [877, 273] width 193 height 28
type input "****"
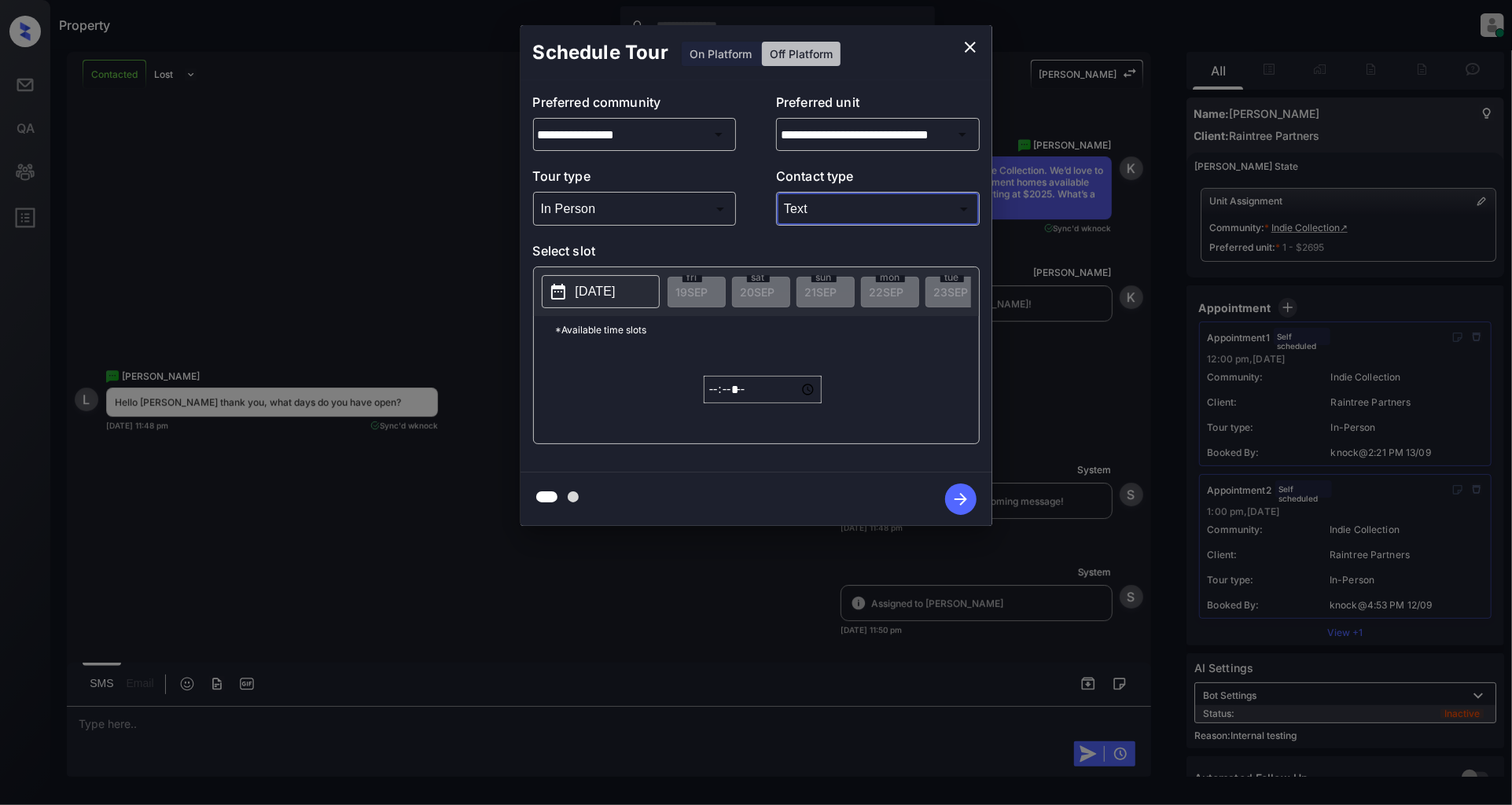
click at [600, 288] on p "2025-09-19" at bounding box center [595, 291] width 40 height 19
click at [901, 342] on p "*Available time slots" at bounding box center [767, 329] width 423 height 27
click at [964, 39] on icon "close" at bounding box center [970, 47] width 19 height 19
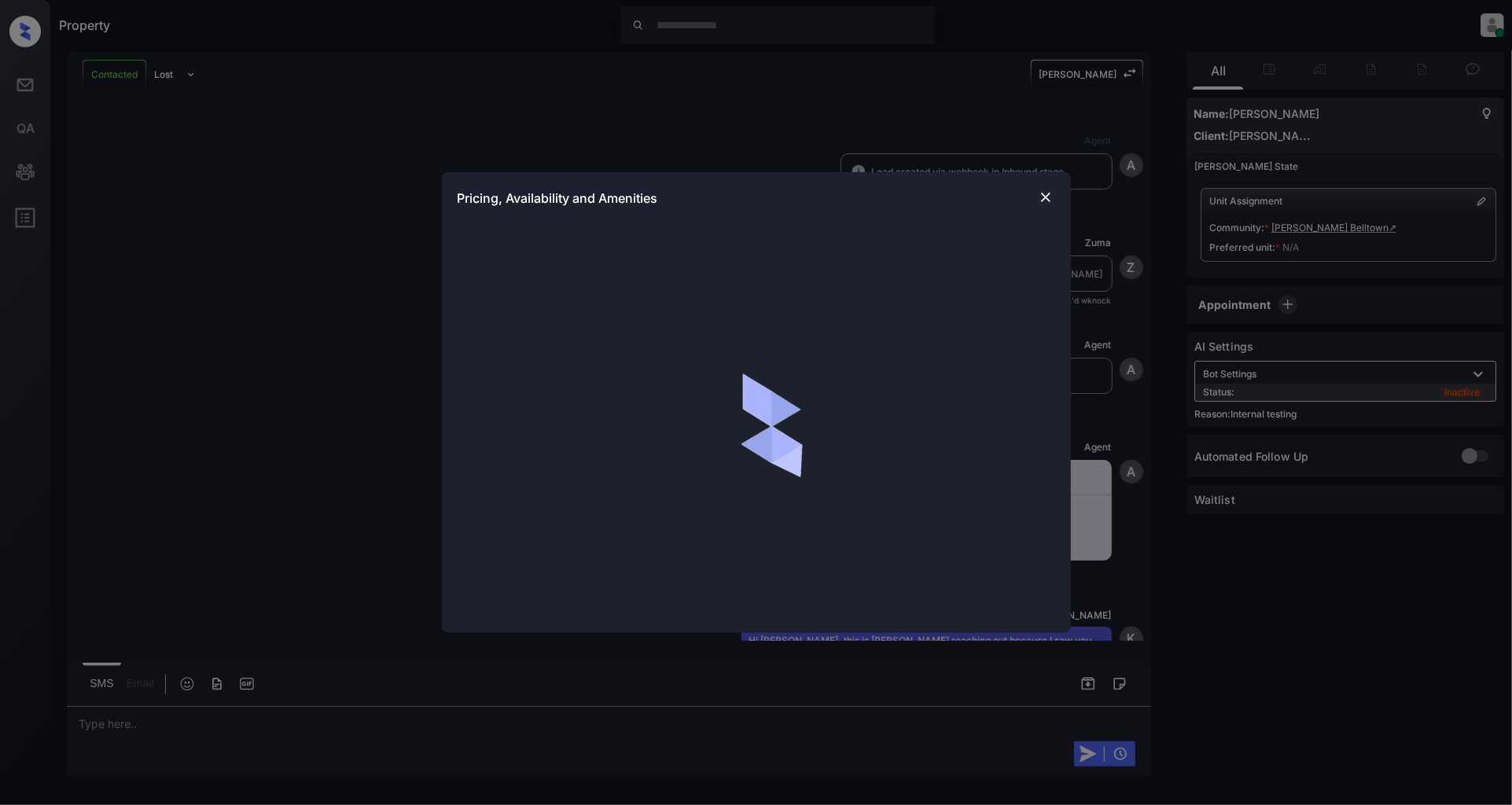
scroll to position [1313, 0]
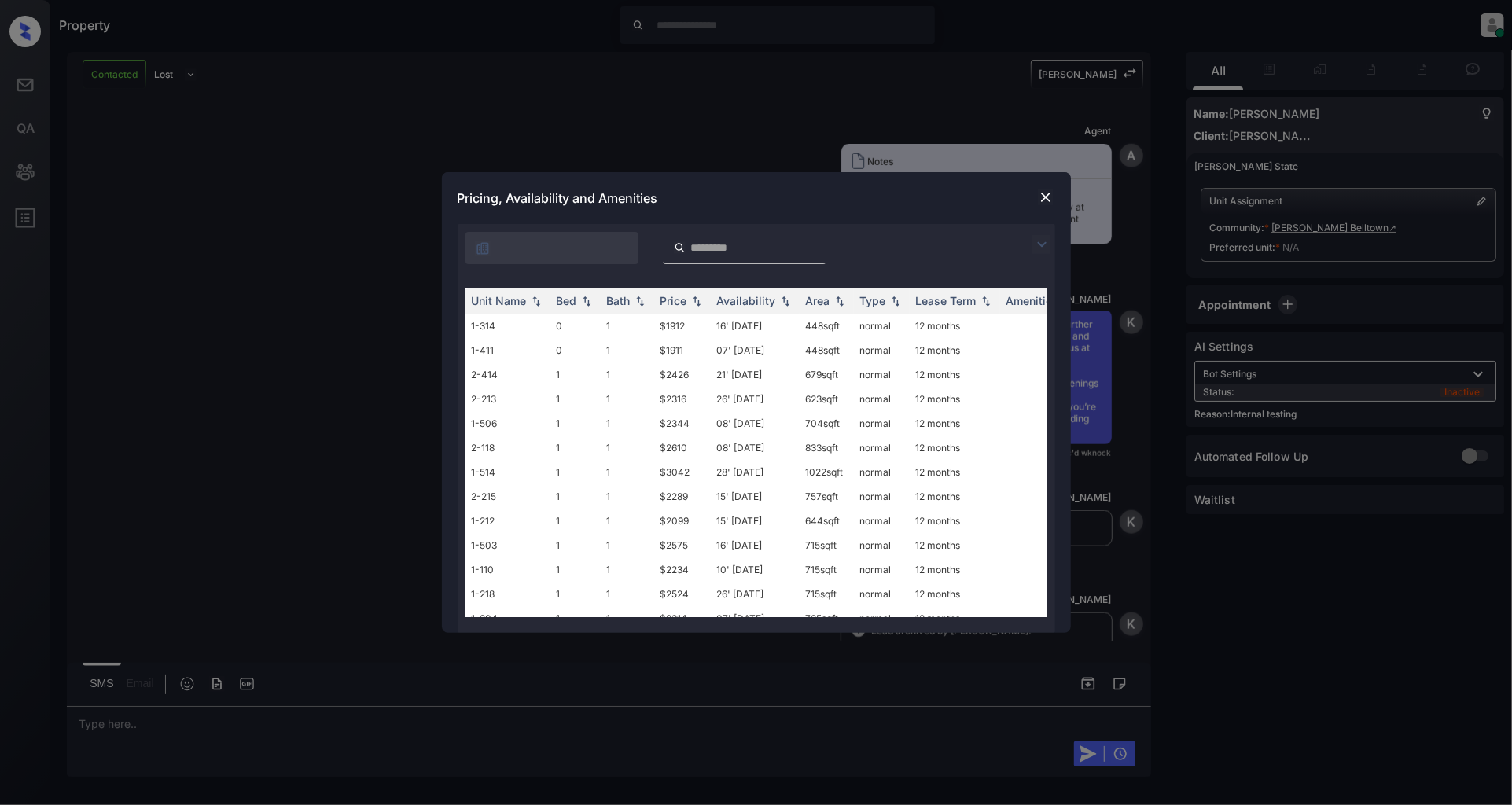
click at [1048, 240] on img at bounding box center [1041, 245] width 19 height 19
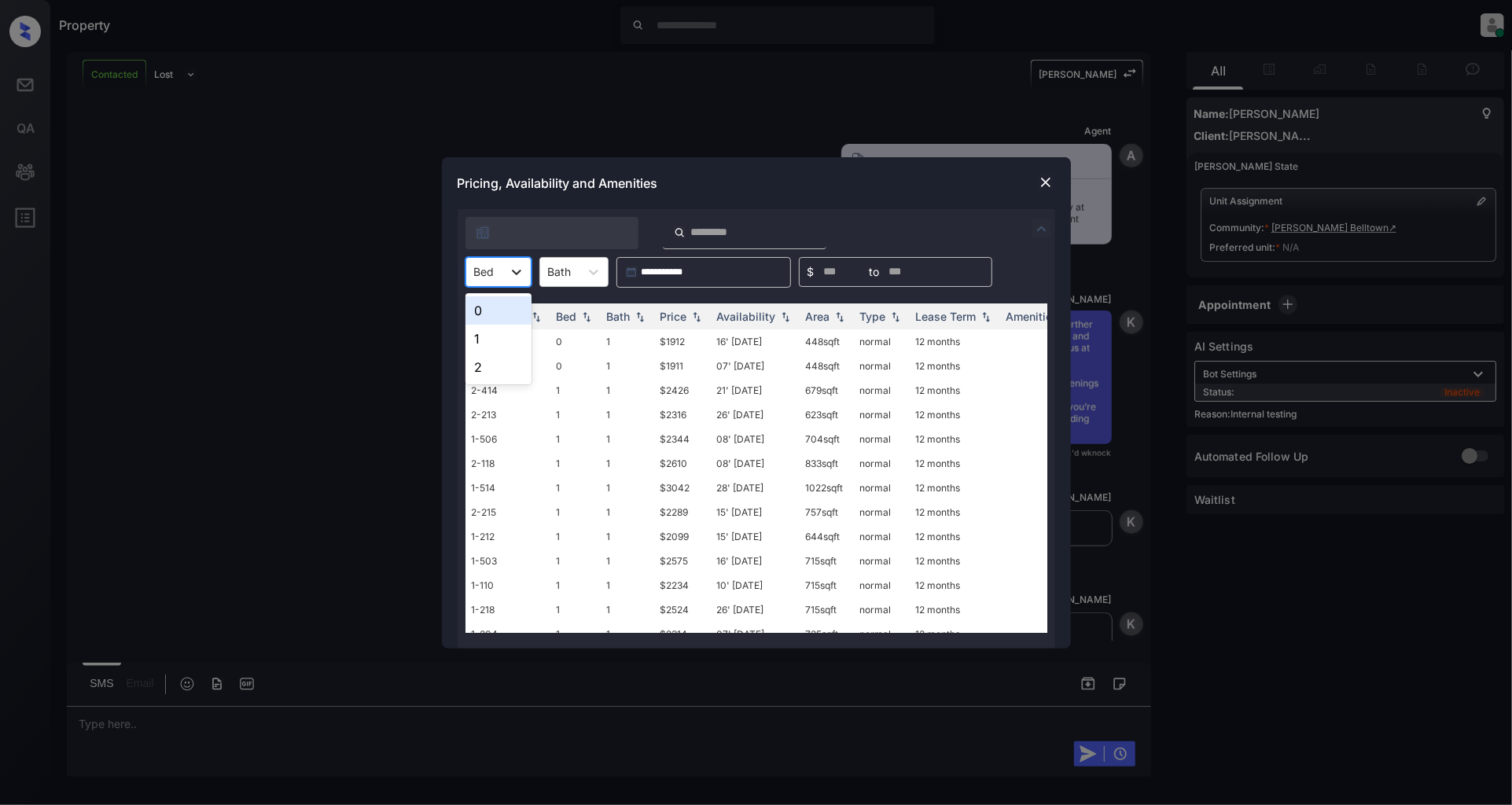
click at [521, 275] on icon at bounding box center [516, 272] width 16 height 16
click at [500, 331] on div "1" at bounding box center [498, 339] width 66 height 28
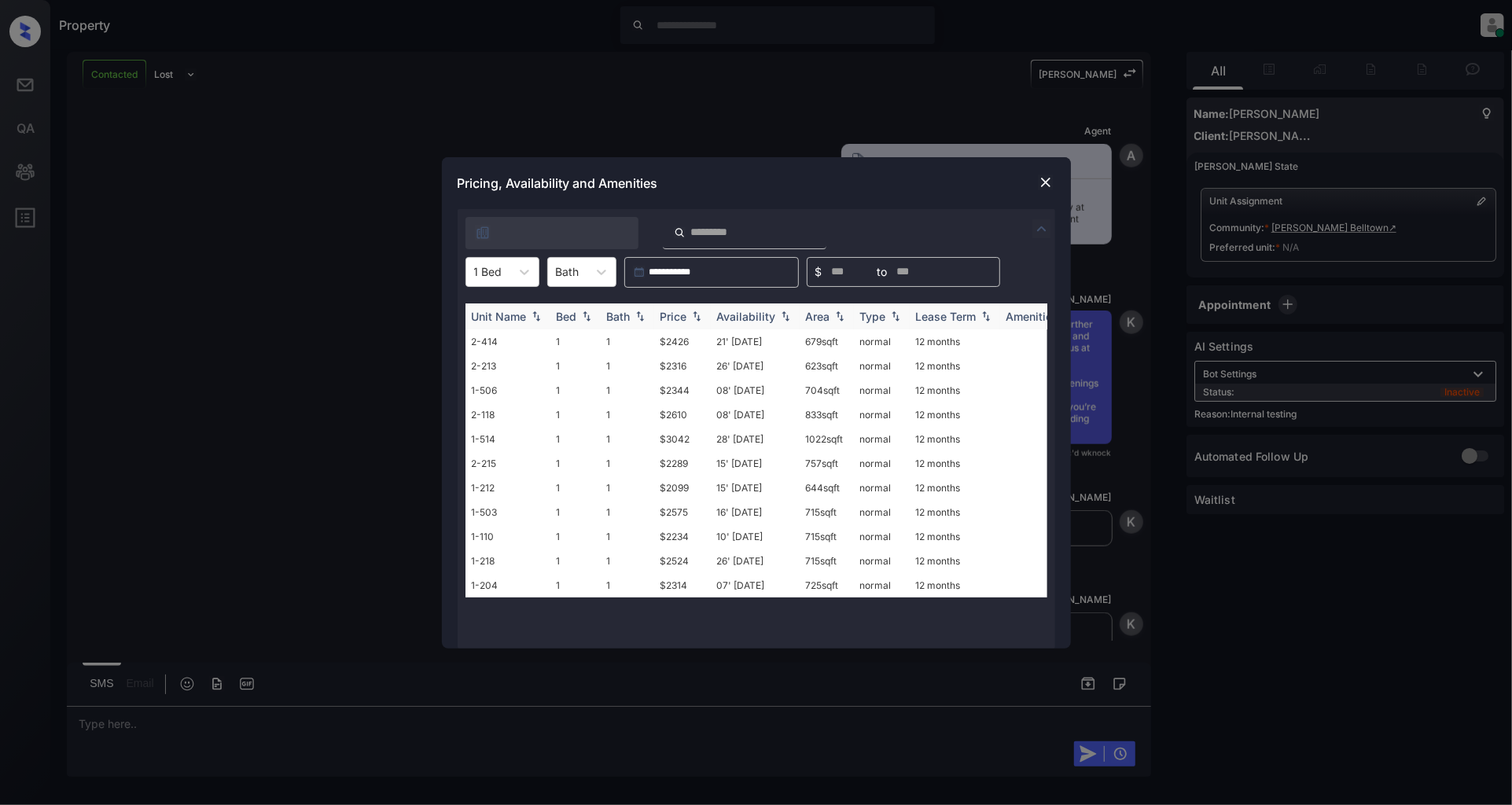
click at [701, 315] on img at bounding box center [696, 316] width 16 height 11
click at [701, 315] on img at bounding box center [696, 316] width 16 height 12
drag, startPoint x: 693, startPoint y: 339, endPoint x: 640, endPoint y: 339, distance: 53.0
click at [640, 339] on tr "1-212 1 1 $2099 15' [DATE] 644 sqft normal 12 months" at bounding box center [876, 342] width 822 height 24
copy tr "$2099"
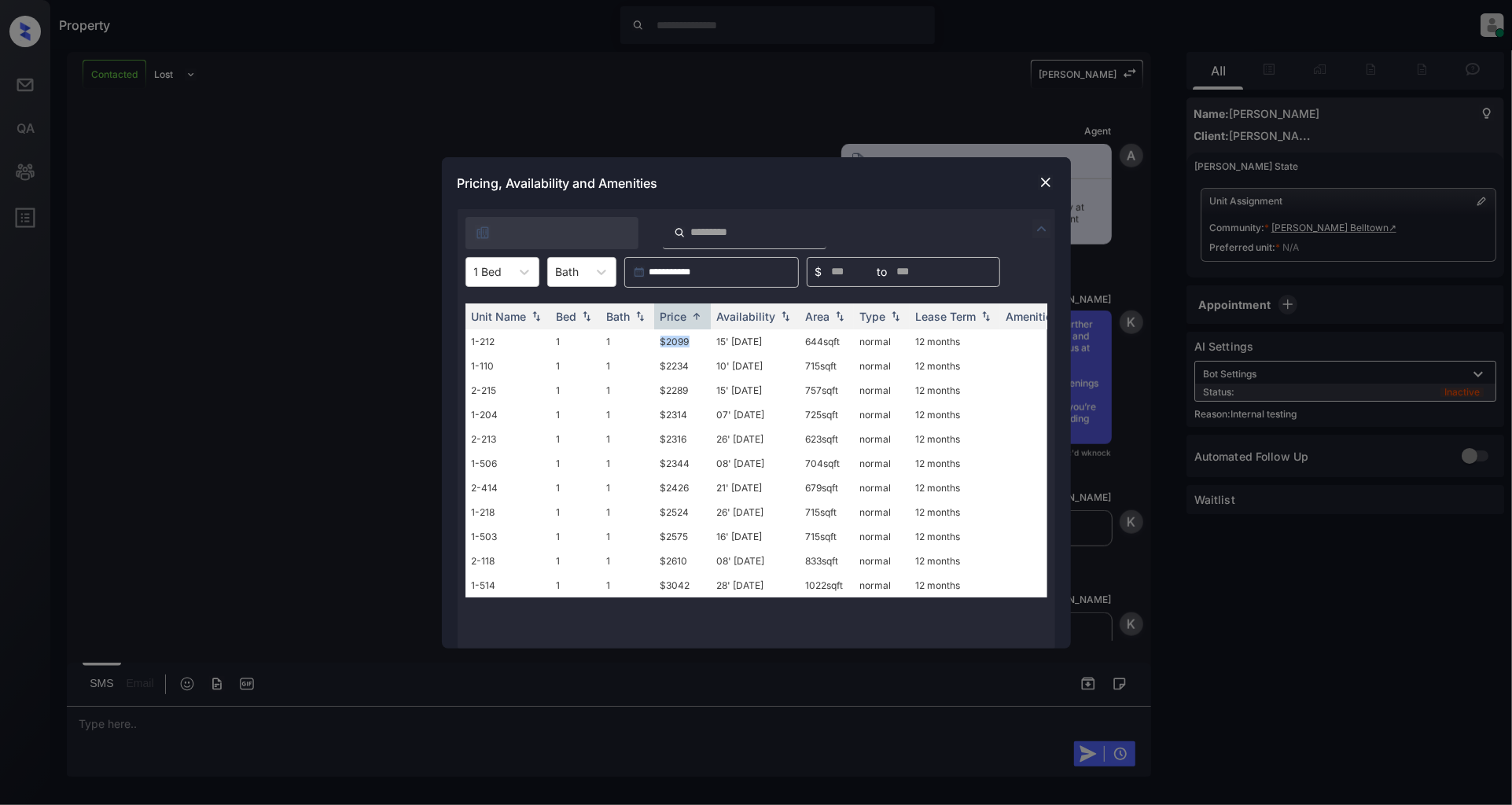
click at [1040, 177] on img at bounding box center [1045, 182] width 16 height 16
